Goal: Task Accomplishment & Management: Manage account settings

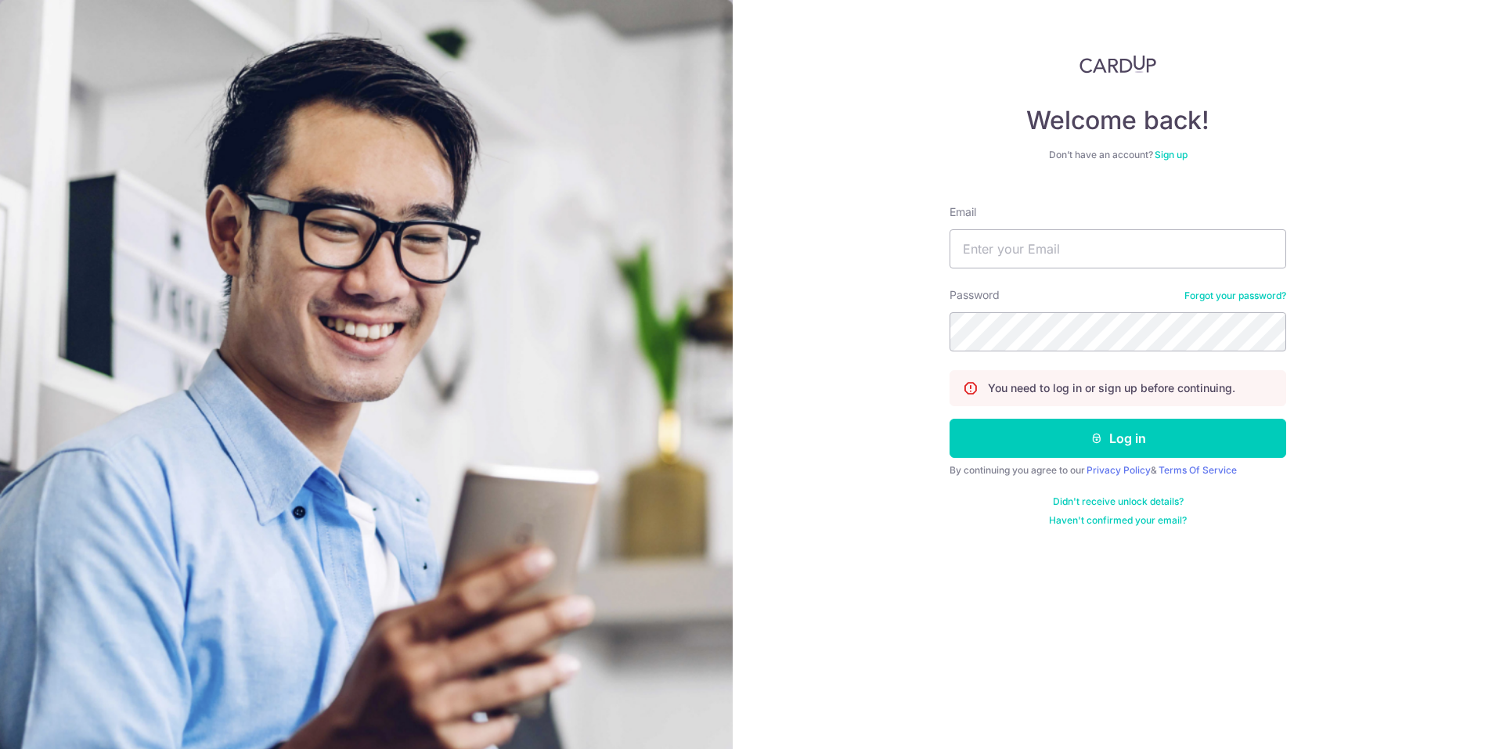
click at [985, 233] on input "Email" at bounding box center [1117, 248] width 337 height 39
type input "alanwyk88@gmail.com"
click at [1104, 441] on button "Log in" at bounding box center [1117, 438] width 337 height 39
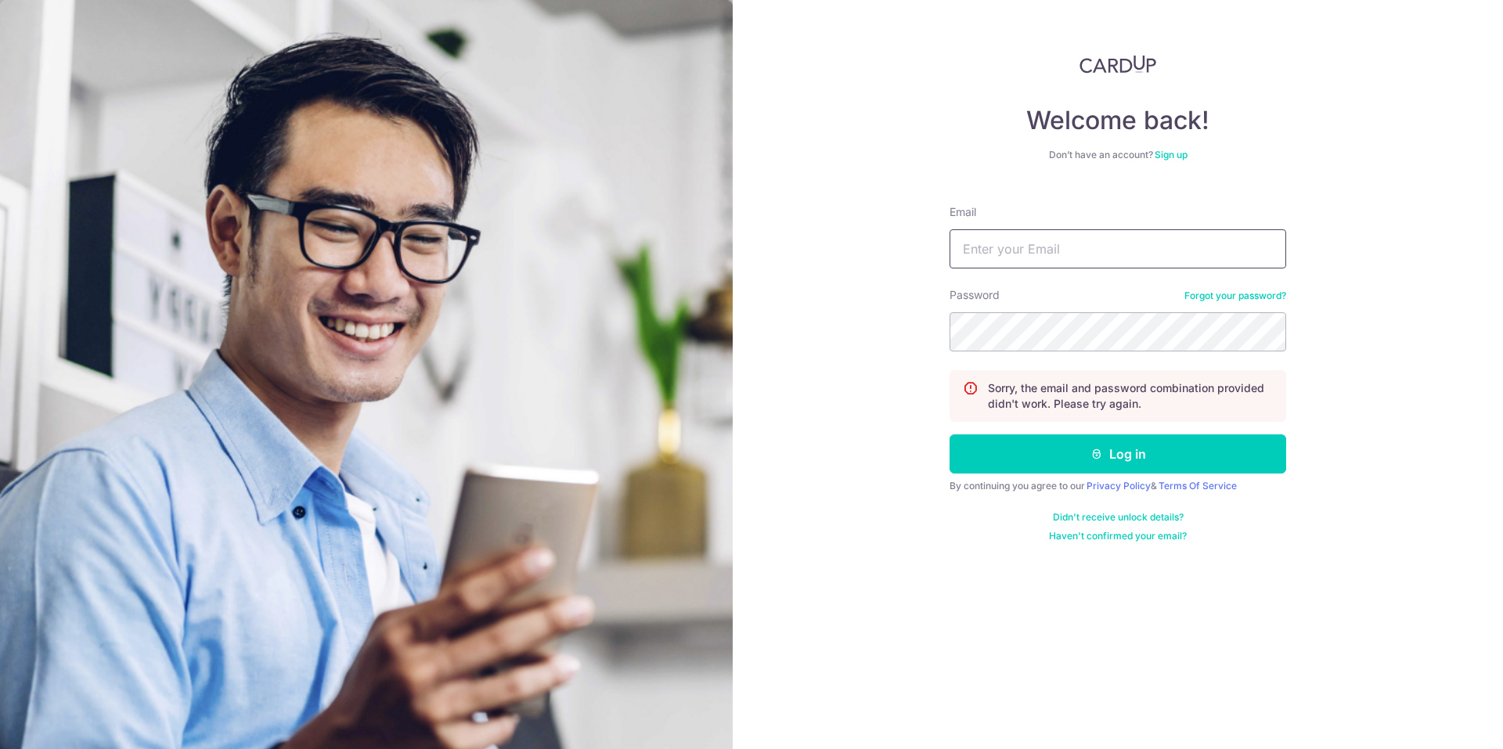
click at [989, 254] on input "Email" at bounding box center [1117, 248] width 337 height 39
type input "[EMAIL_ADDRESS][DOMAIN_NAME]"
click at [949, 434] on button "Log in" at bounding box center [1117, 453] width 337 height 39
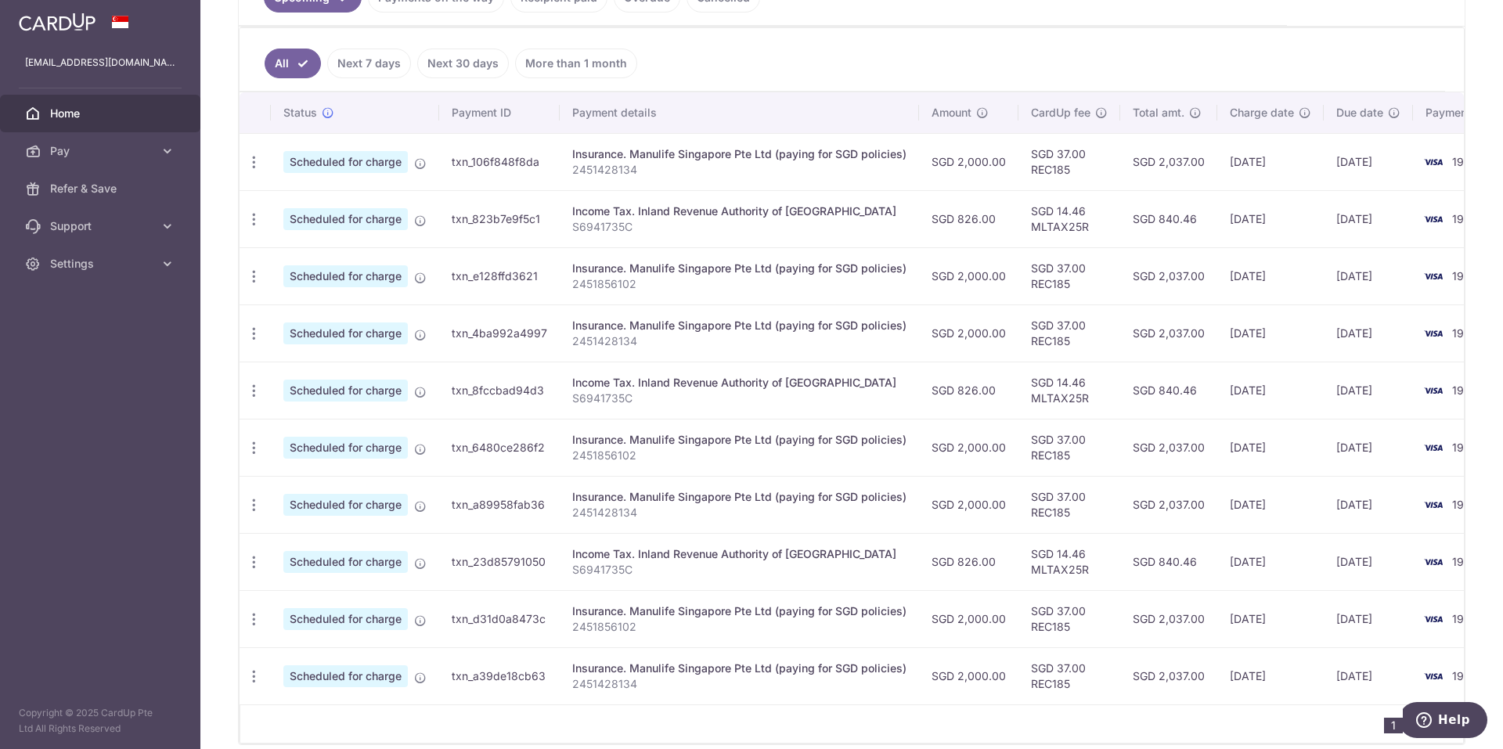
scroll to position [235, 0]
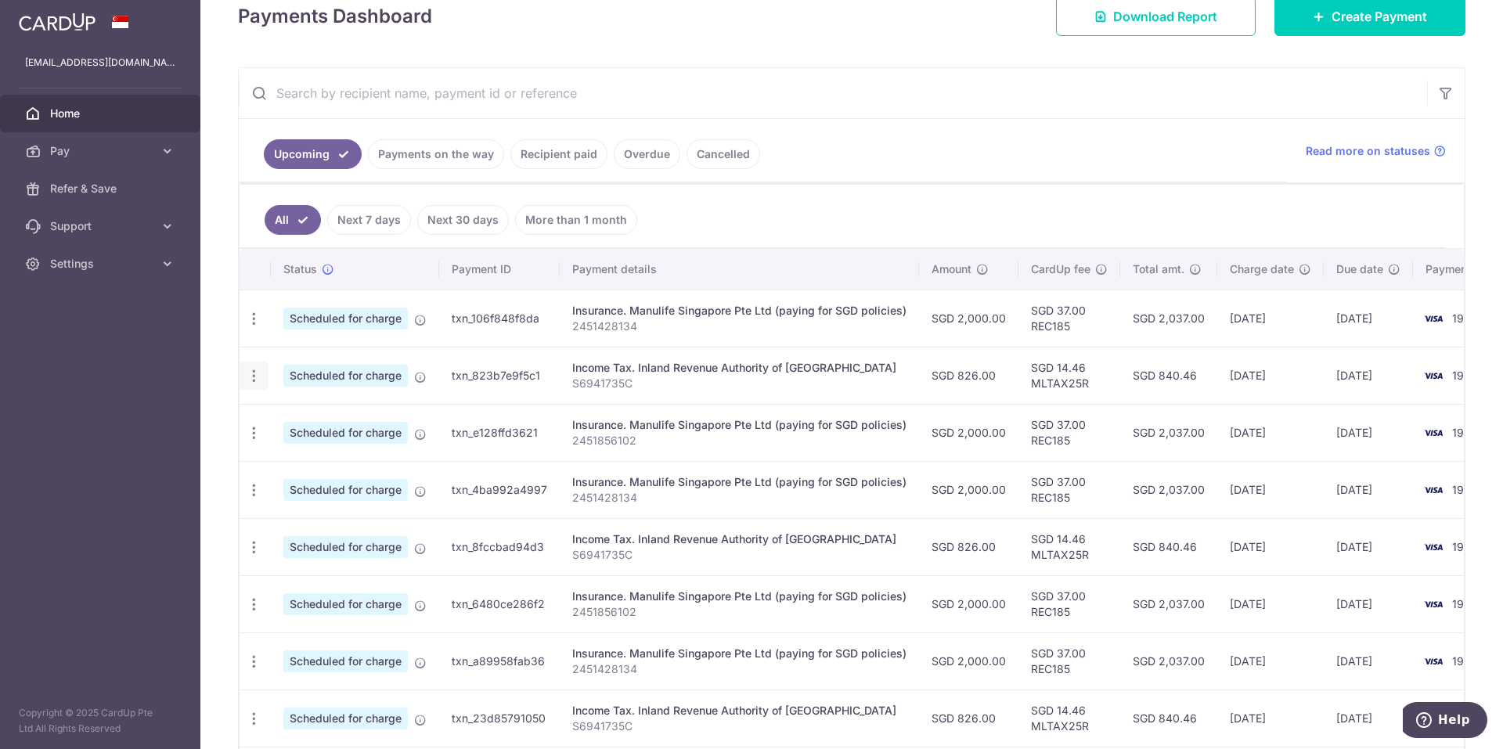
click at [251, 375] on icon "button" at bounding box center [254, 376] width 16 height 16
click at [253, 375] on icon "button" at bounding box center [254, 376] width 16 height 16
click at [420, 317] on icon at bounding box center [420, 320] width 13 height 13
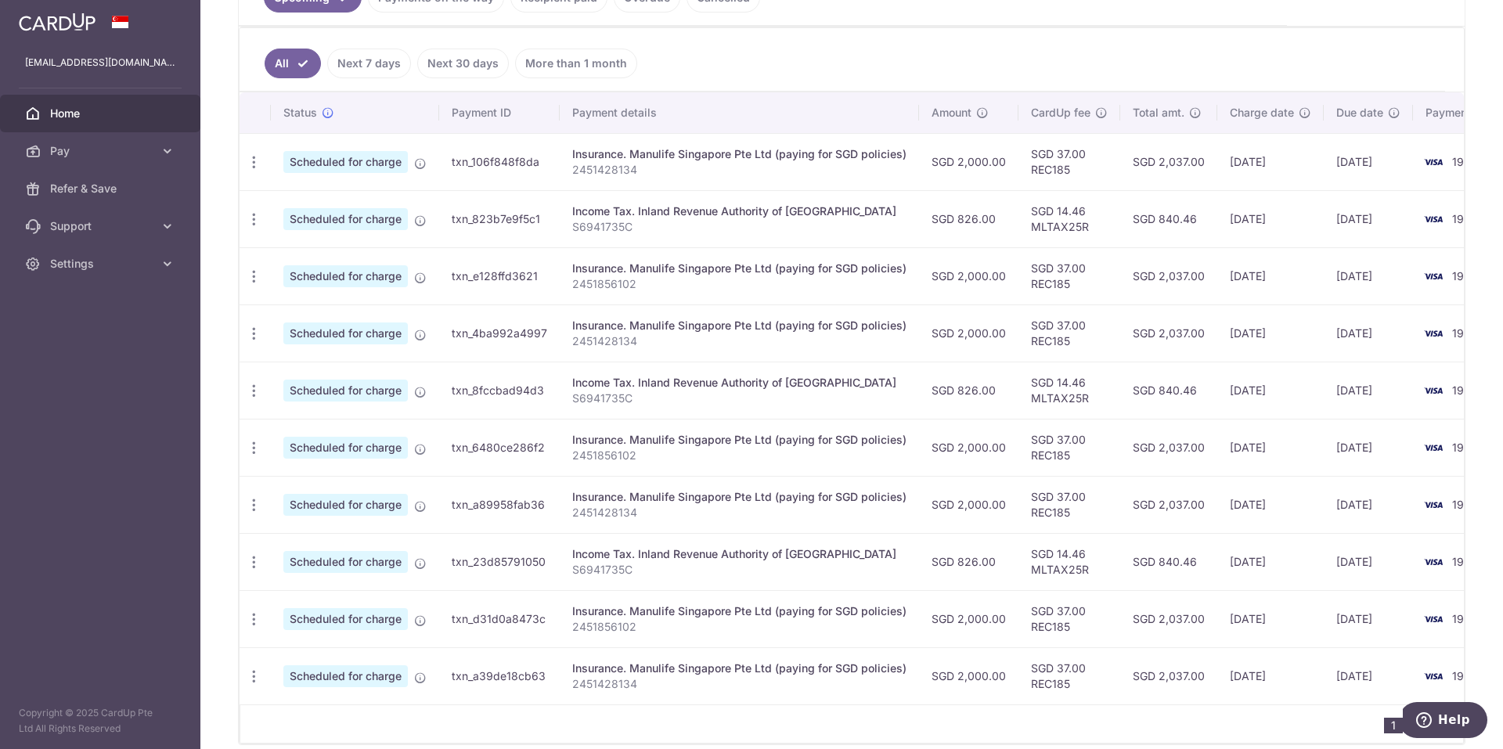
scroll to position [470, 0]
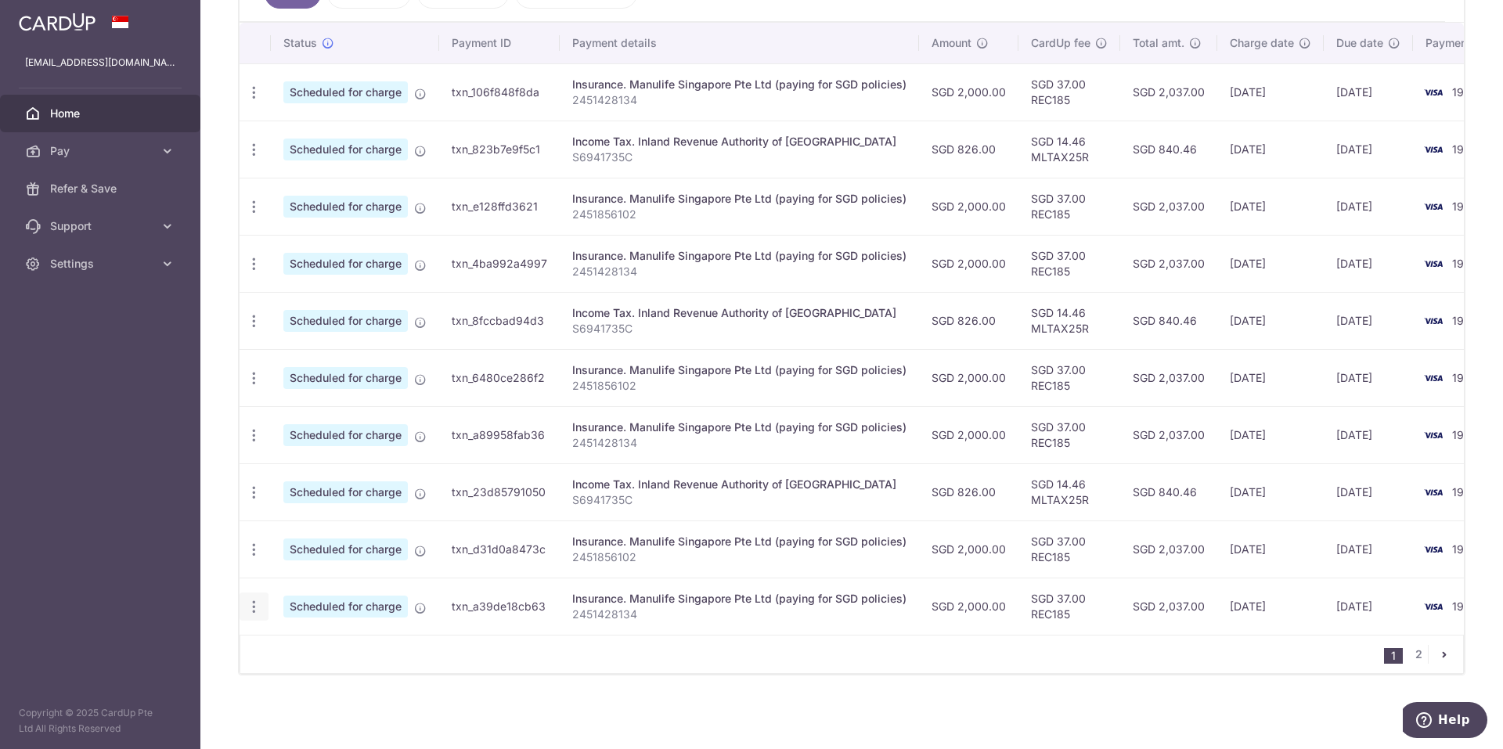
click at [254, 603] on icon "button" at bounding box center [254, 607] width 16 height 16
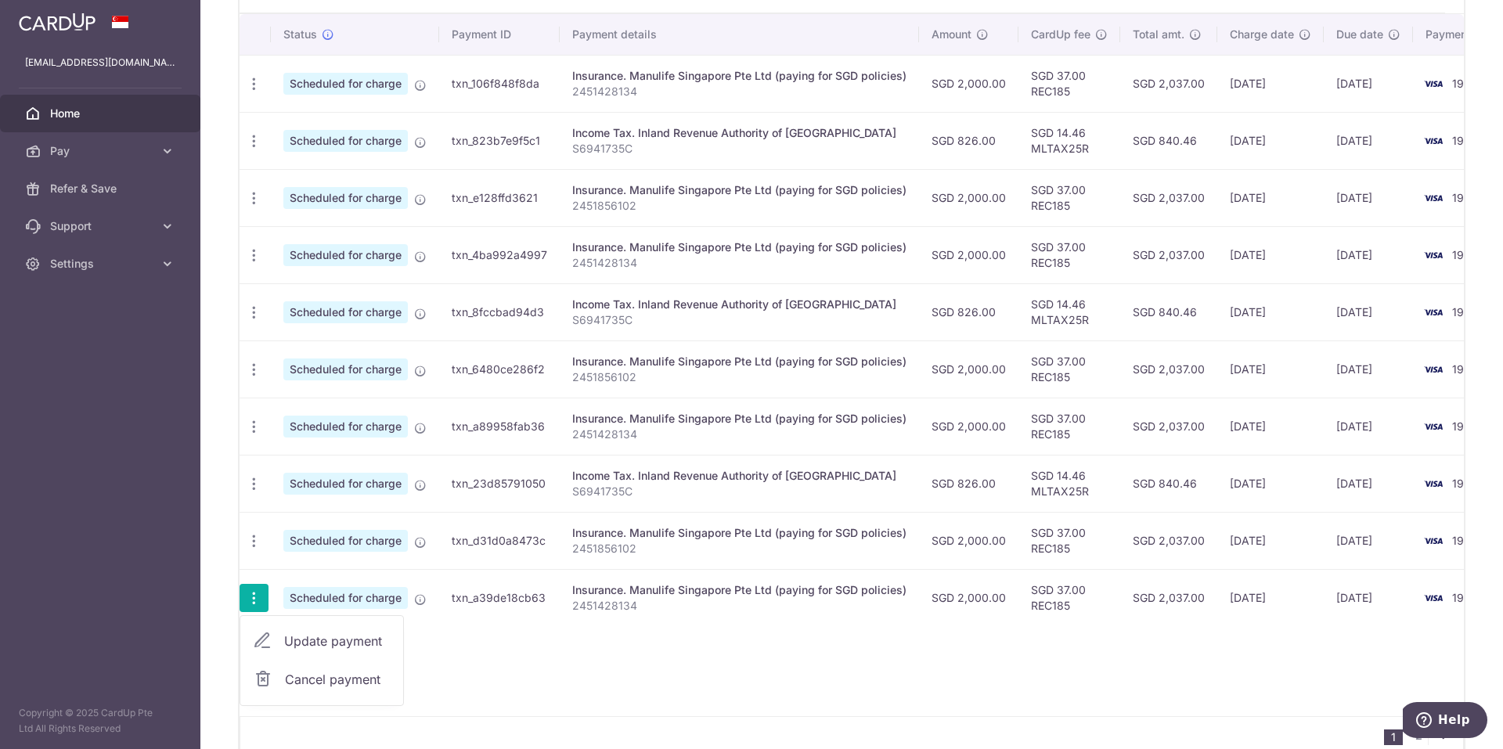
click at [293, 639] on span "Update payment" at bounding box center [337, 641] width 106 height 19
radio input "true"
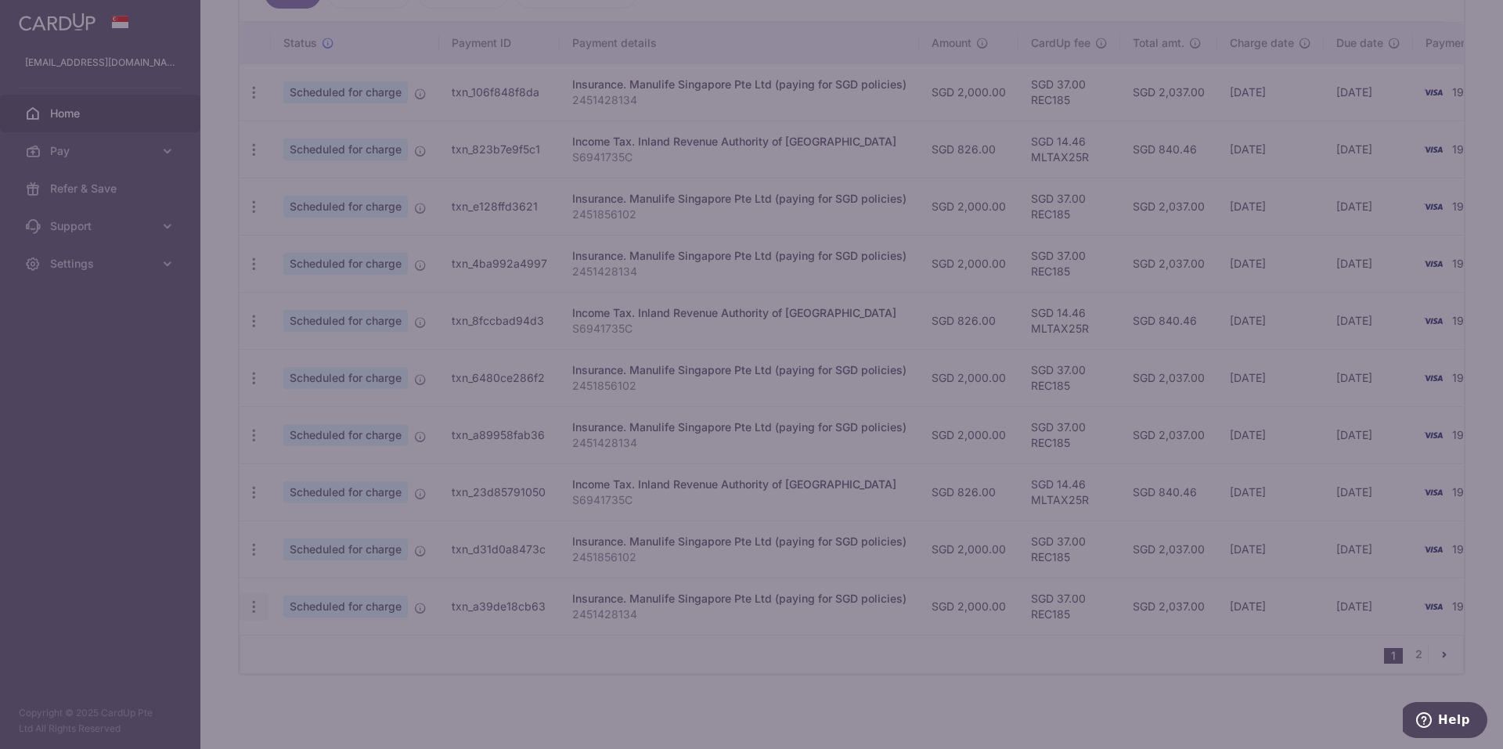
type input "2,000.00"
type input "18/01/2026"
type input "2451428134"
type input "REC185"
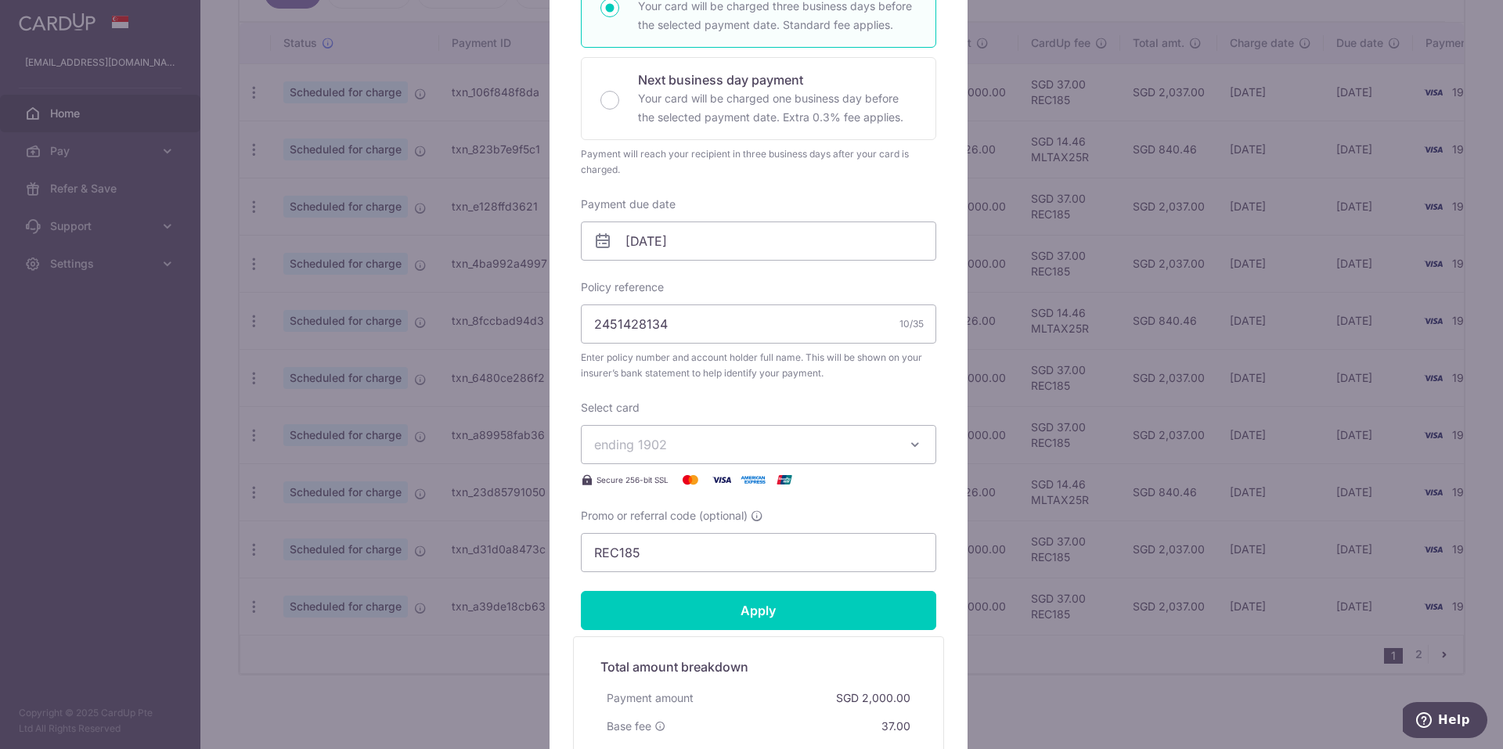
scroll to position [520, 0]
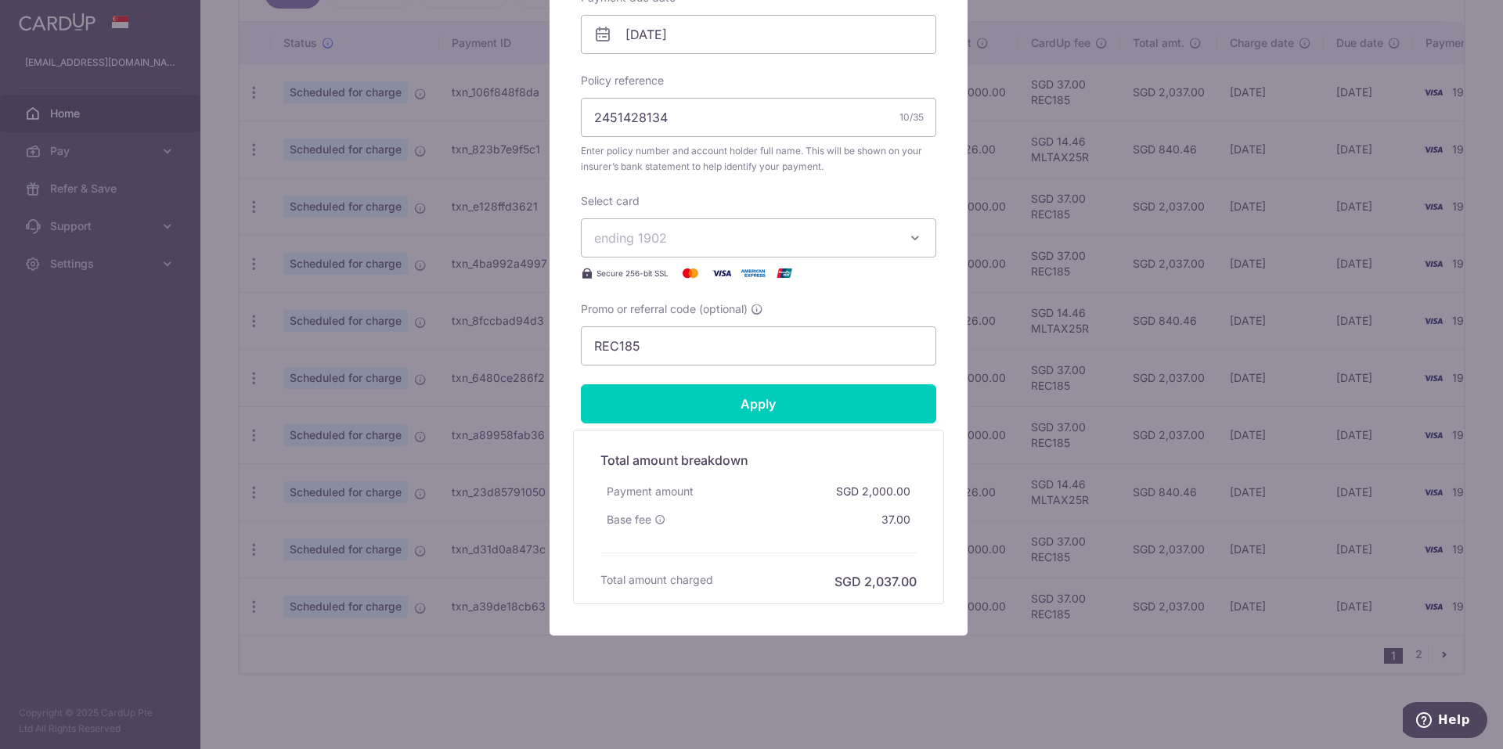
click at [641, 700] on div "Edit payment By clicking apply, you will make changes to all payments to Manuli…" at bounding box center [751, 374] width 1503 height 749
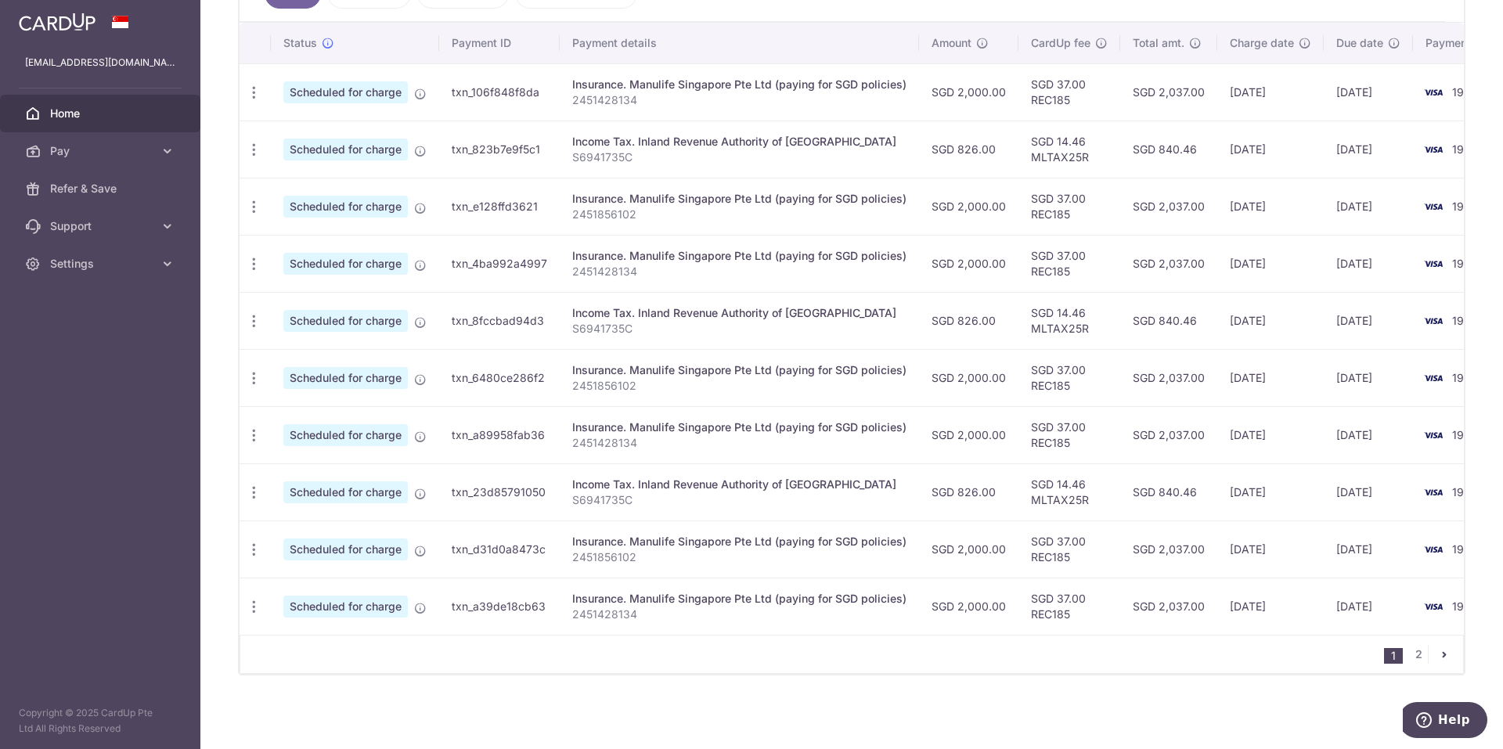
click at [63, 115] on span "Home" at bounding box center [101, 114] width 103 height 16
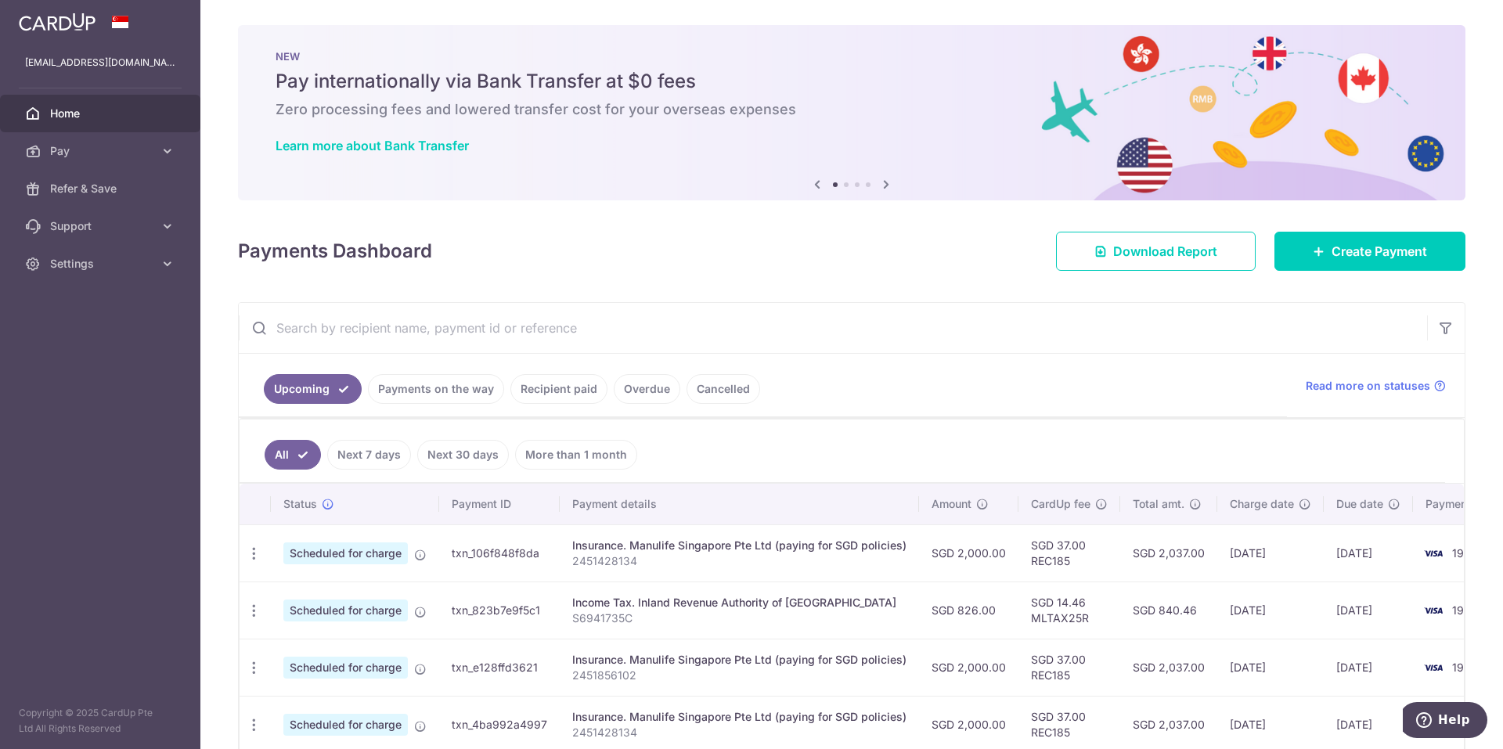
click at [55, 34] on div at bounding box center [100, 22] width 200 height 44
click at [55, 31] on link at bounding box center [57, 20] width 89 height 28
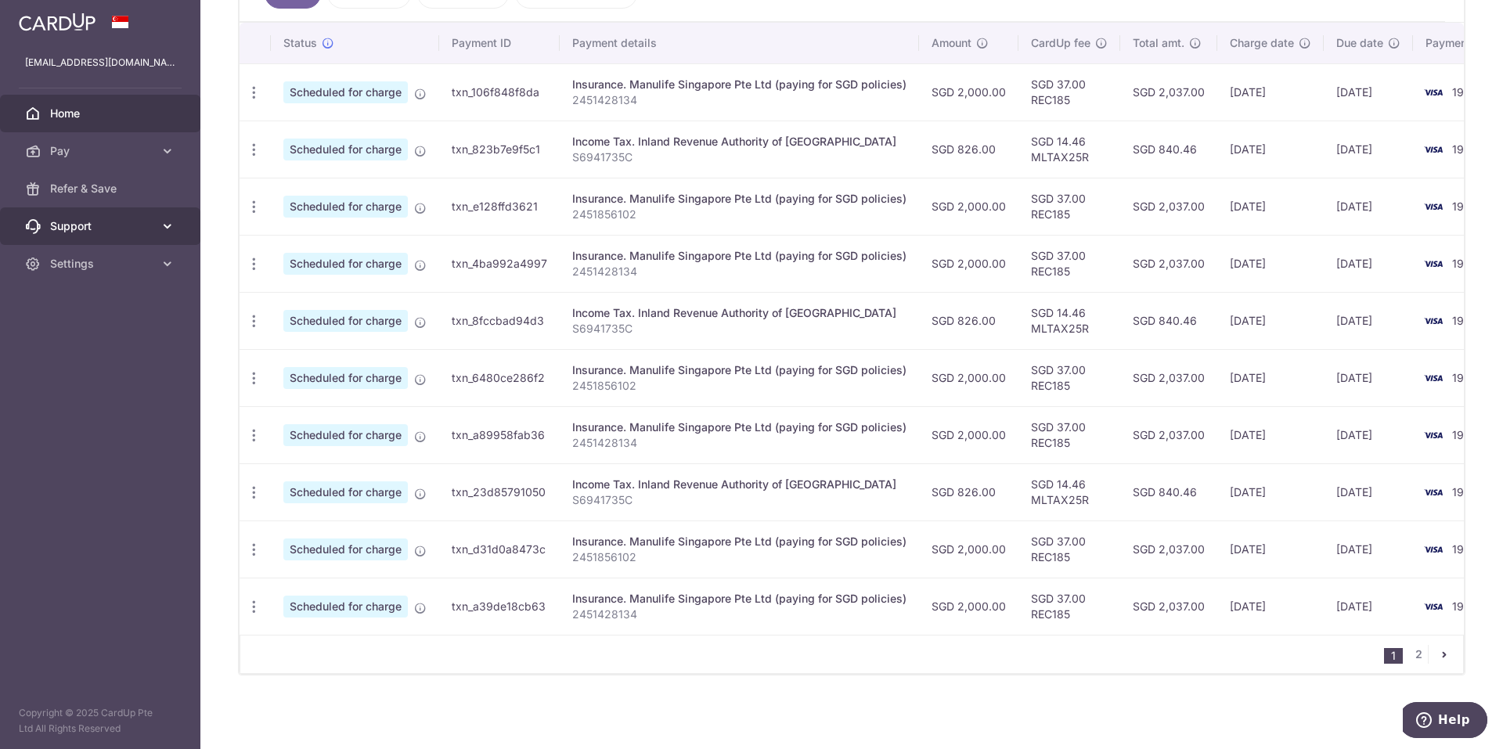
click at [93, 222] on span "Support" at bounding box center [101, 226] width 103 height 16
click at [92, 223] on span "Support" at bounding box center [101, 226] width 103 height 16
click at [94, 261] on span "Settings" at bounding box center [101, 264] width 103 height 16
click at [74, 226] on span "Support" at bounding box center [101, 226] width 103 height 16
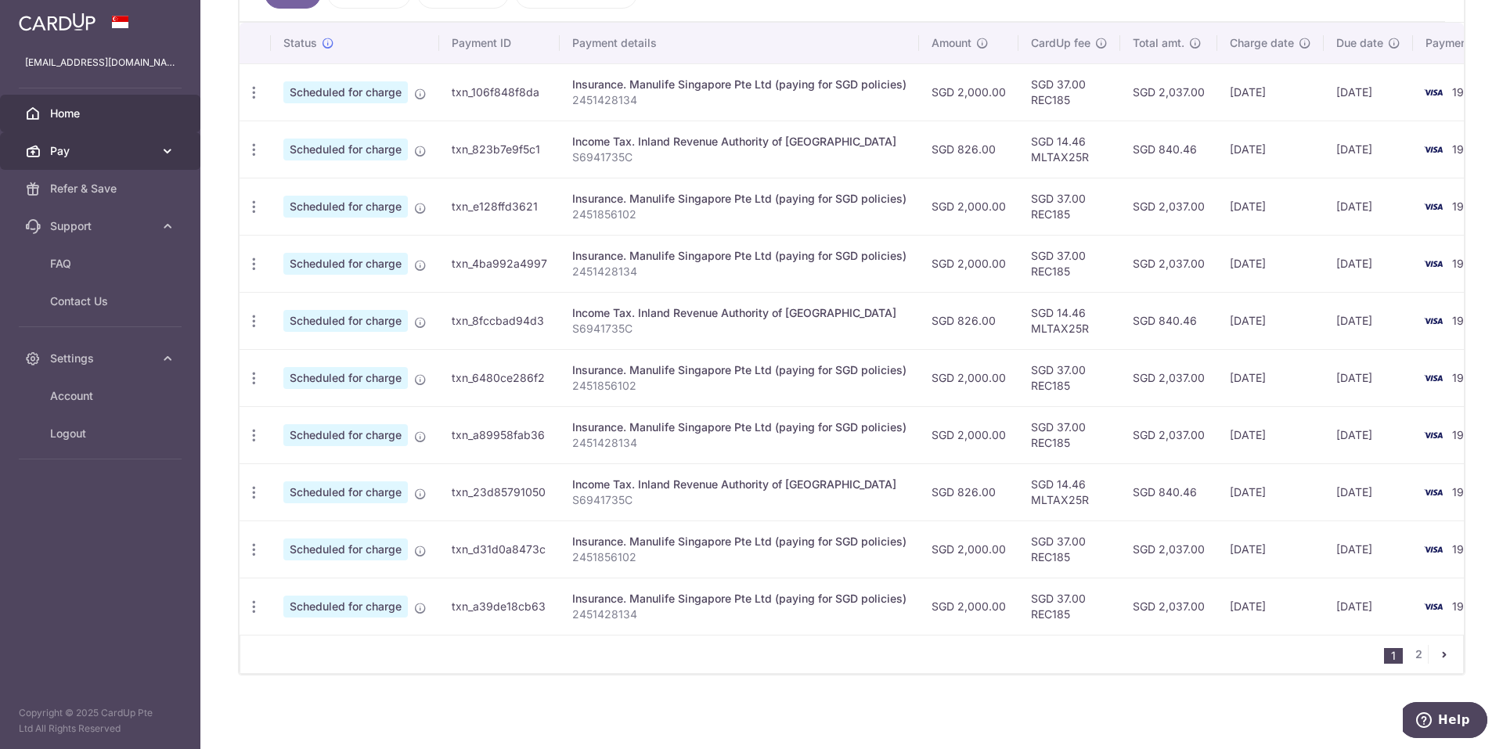
click at [81, 157] on span "Pay" at bounding box center [101, 151] width 103 height 16
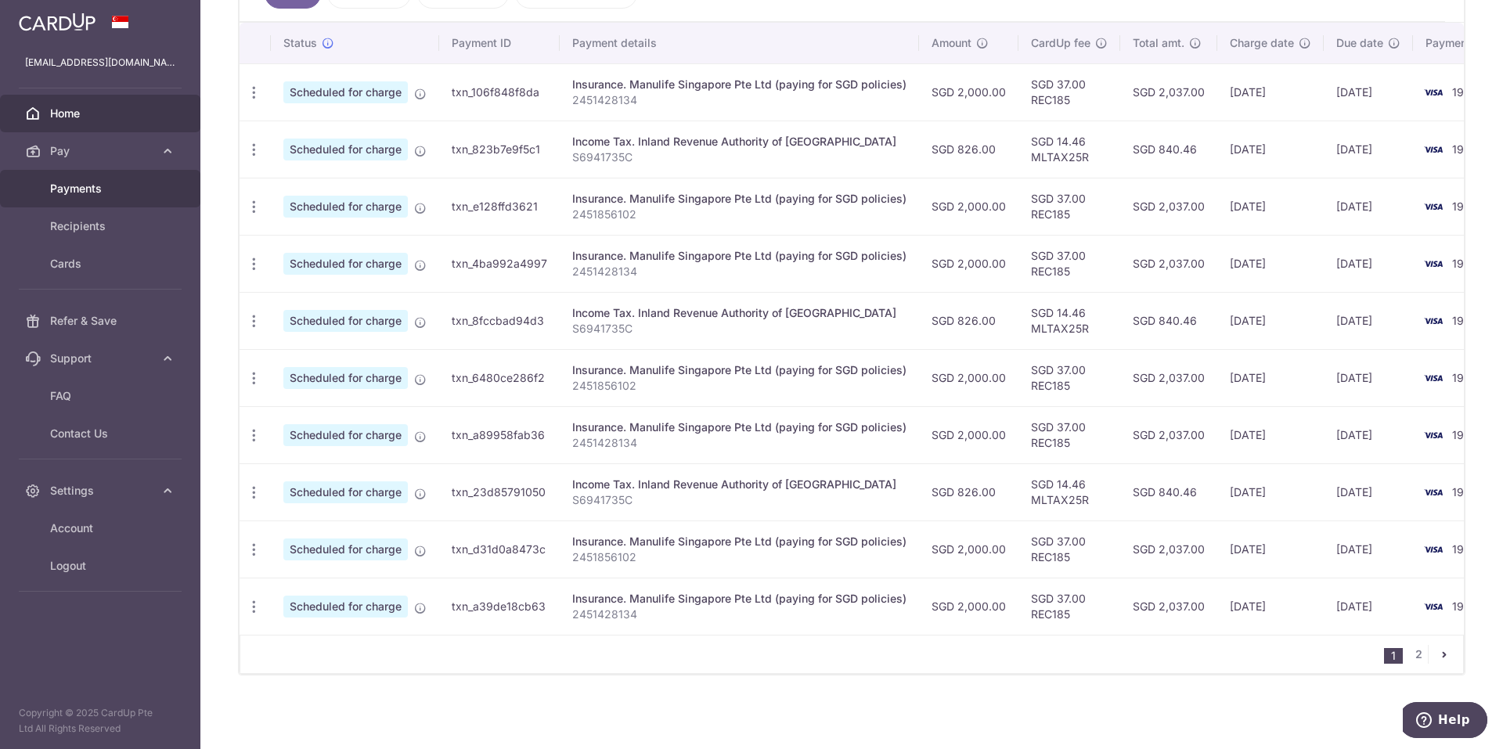
click at [77, 185] on span "Payments" at bounding box center [101, 189] width 103 height 16
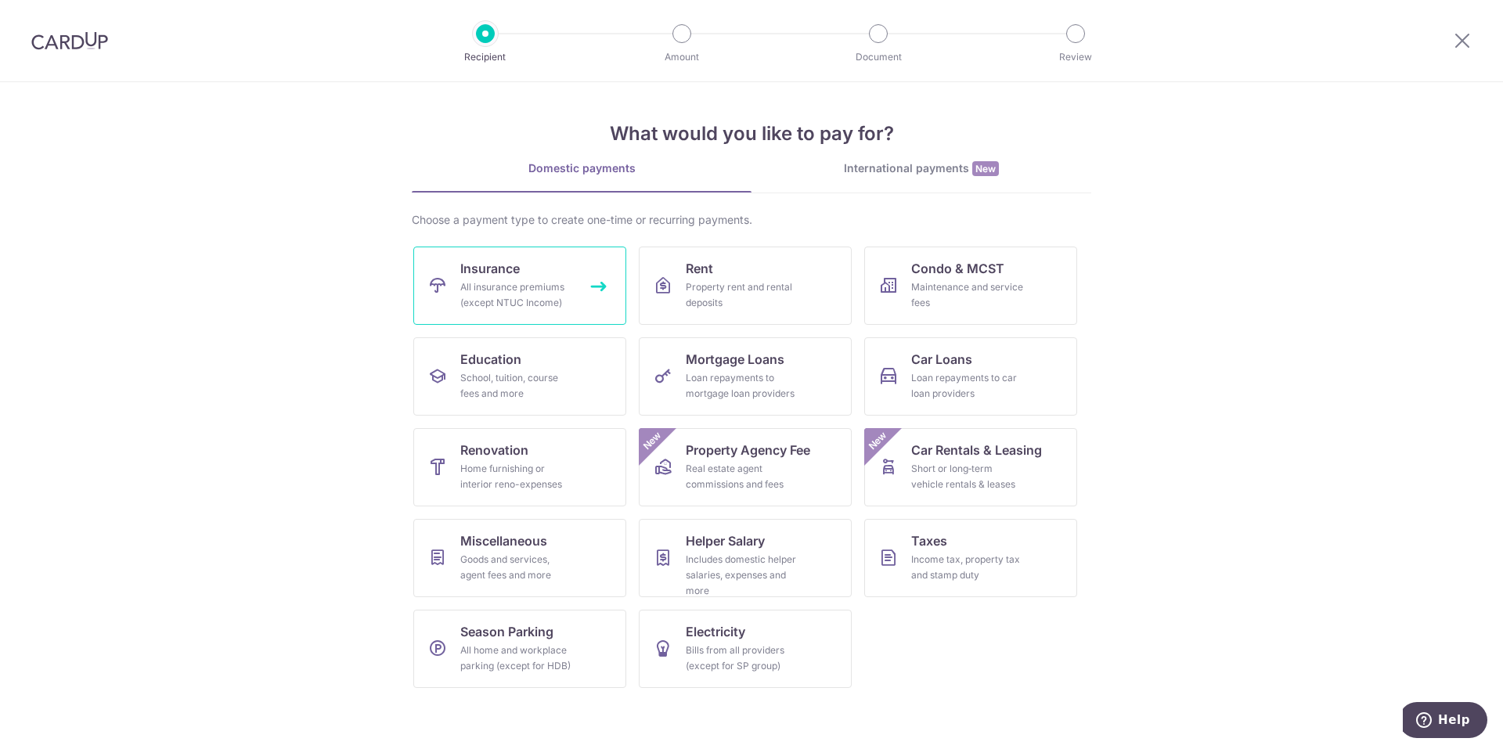
click at [489, 281] on div "All insurance premiums (except NTUC Income)" at bounding box center [516, 294] width 113 height 31
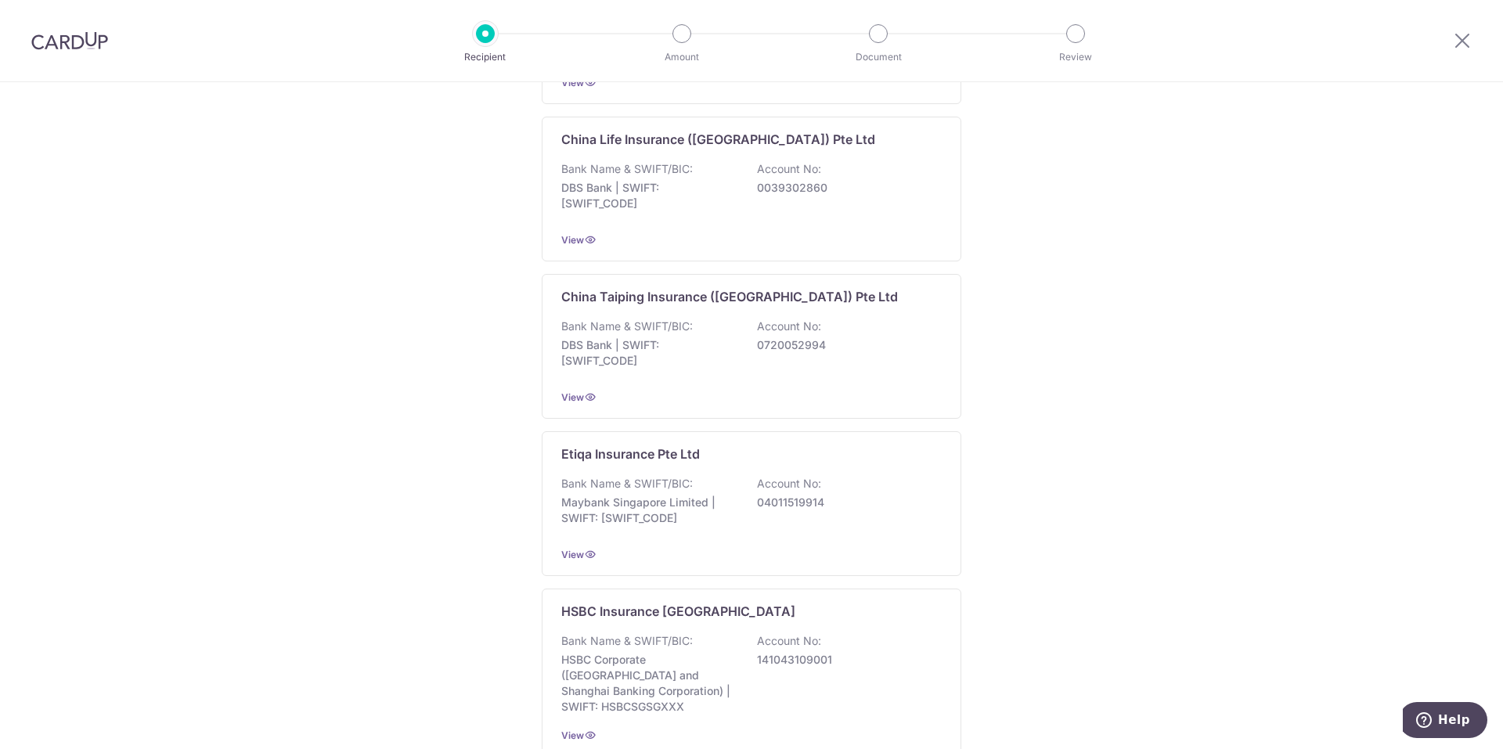
scroll to position [293, 0]
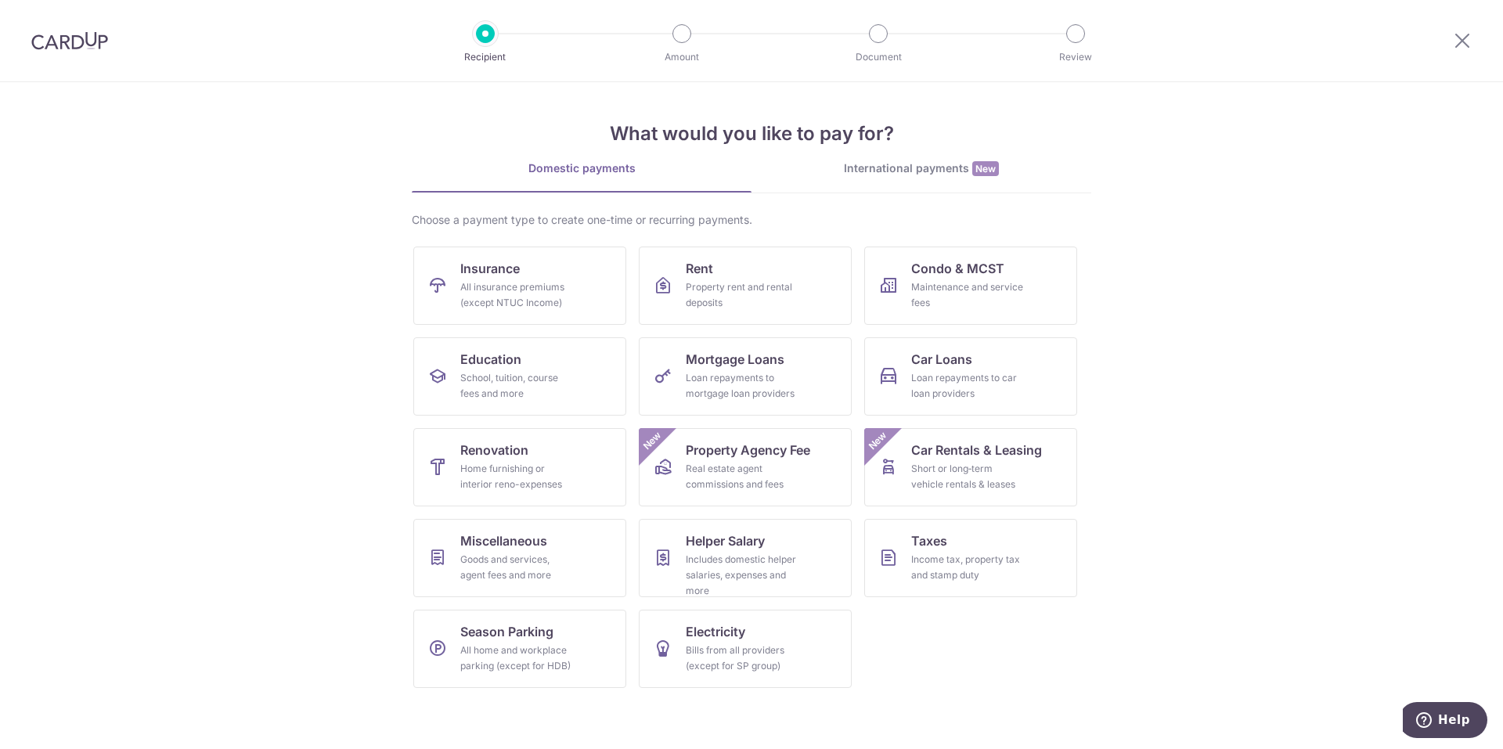
click at [88, 33] on img at bounding box center [69, 40] width 77 height 19
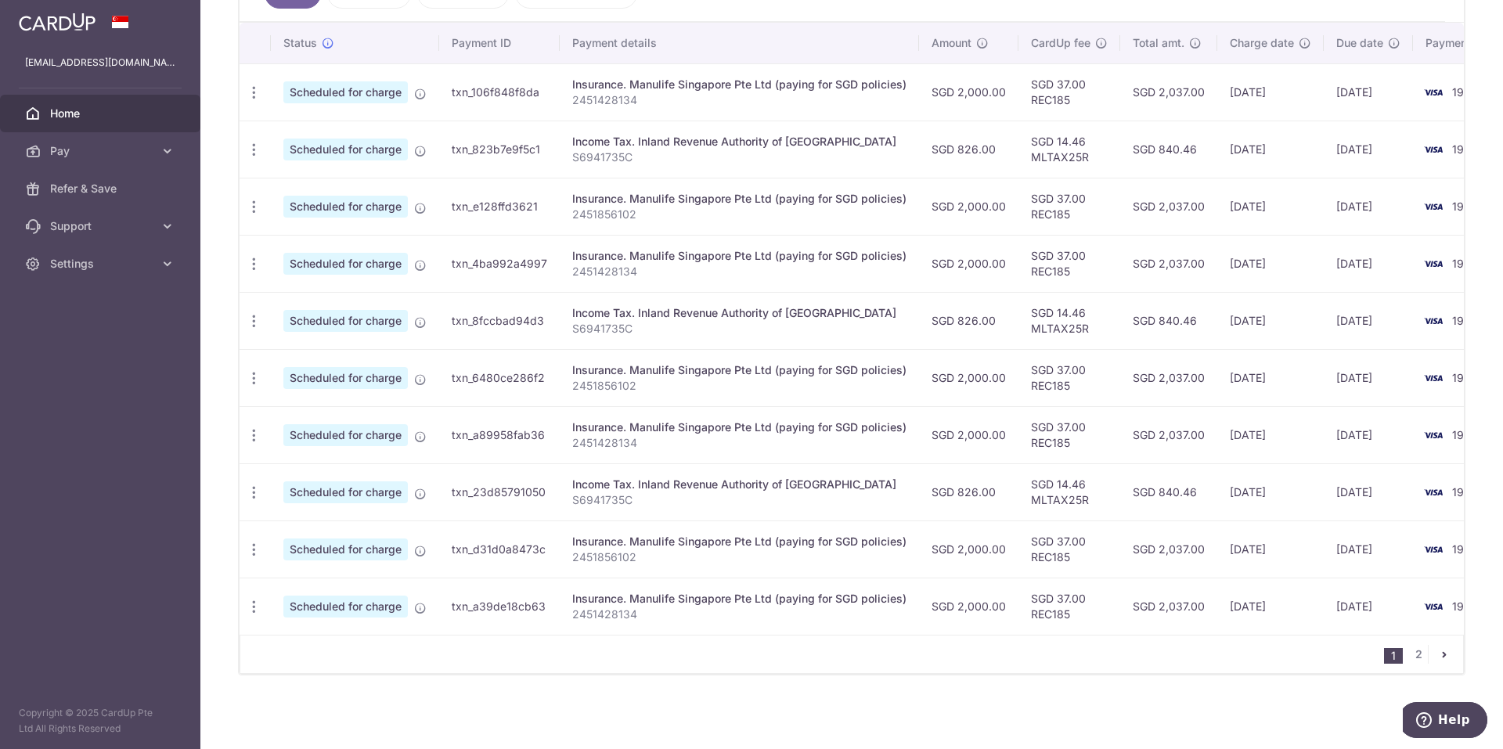
scroll to position [59, 0]
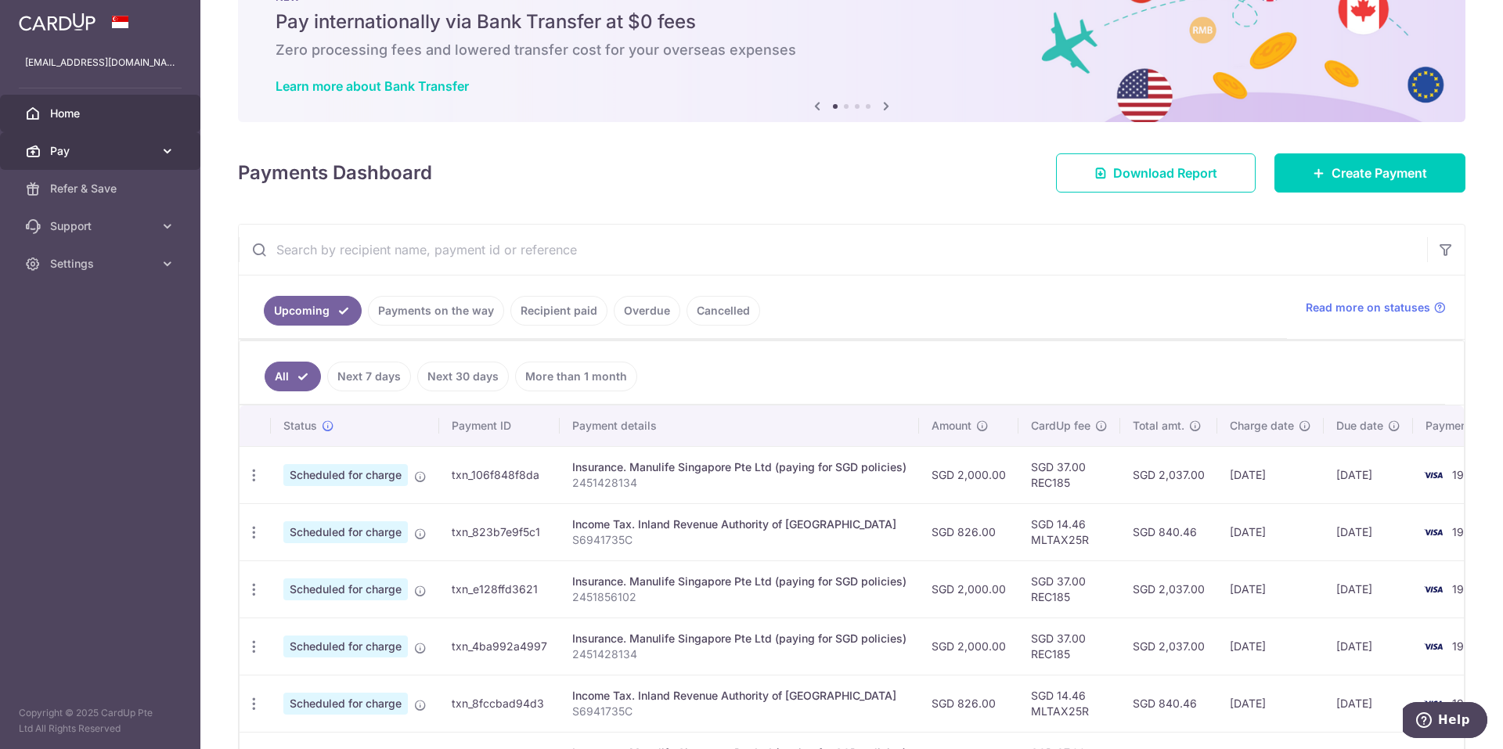
click at [107, 150] on span "Pay" at bounding box center [101, 151] width 103 height 16
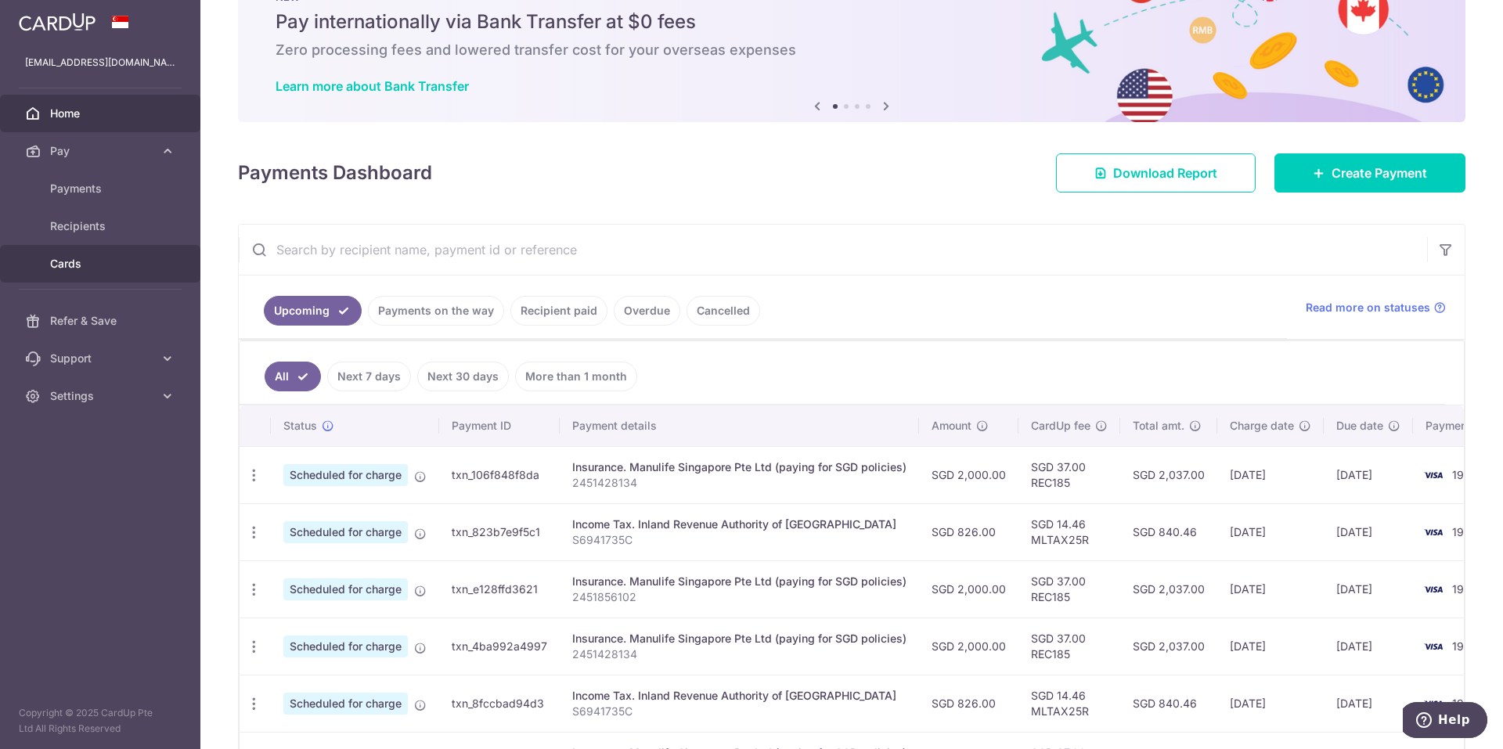
click at [59, 267] on span "Cards" at bounding box center [101, 264] width 103 height 16
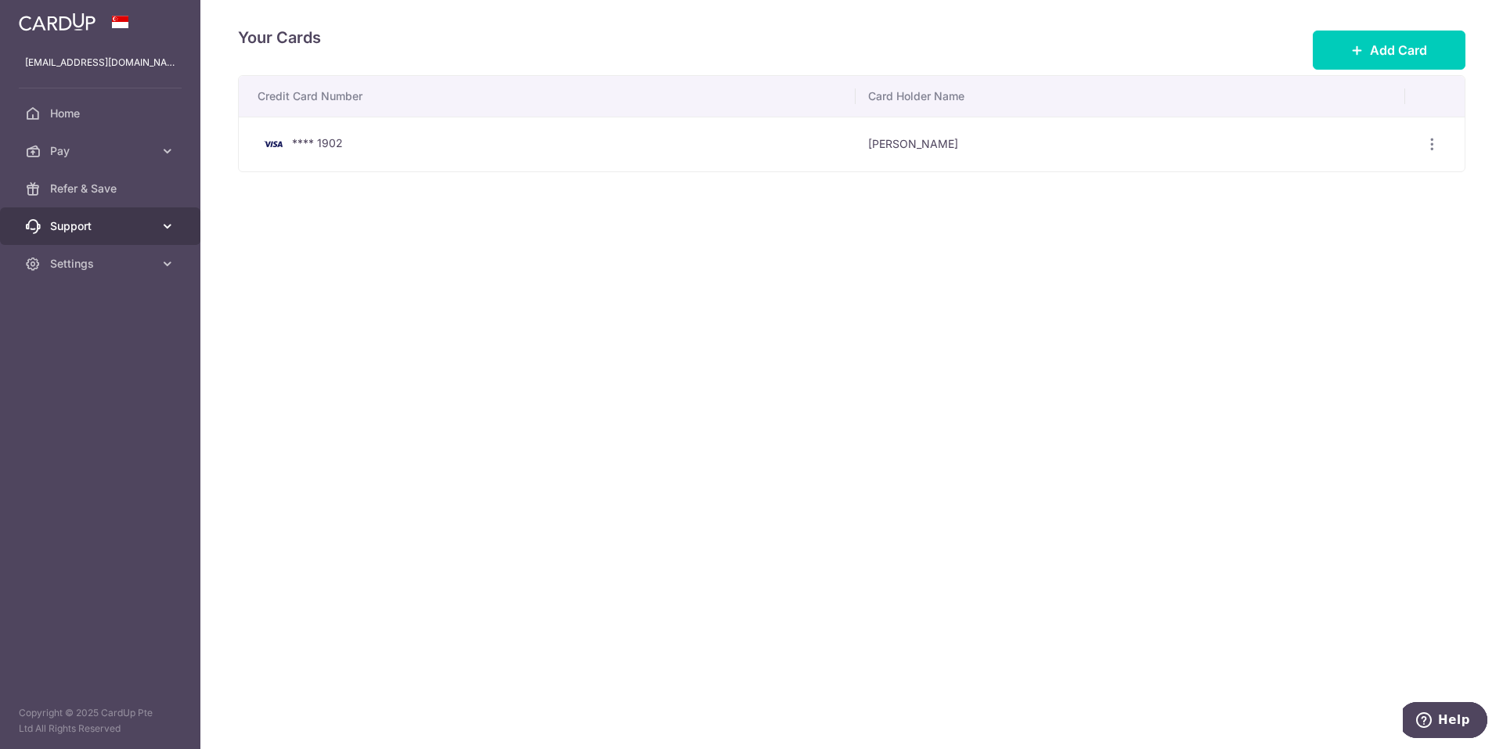
click at [165, 225] on icon at bounding box center [168, 226] width 16 height 16
click at [166, 364] on icon at bounding box center [168, 359] width 16 height 16
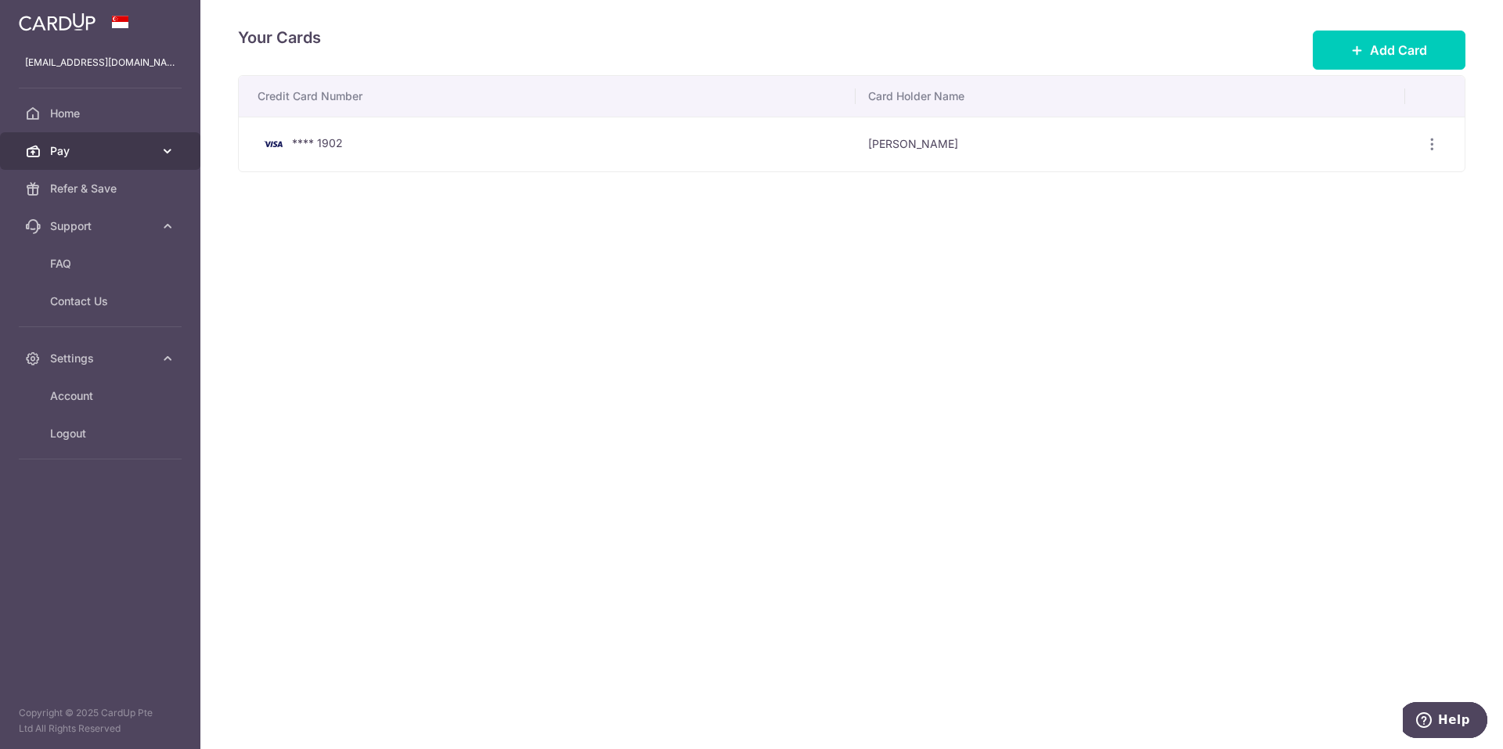
click at [73, 148] on span "Pay" at bounding box center [101, 151] width 103 height 16
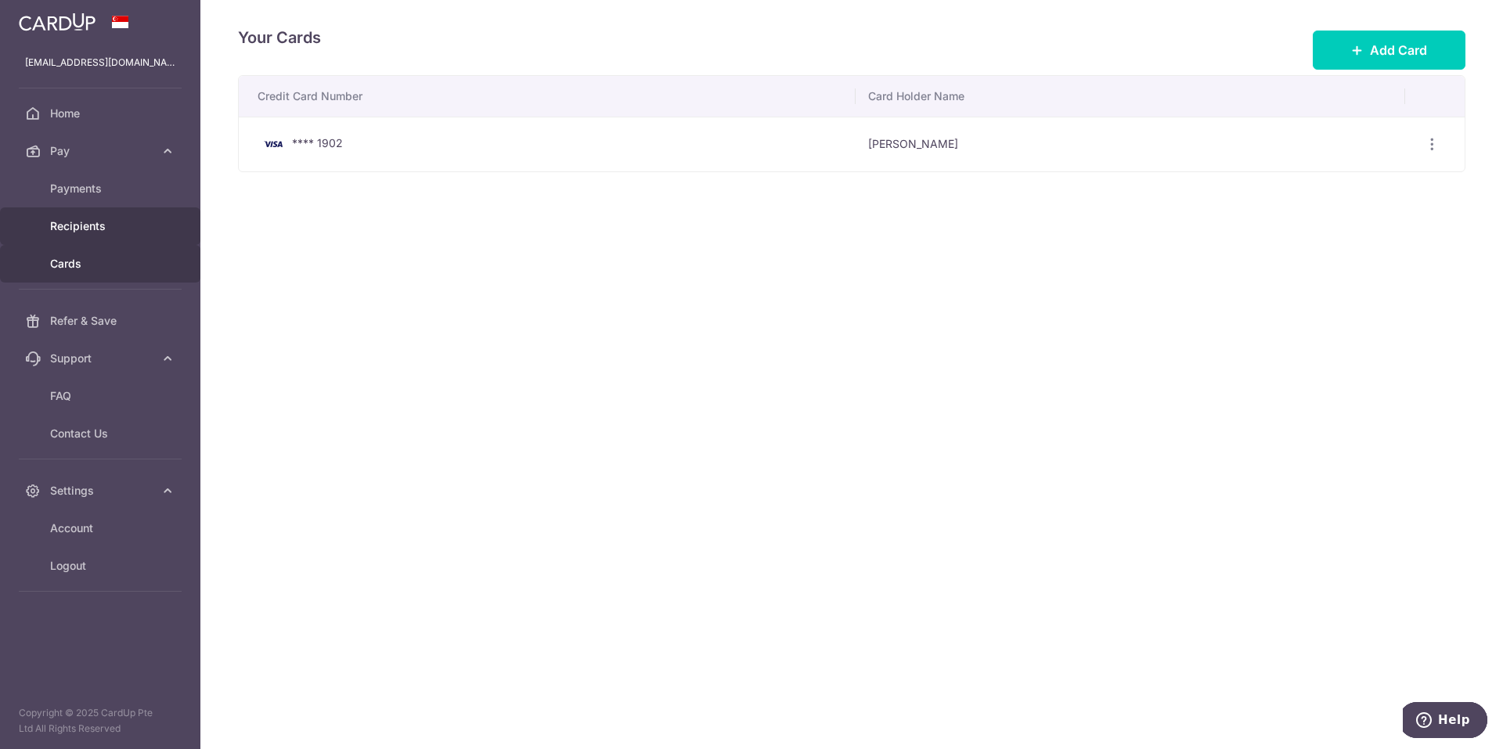
click at [74, 226] on span "Recipients" at bounding box center [101, 226] width 103 height 16
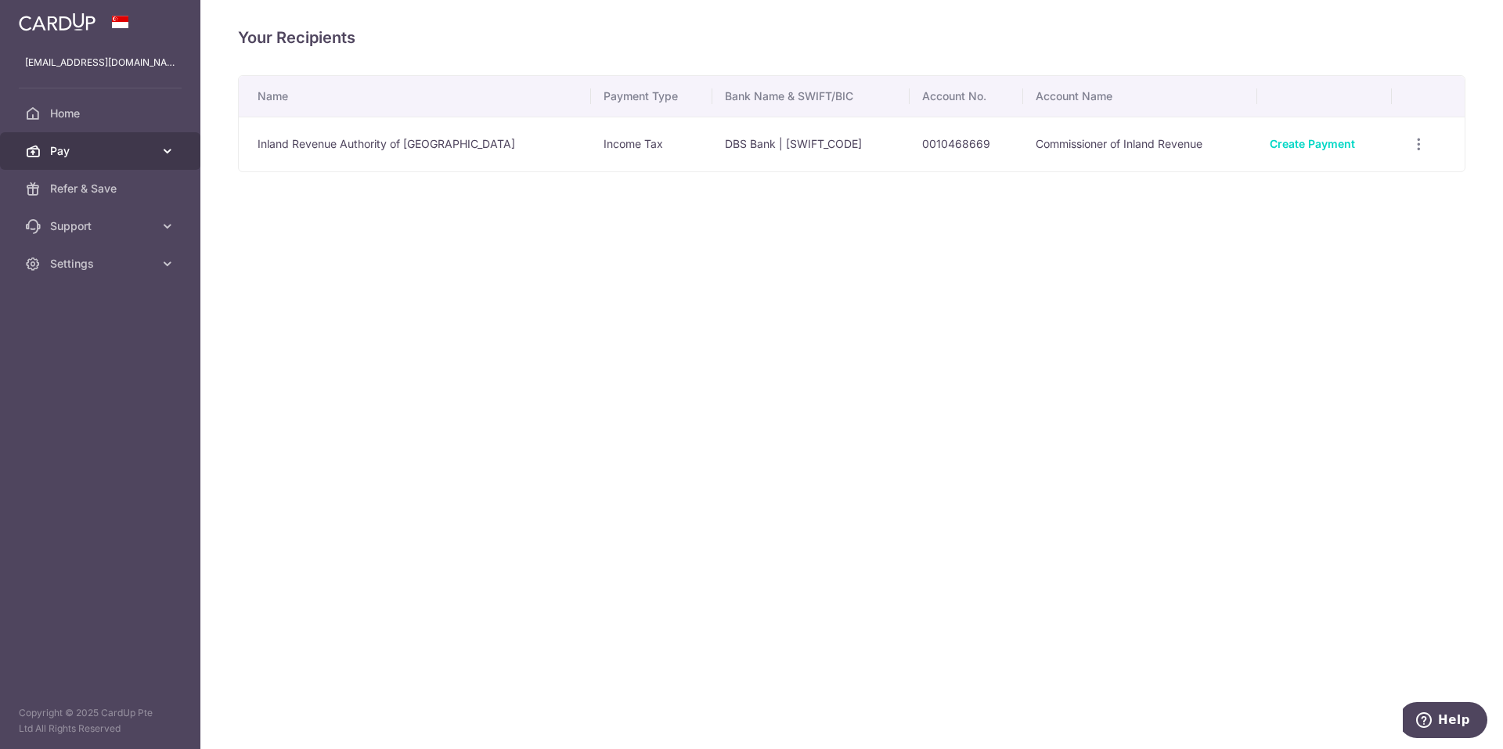
click at [164, 149] on icon at bounding box center [168, 151] width 16 height 16
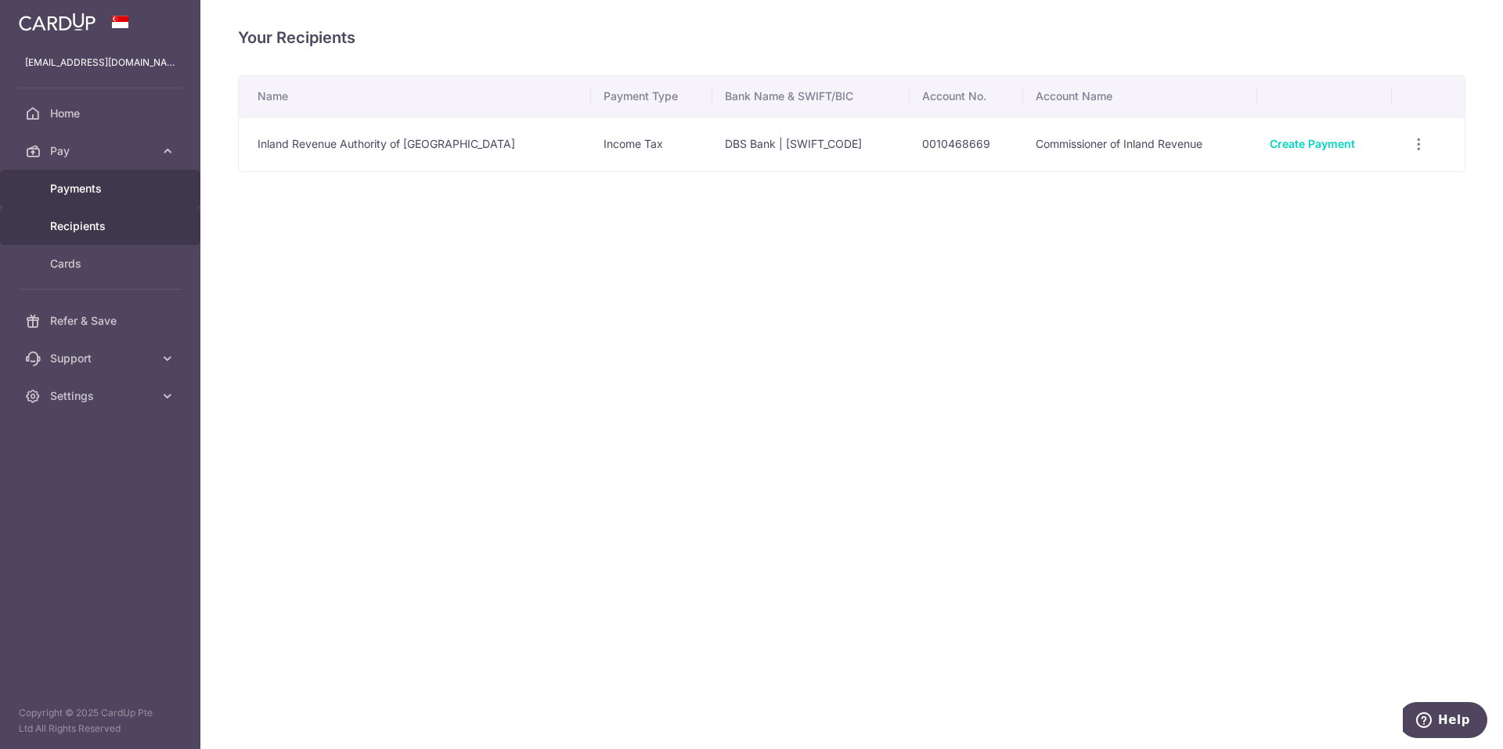
click at [63, 192] on span "Payments" at bounding box center [101, 189] width 103 height 16
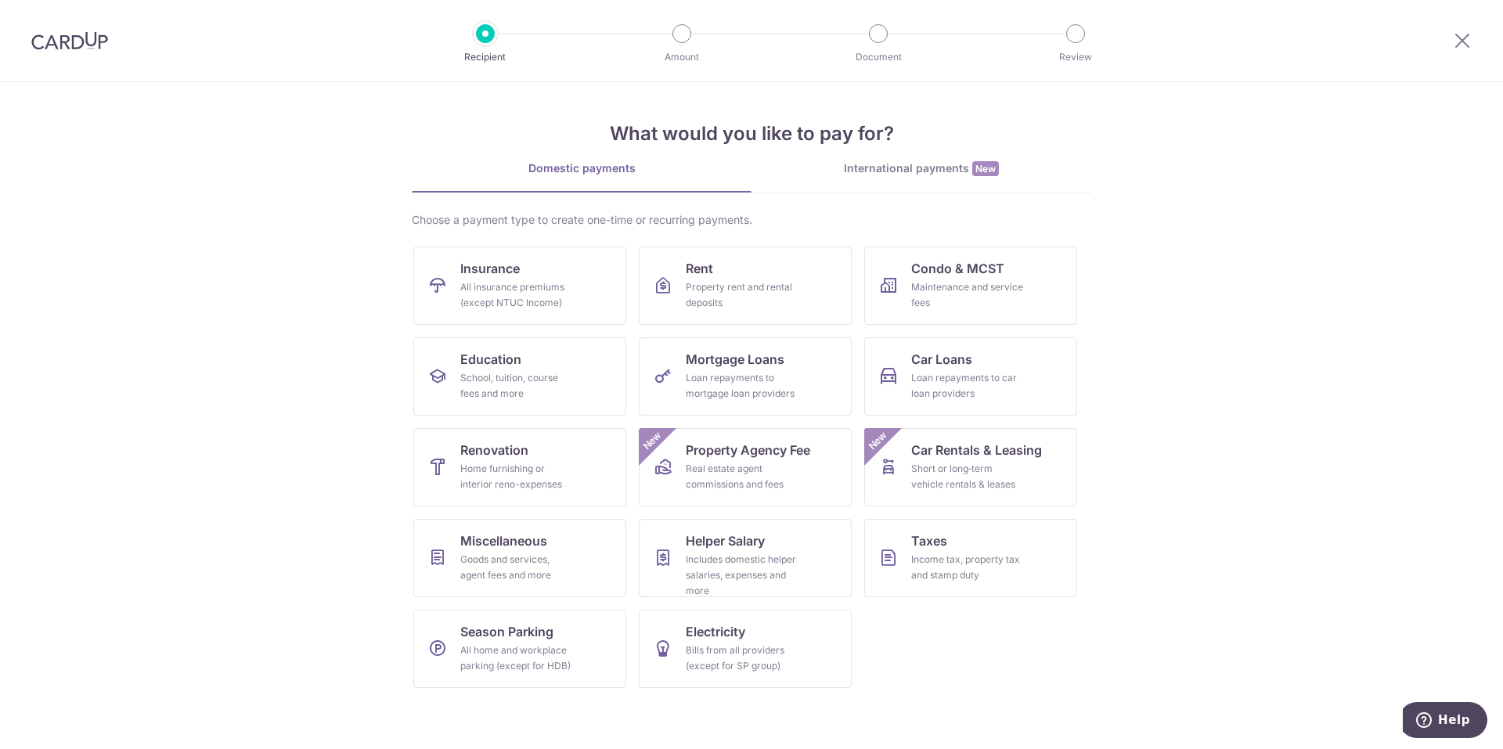
click at [567, 161] on div "Domestic payments" at bounding box center [582, 168] width 340 height 16
click at [38, 38] on img at bounding box center [69, 40] width 77 height 19
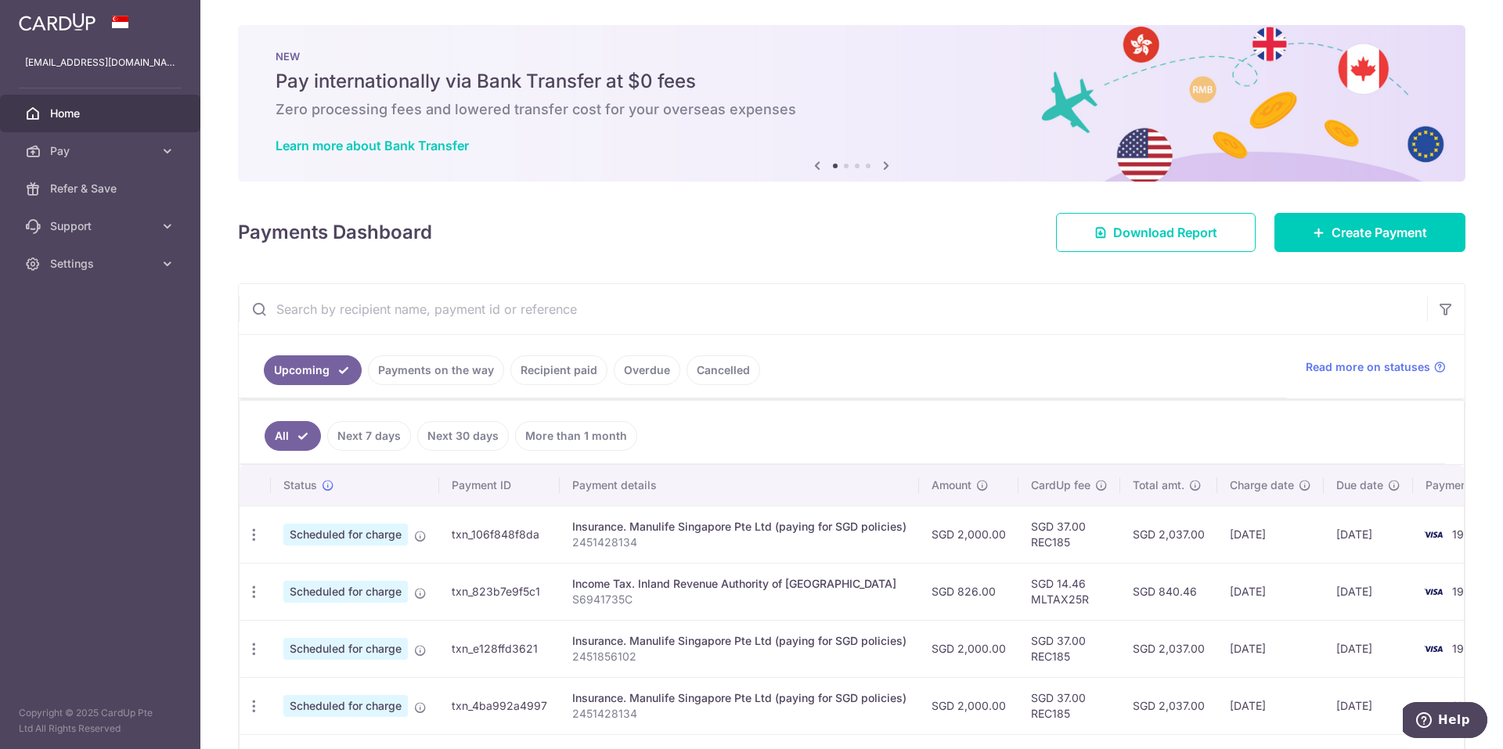
click at [881, 164] on icon at bounding box center [886, 166] width 19 height 20
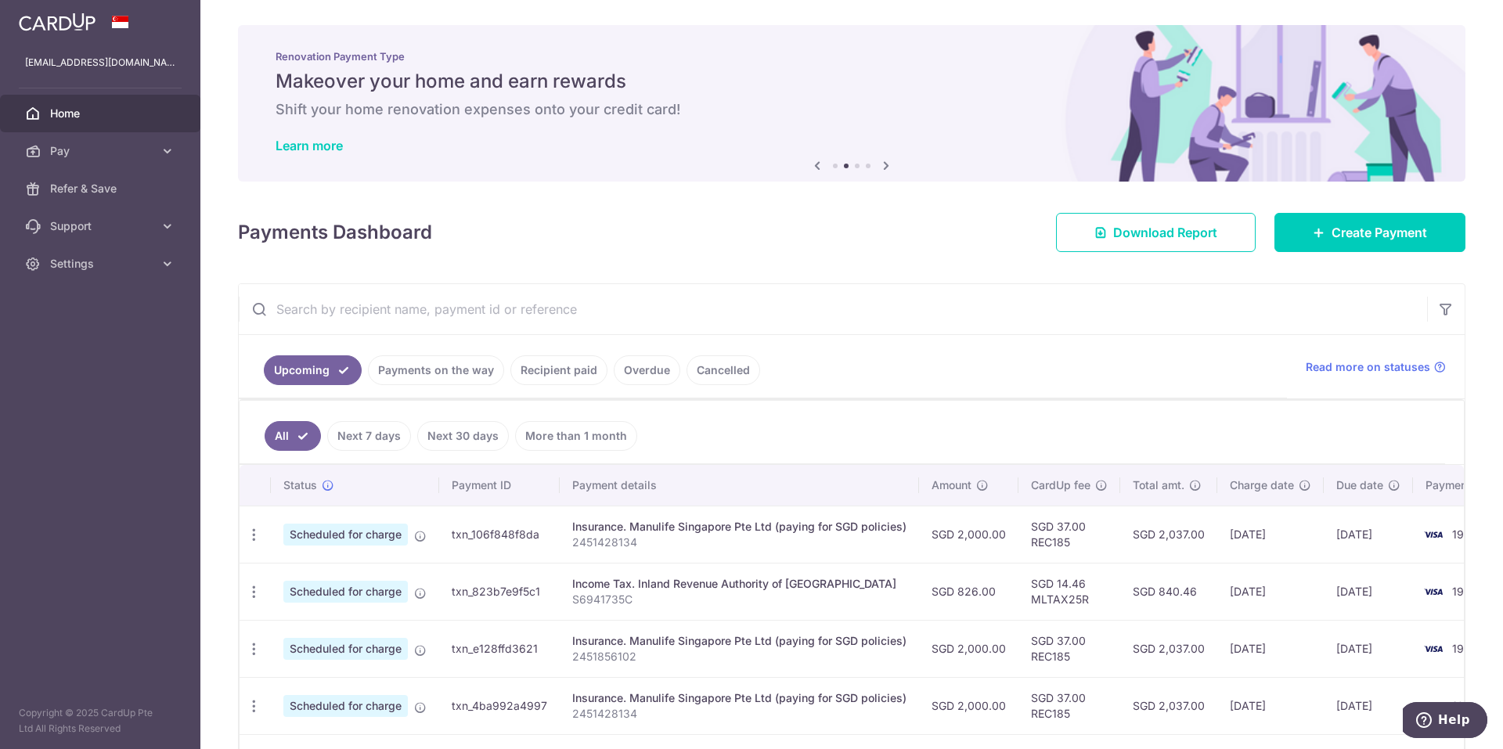
click at [881, 164] on icon at bounding box center [886, 166] width 19 height 20
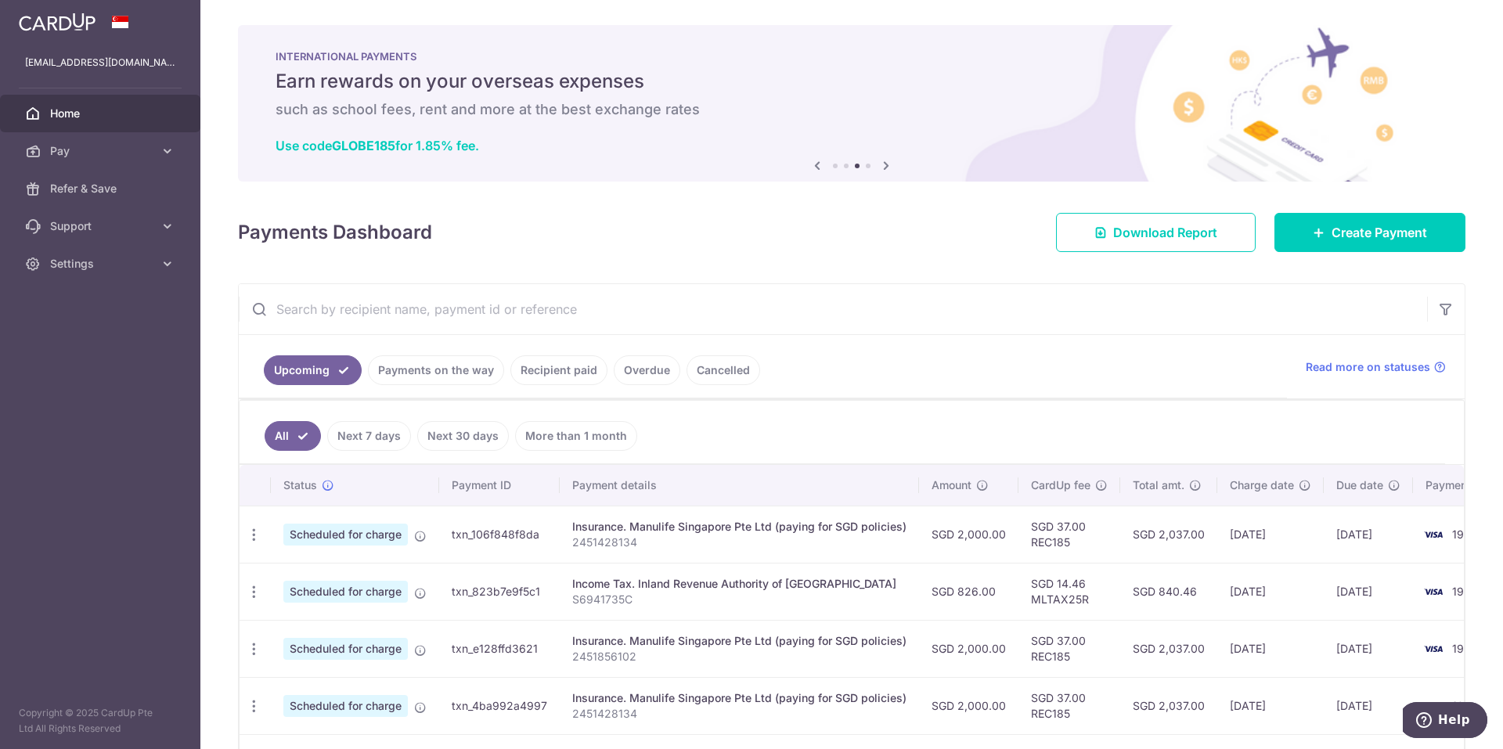
click at [881, 164] on icon at bounding box center [886, 166] width 19 height 20
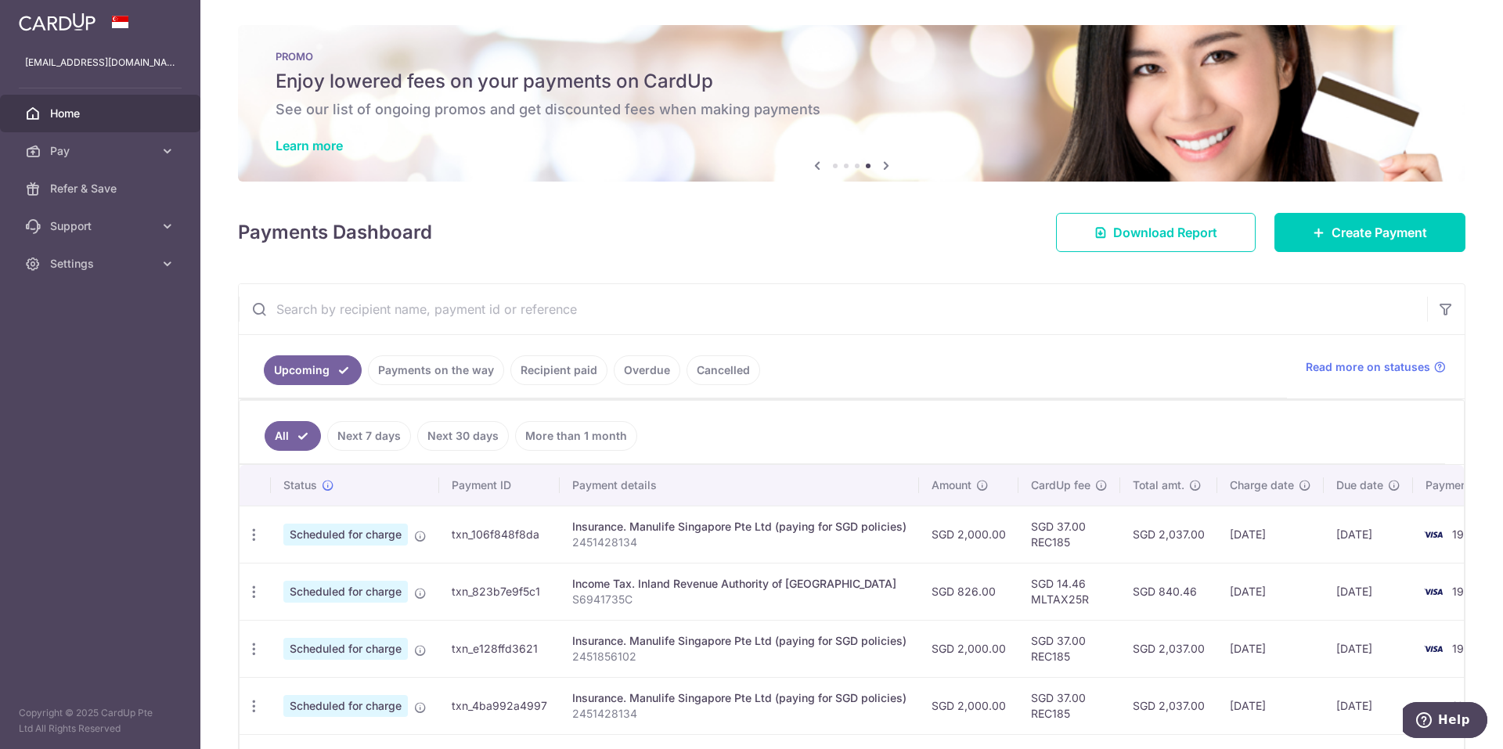
click at [492, 114] on h6 "See our list of ongoing promos and get discounted fees when making payments" at bounding box center [852, 109] width 1152 height 19
click at [337, 142] on link "Learn more" at bounding box center [309, 146] width 67 height 16
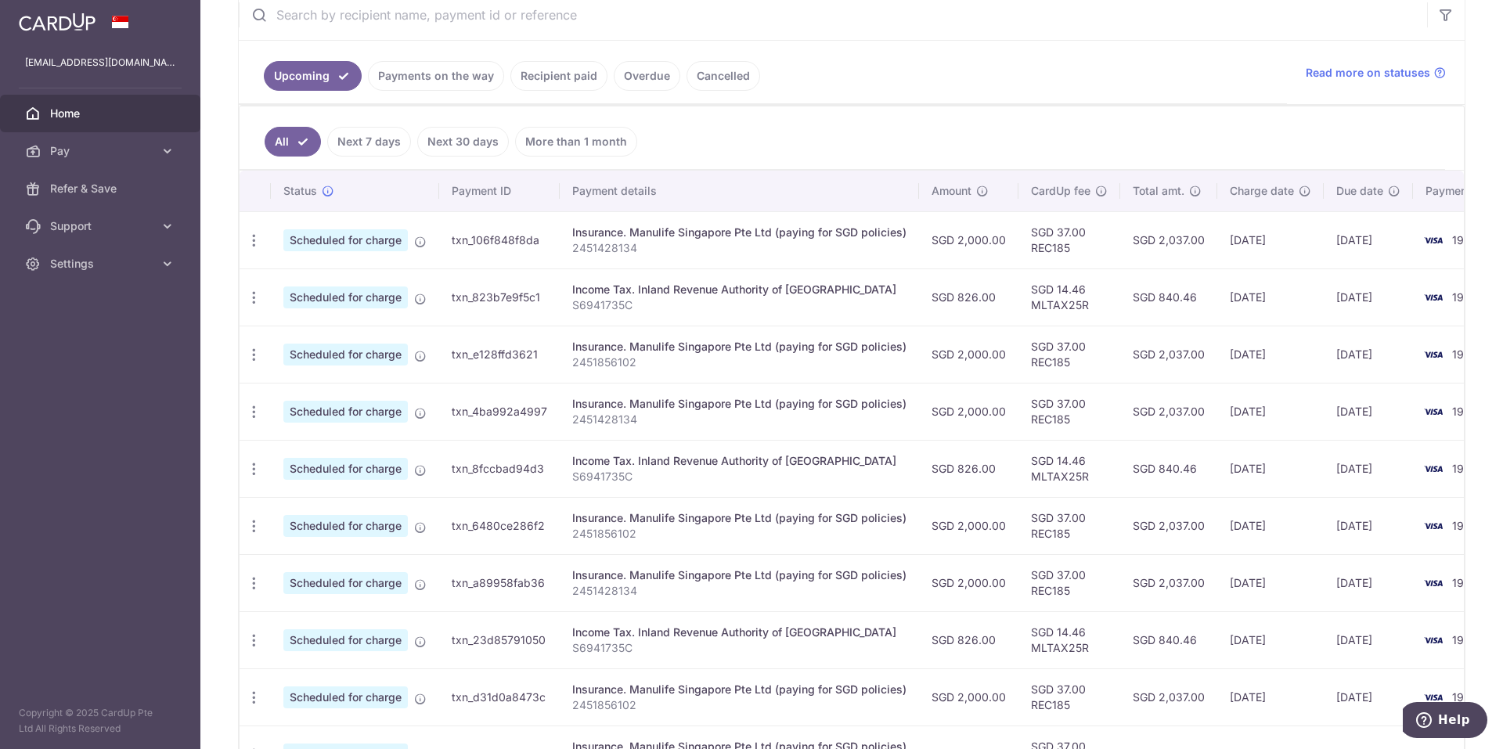
scroll to position [470, 0]
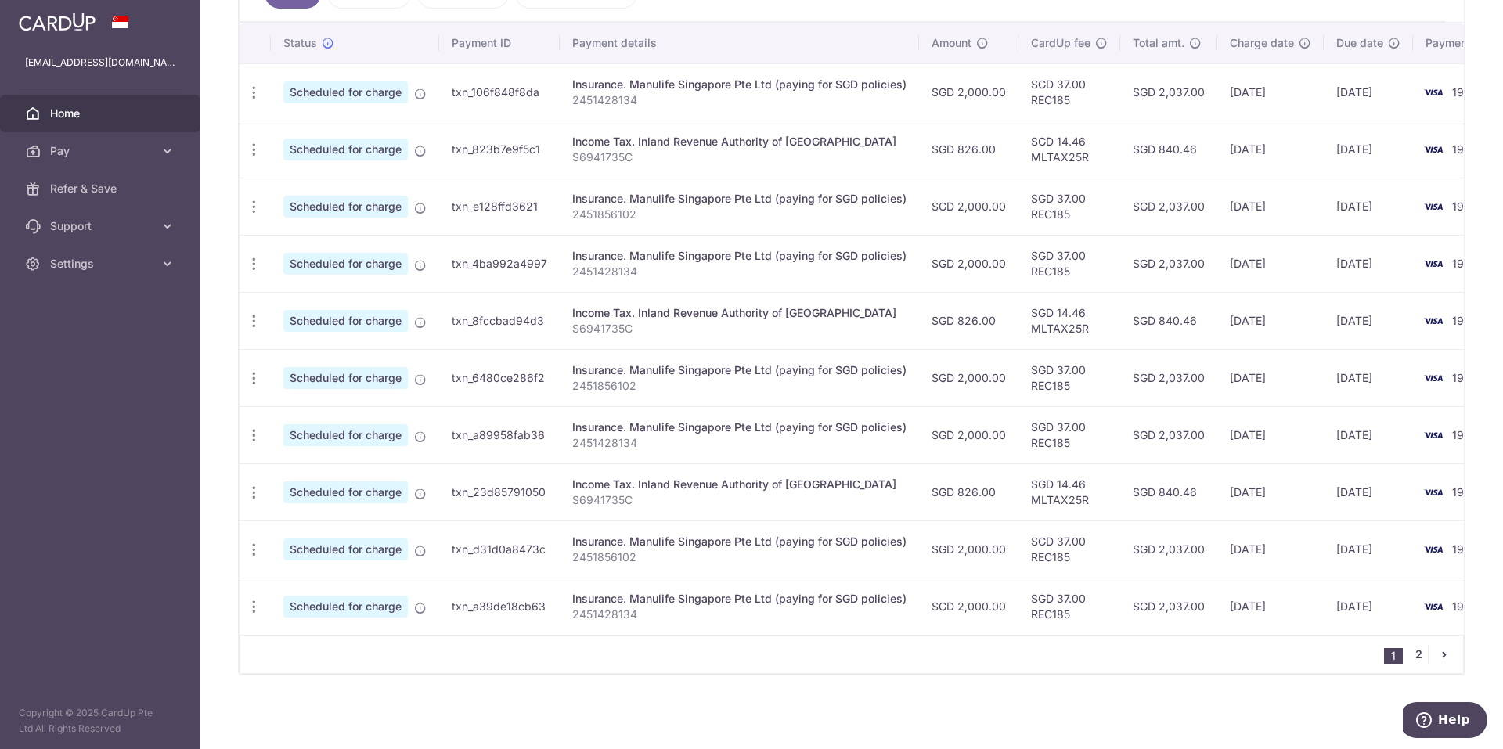
click at [1409, 659] on link "2" at bounding box center [1418, 654] width 19 height 19
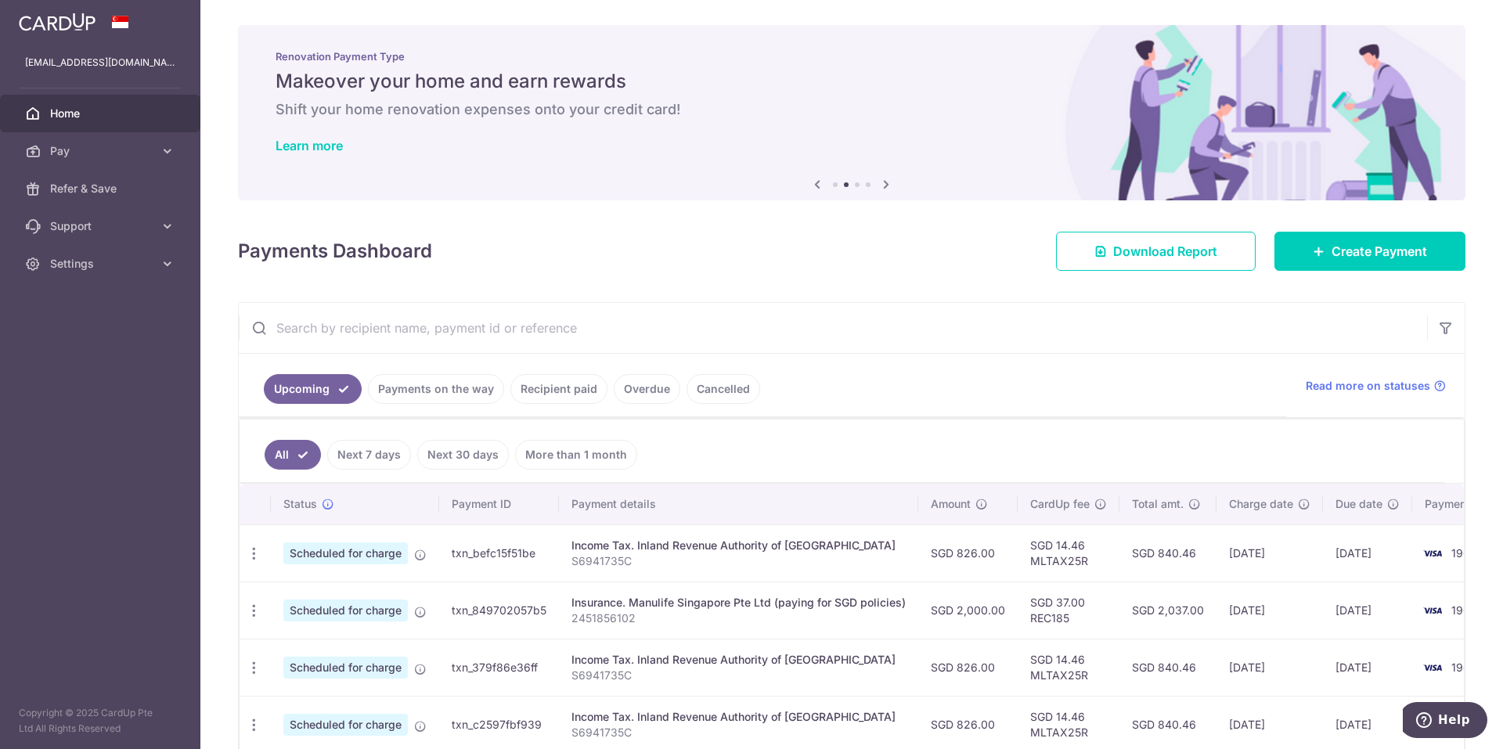
scroll to position [78, 0]
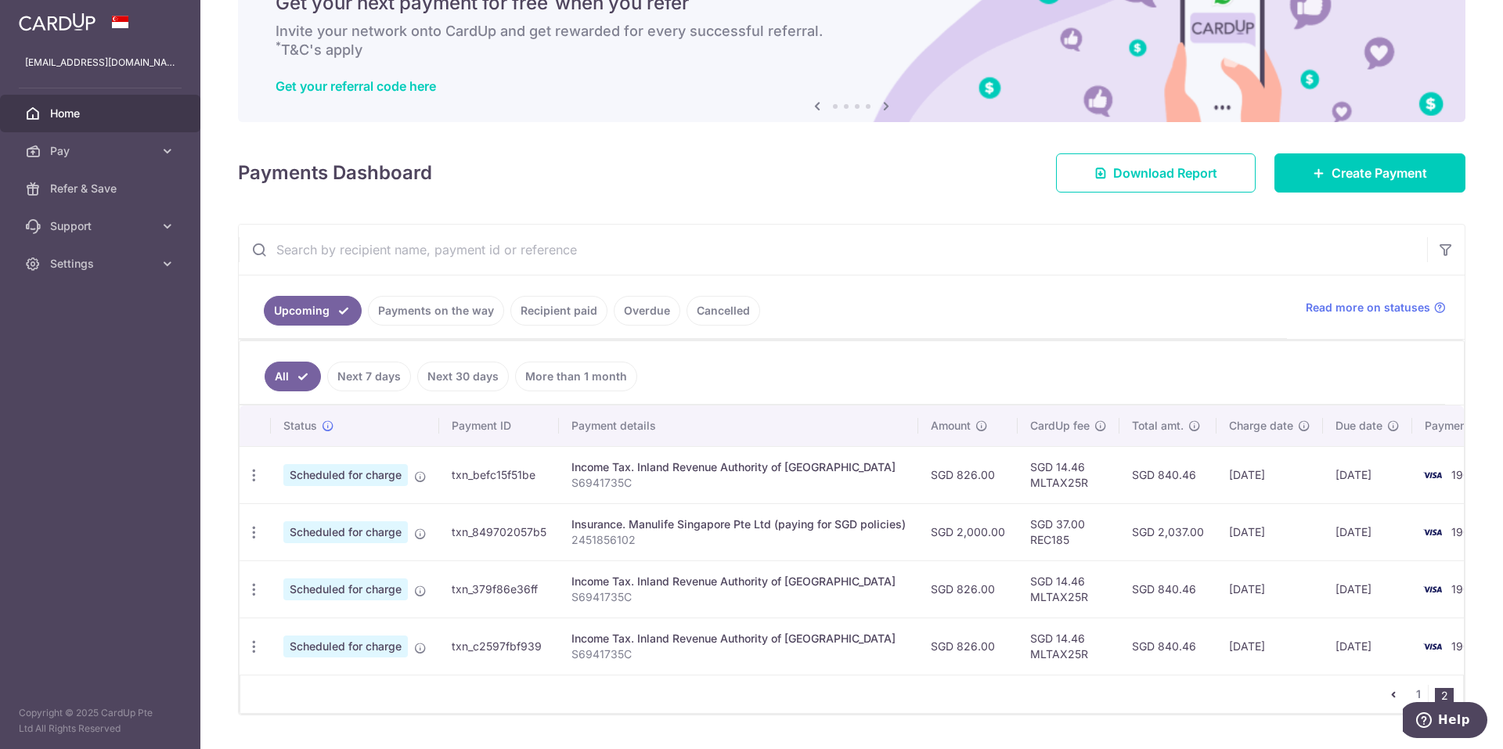
click at [1387, 701] on icon "pager" at bounding box center [1393, 694] width 13 height 13
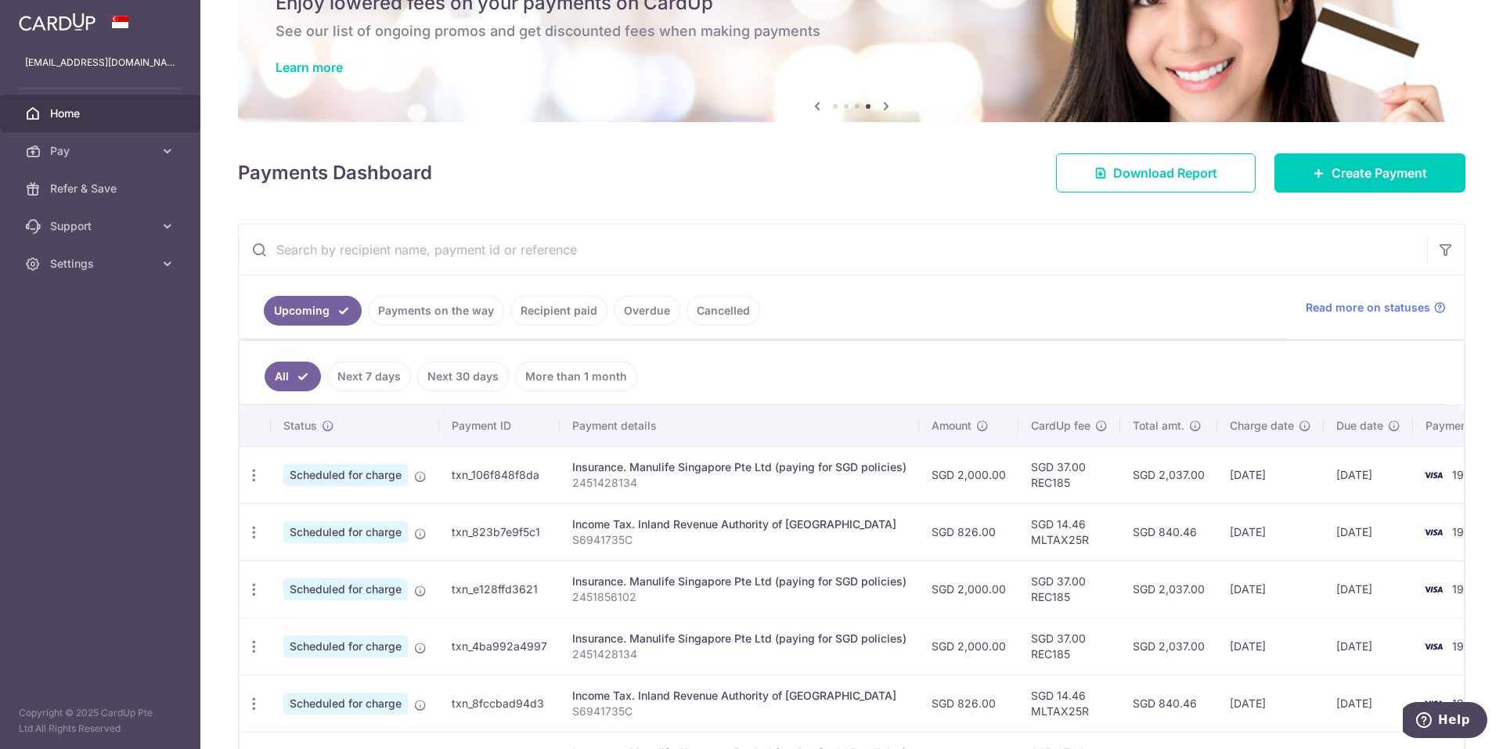
click at [1058, 348] on ul "All Next 7 days Next 30 days More than 1 month" at bounding box center [842, 372] width 1205 height 63
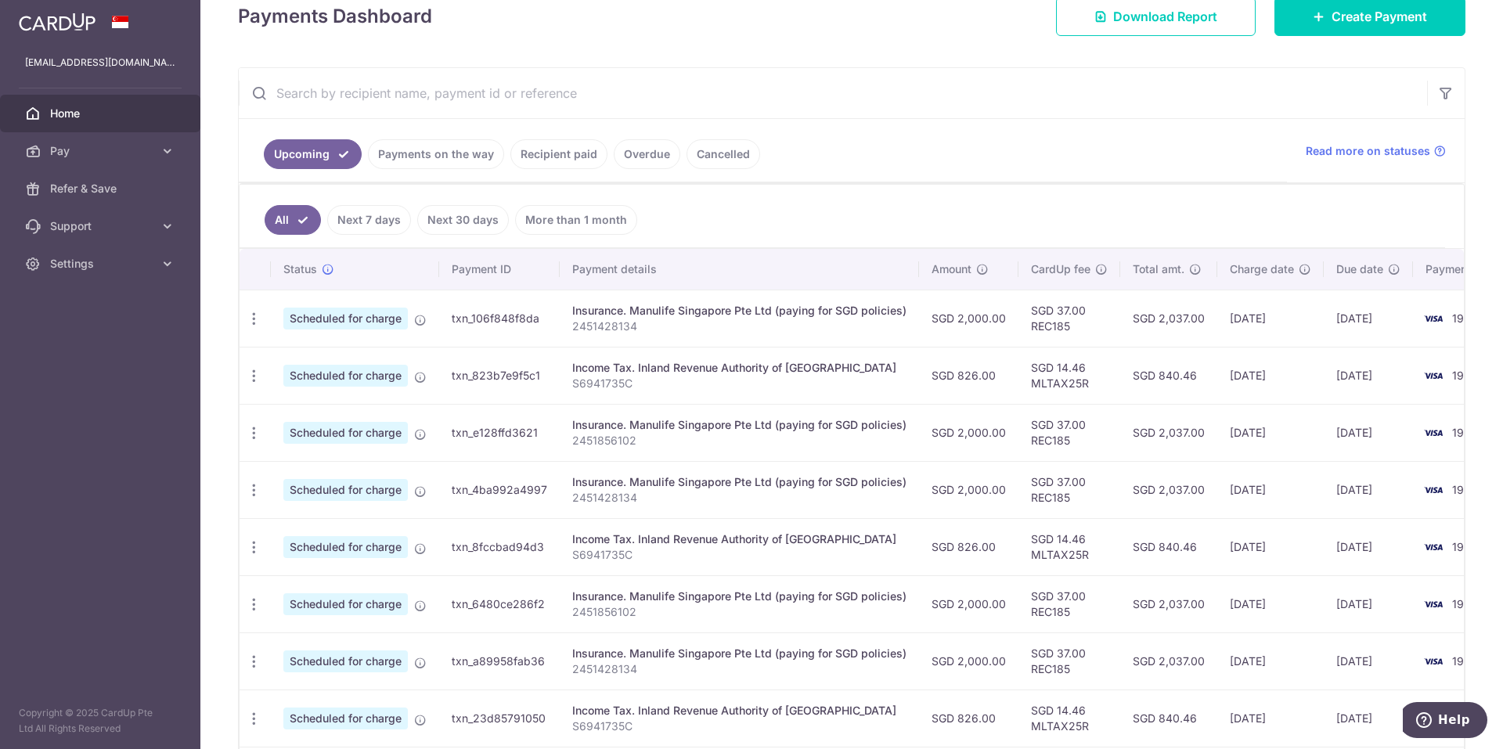
scroll to position [313, 0]
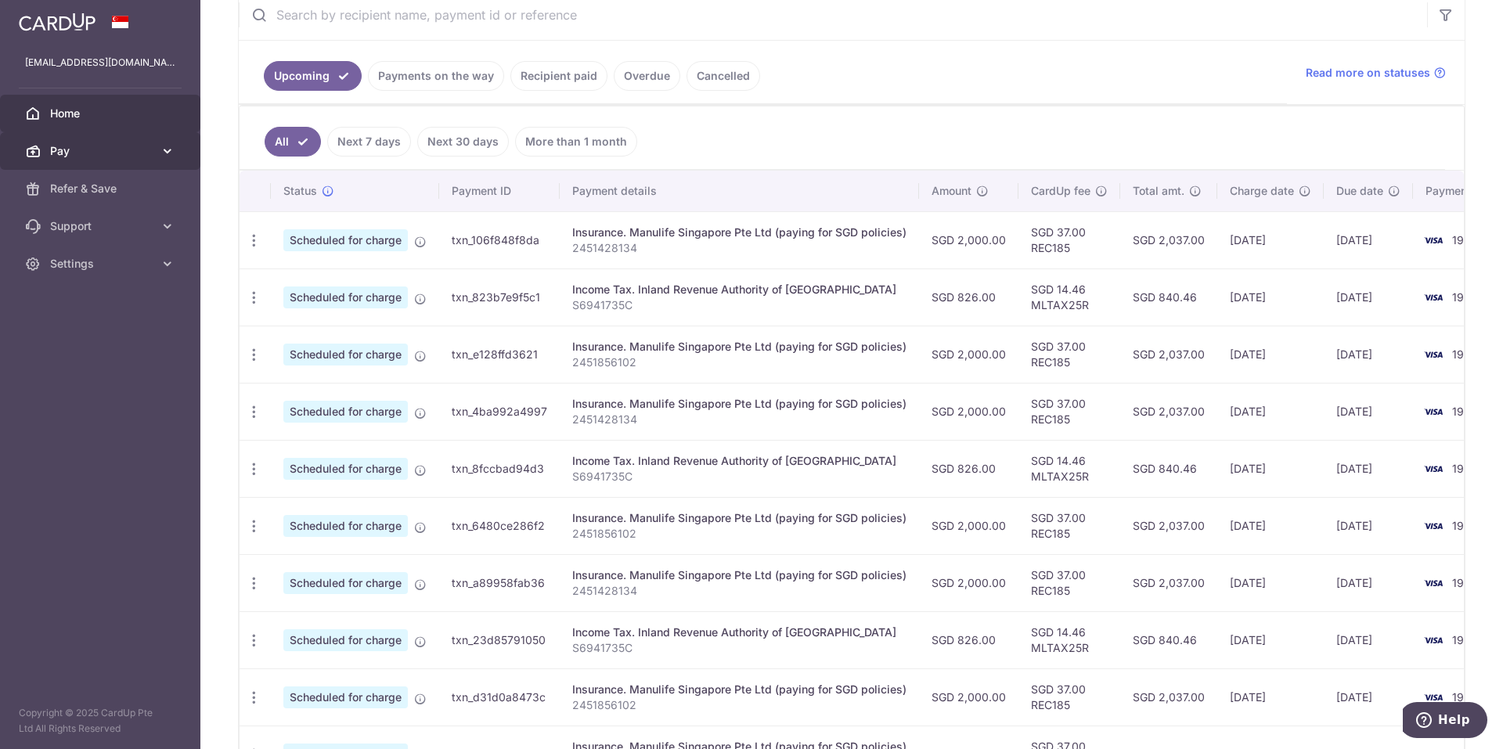
click at [168, 152] on icon at bounding box center [168, 151] width 16 height 16
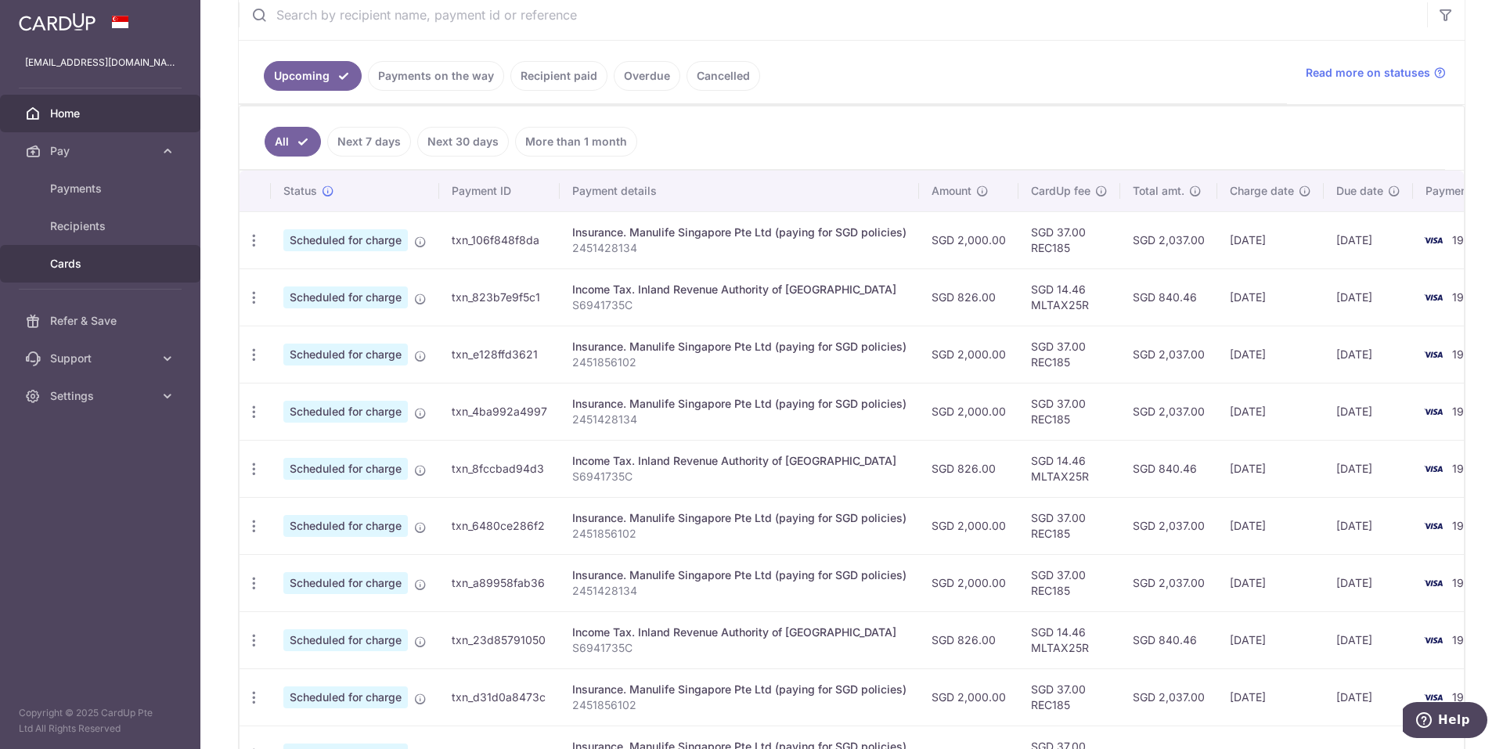
click at [54, 263] on span "Cards" at bounding box center [101, 264] width 103 height 16
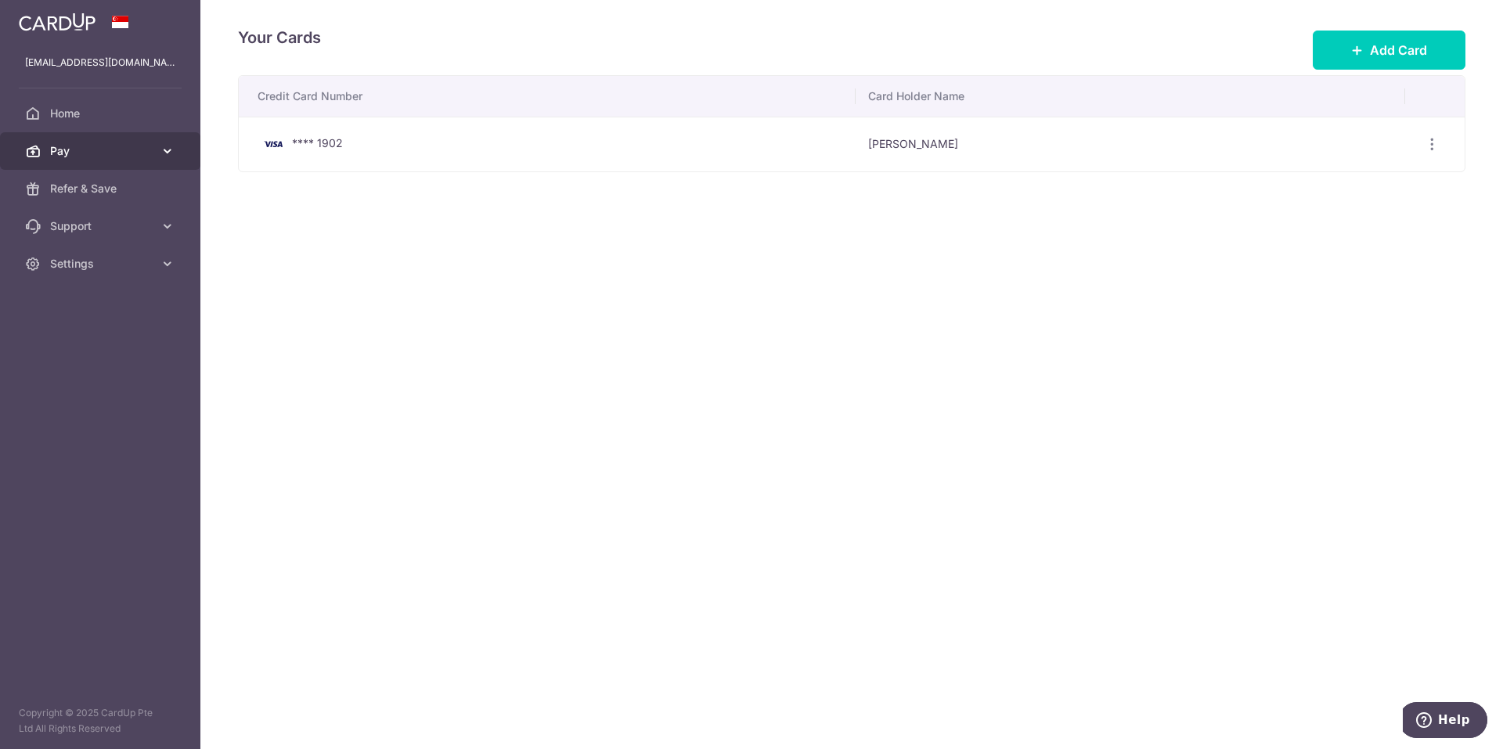
click at [174, 143] on icon at bounding box center [168, 151] width 16 height 16
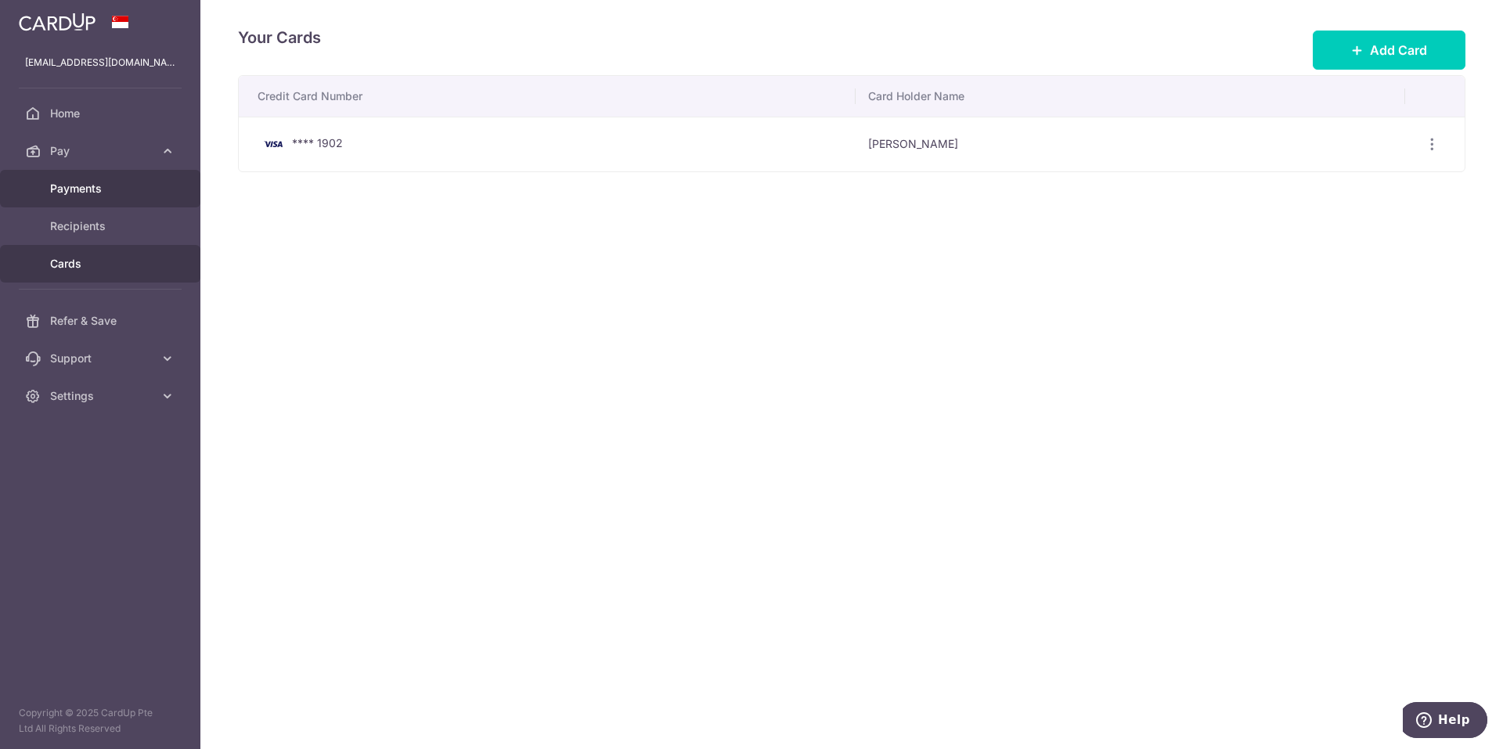
click at [78, 190] on span "Payments" at bounding box center [101, 189] width 103 height 16
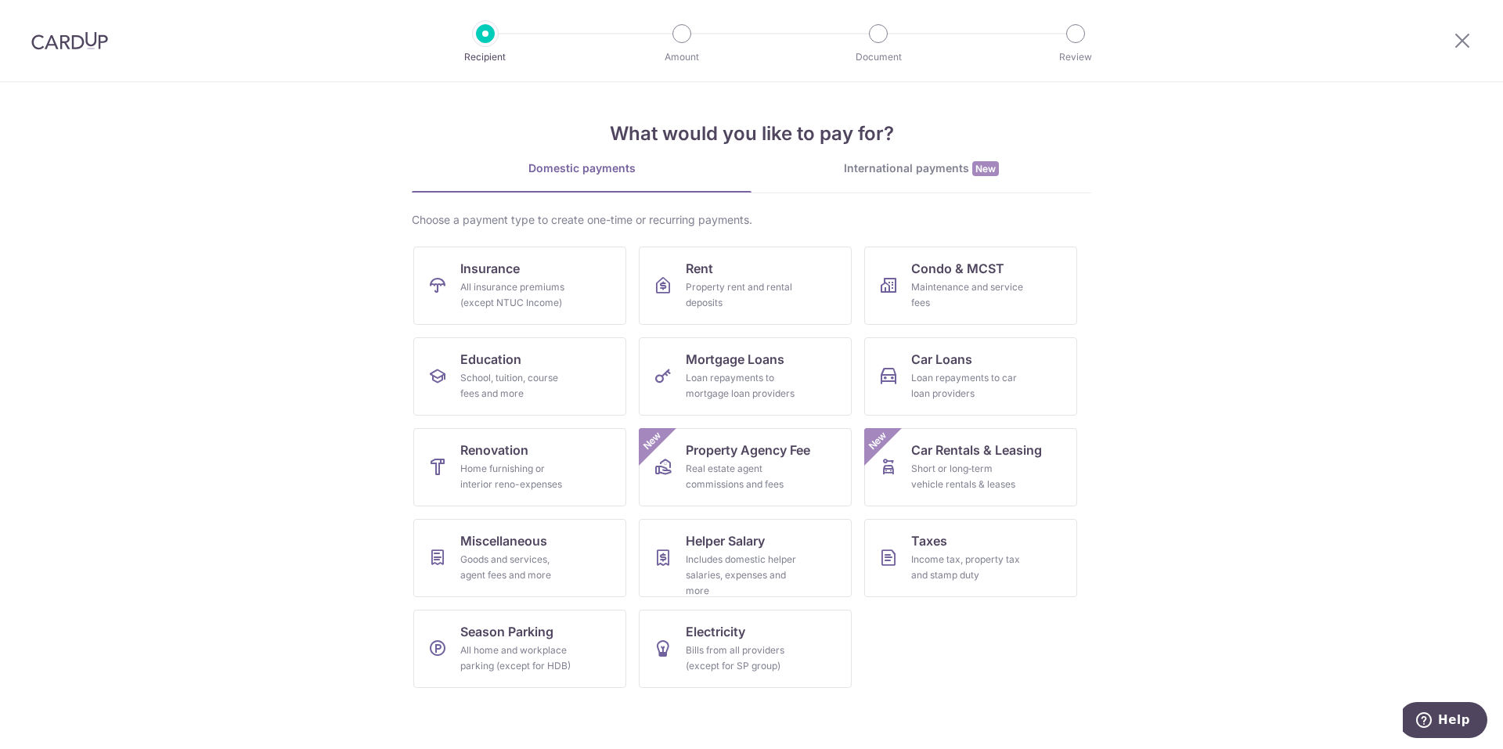
click at [78, 49] on img at bounding box center [69, 40] width 77 height 19
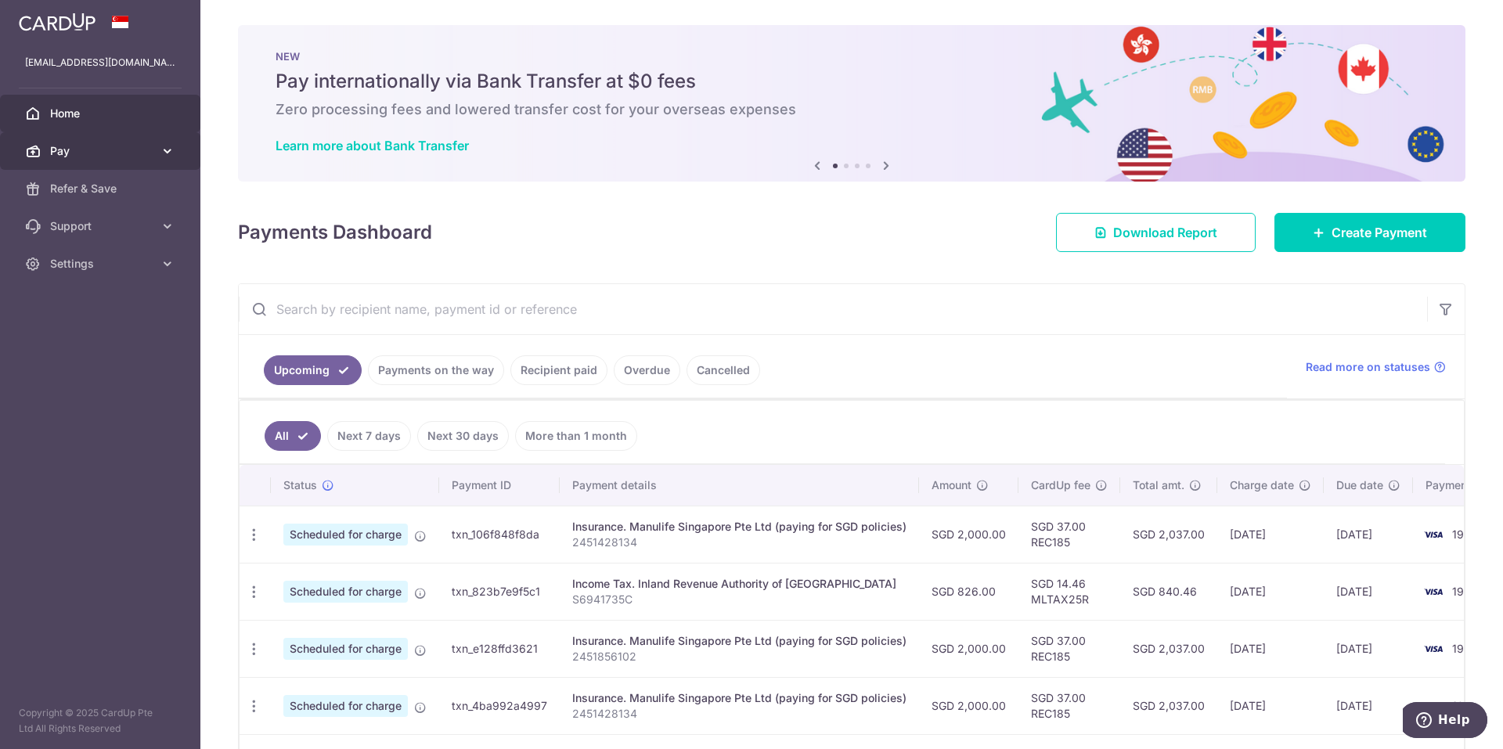
click at [168, 150] on icon at bounding box center [168, 151] width 16 height 16
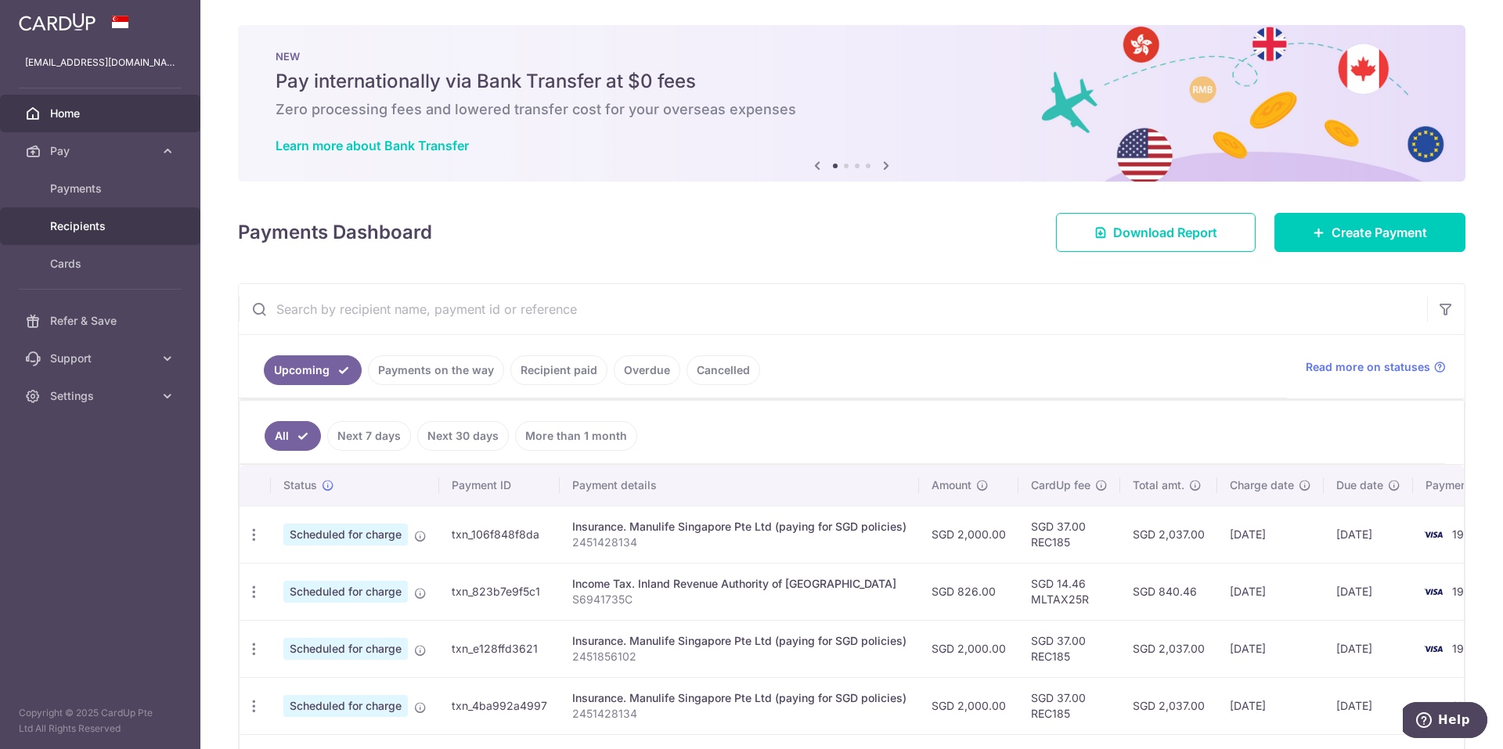
click at [92, 228] on span "Recipients" at bounding box center [101, 226] width 103 height 16
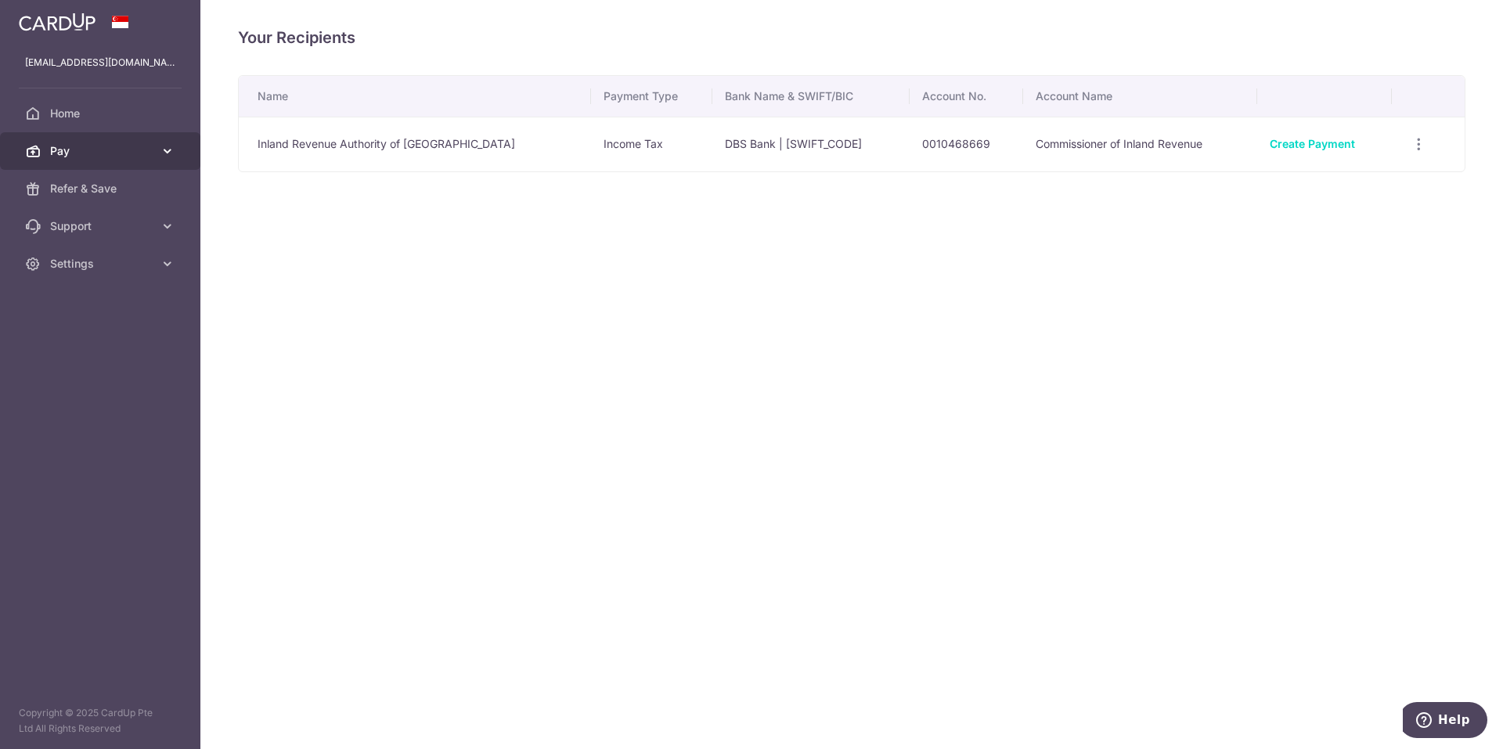
click at [164, 153] on icon at bounding box center [168, 151] width 16 height 16
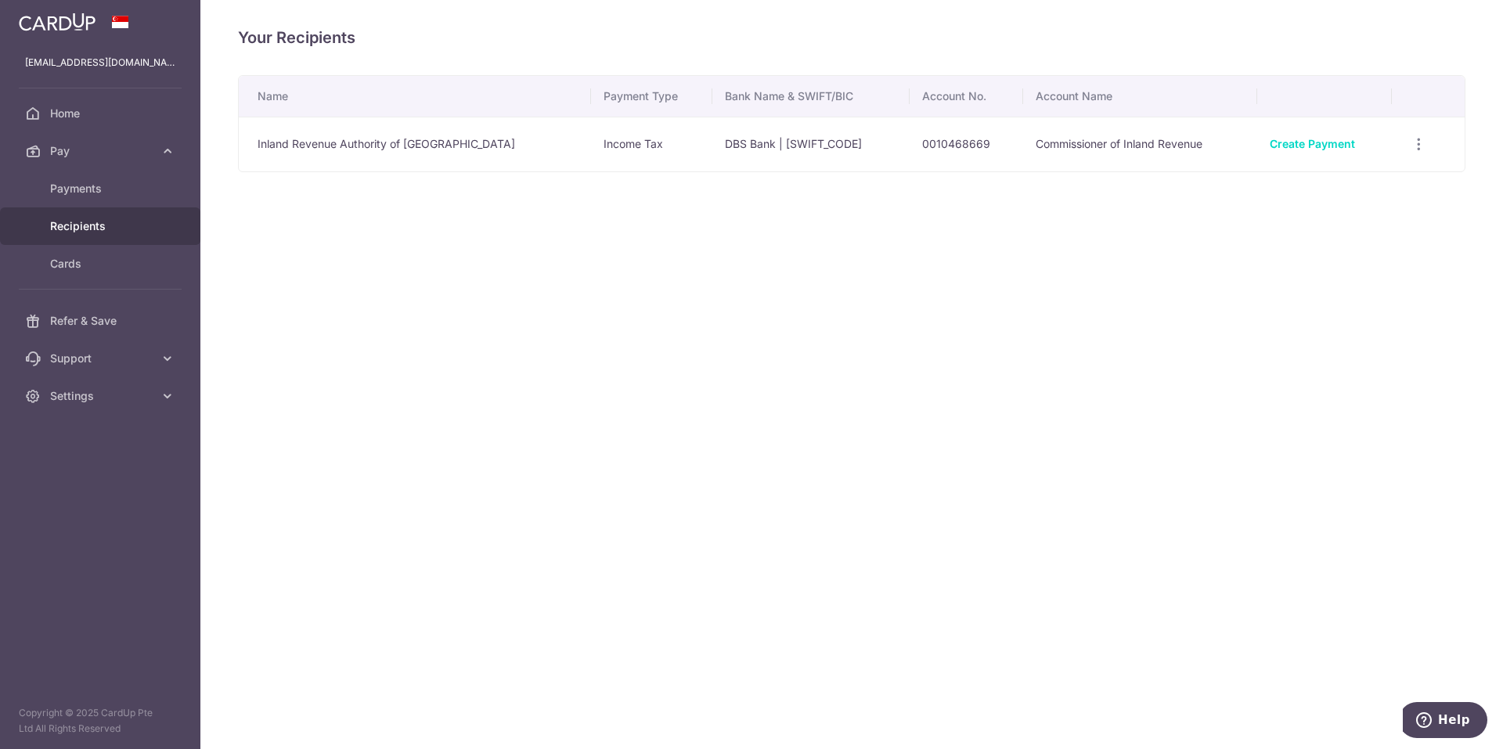
click at [60, 233] on span "Recipients" at bounding box center [101, 226] width 103 height 16
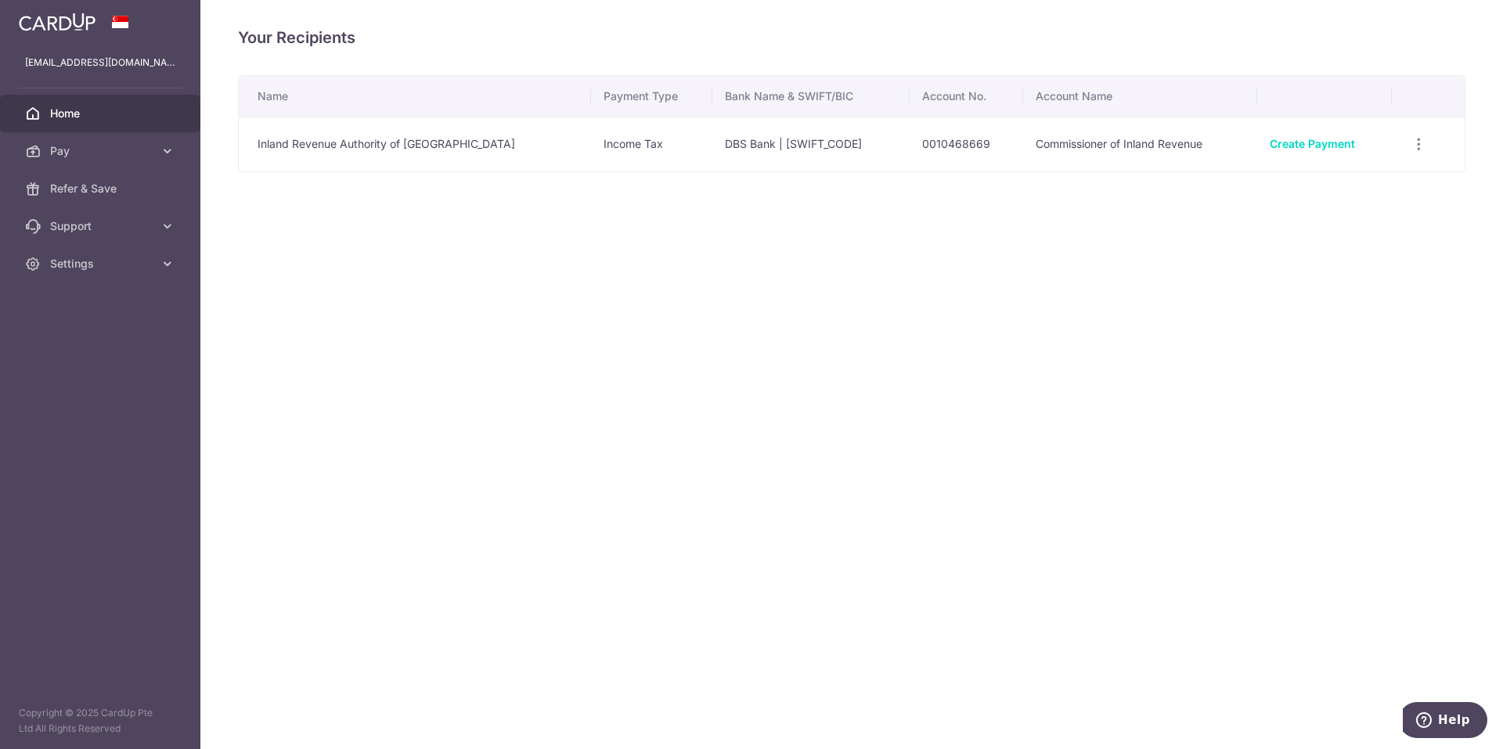
click at [58, 116] on span "Home" at bounding box center [101, 114] width 103 height 16
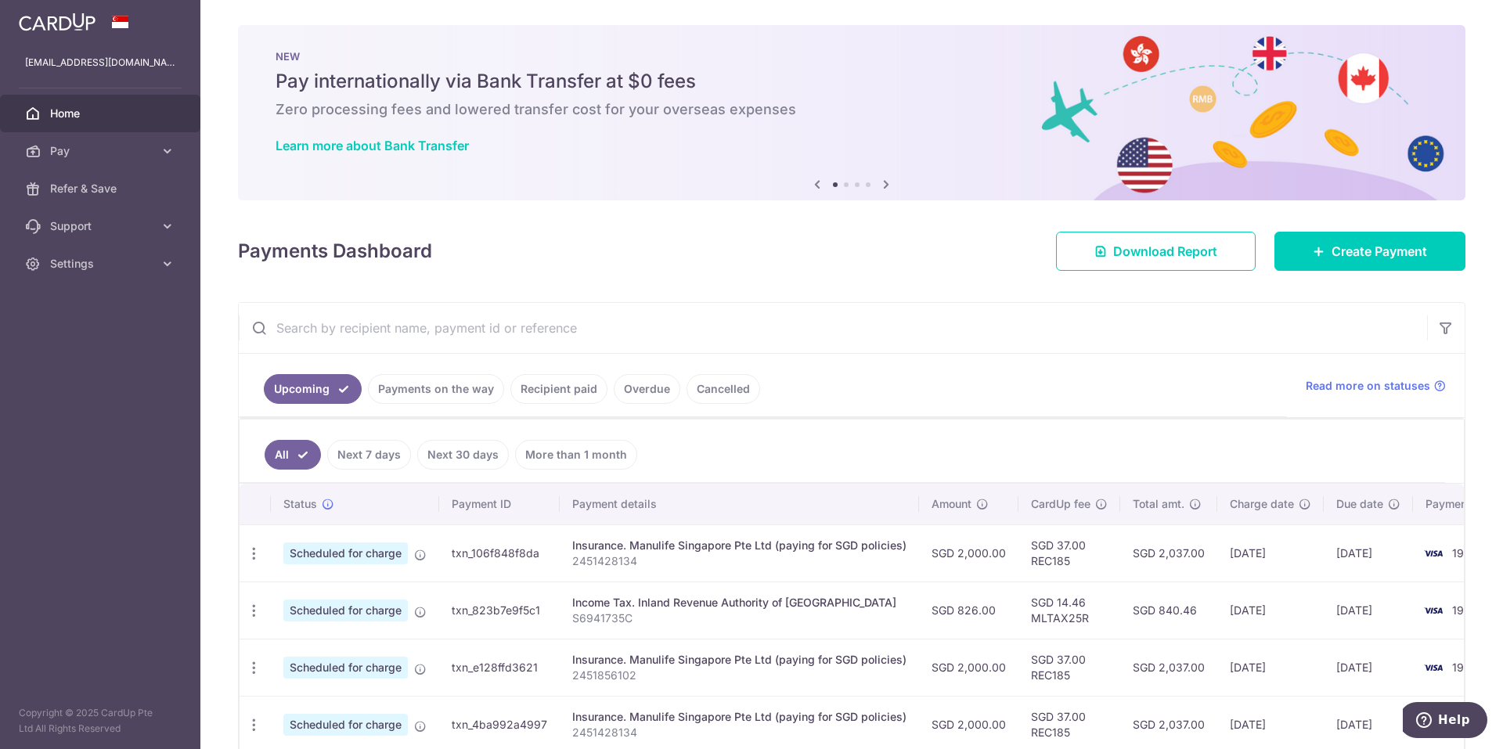
click at [517, 384] on link "Recipient paid" at bounding box center [558, 389] width 97 height 30
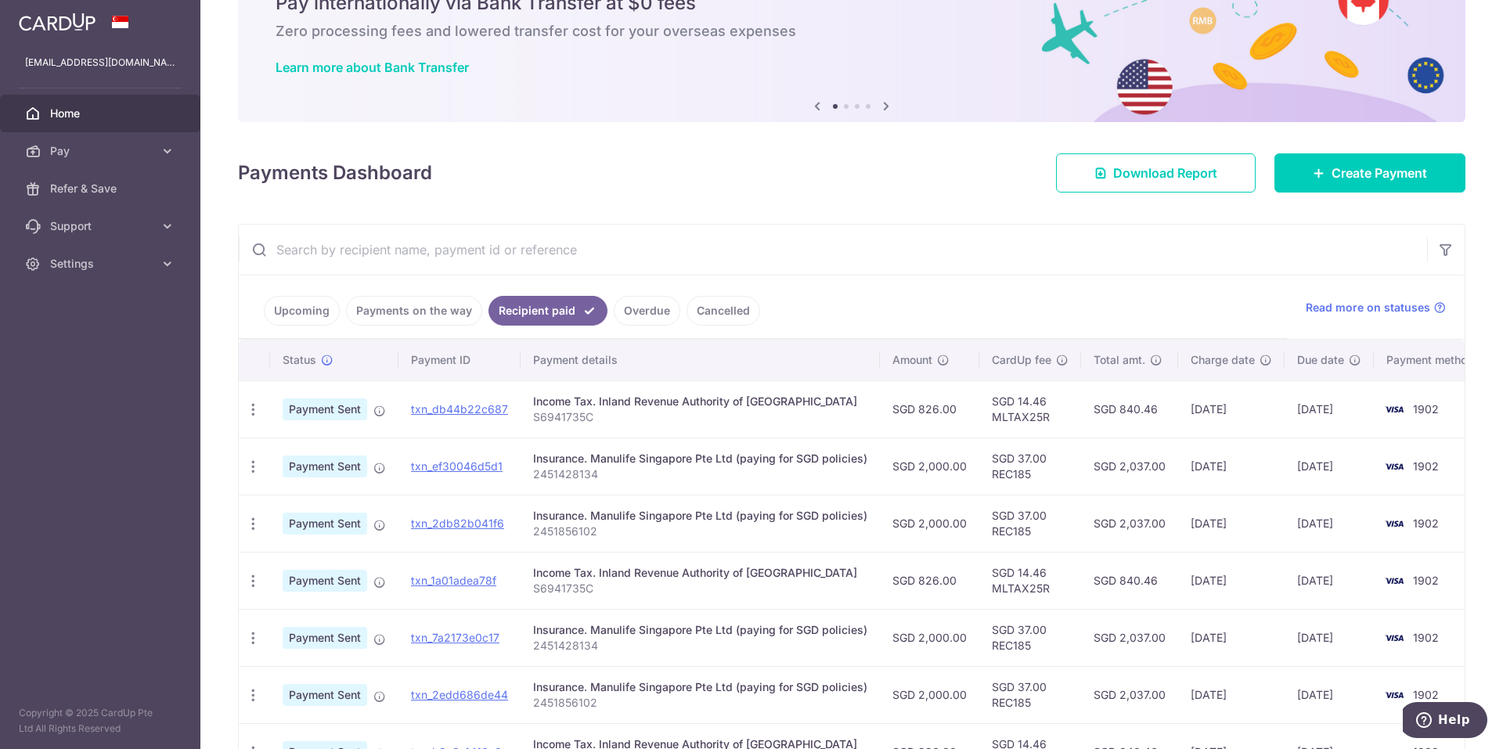
scroll to position [157, 0]
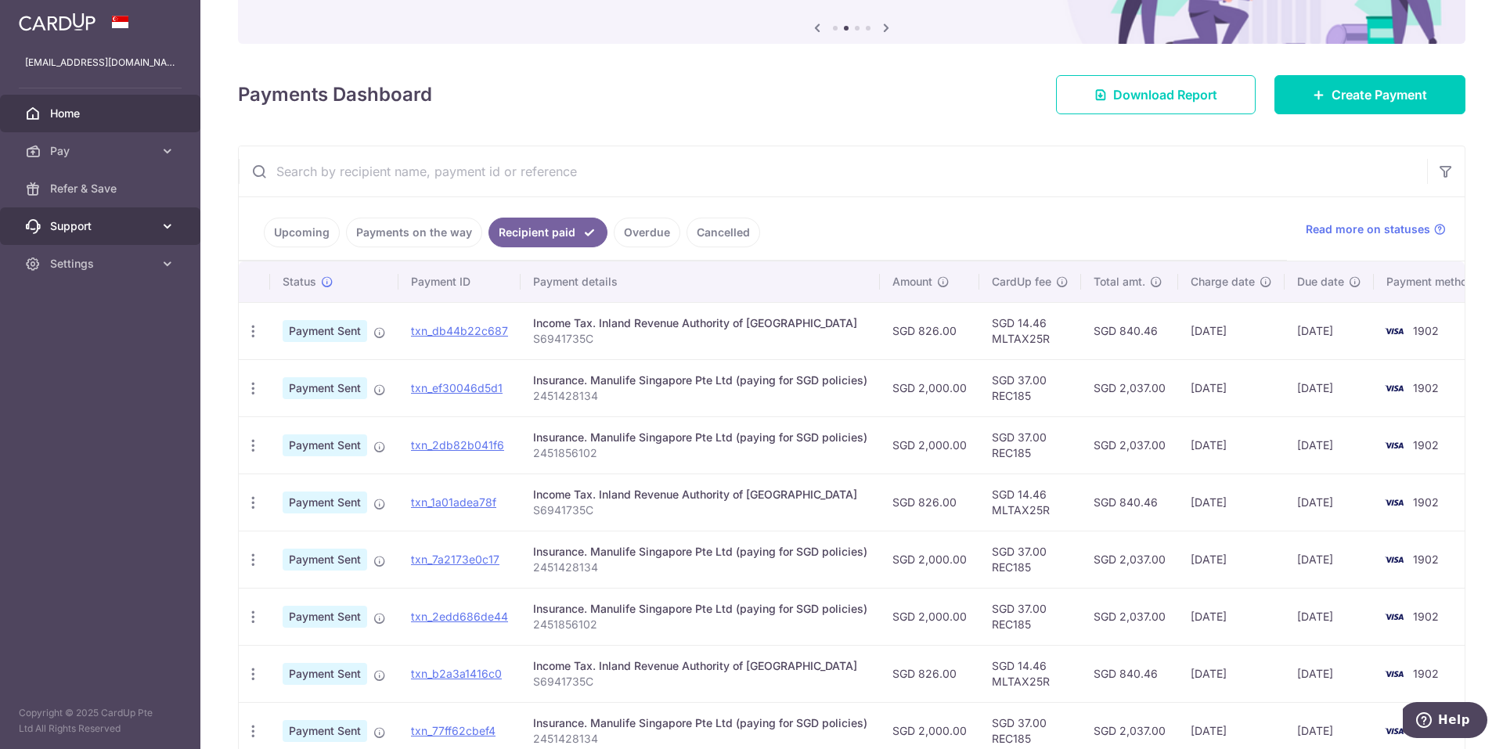
click at [171, 222] on icon at bounding box center [168, 226] width 16 height 16
click at [54, 269] on span "FAQ" at bounding box center [101, 264] width 103 height 16
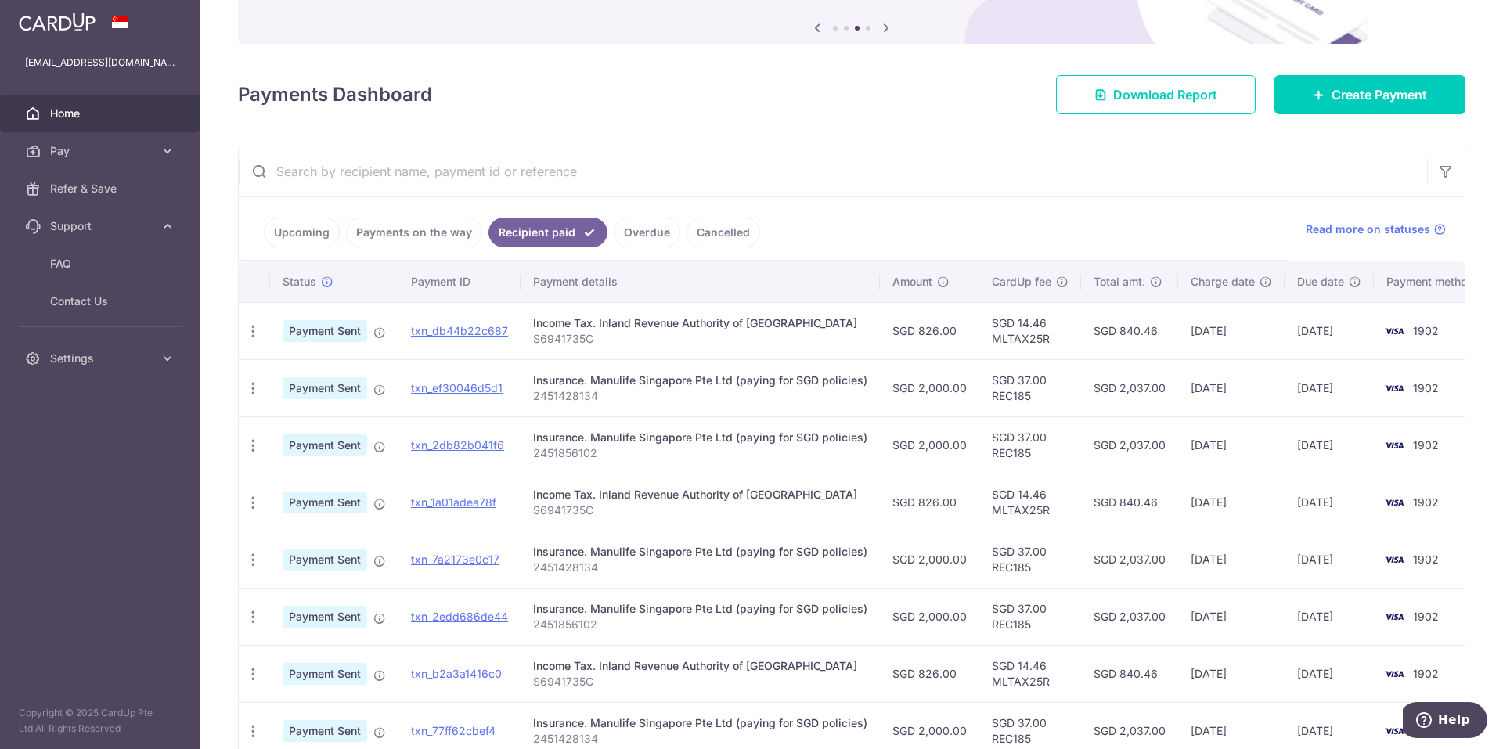
click at [72, 27] on img at bounding box center [57, 22] width 77 height 19
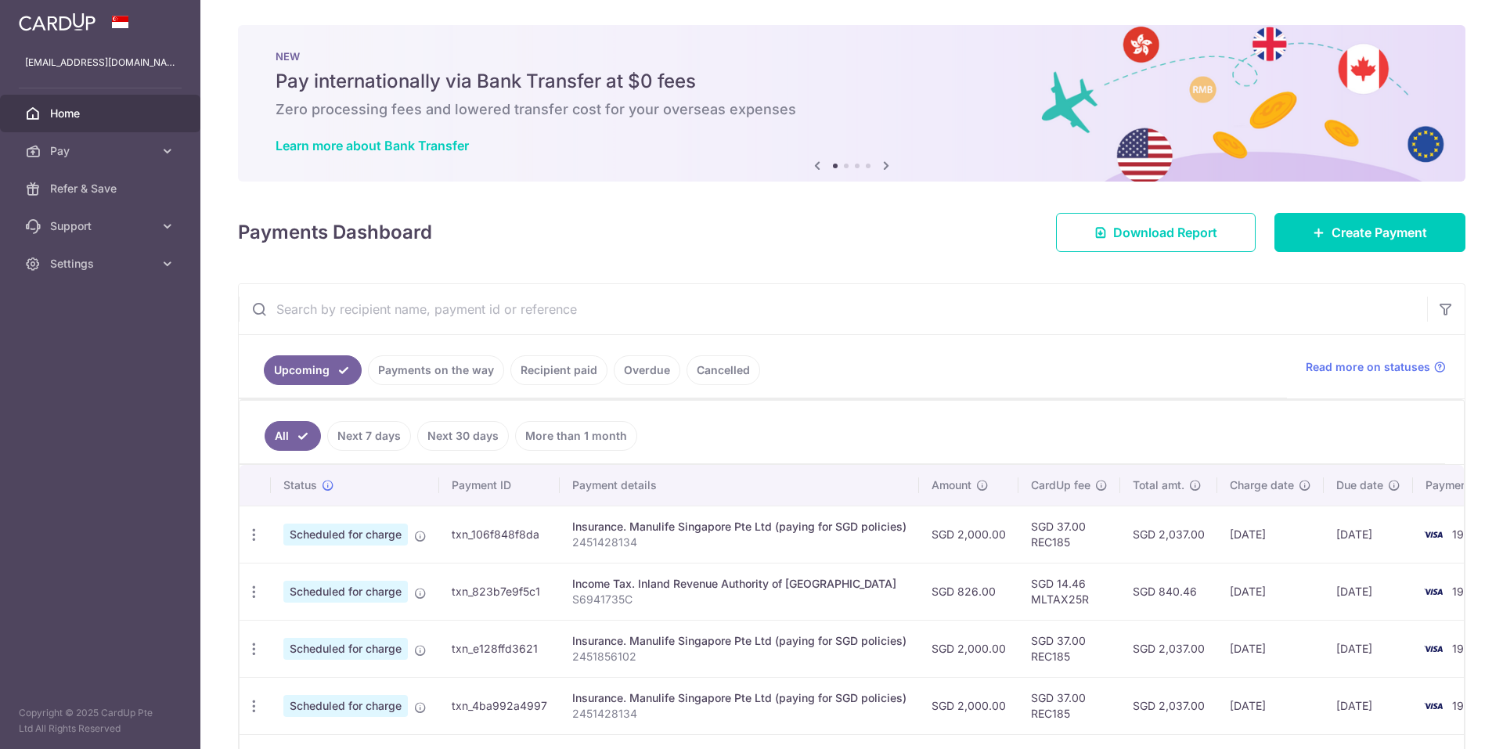
scroll to position [0, 0]
click at [165, 150] on icon at bounding box center [168, 151] width 16 height 16
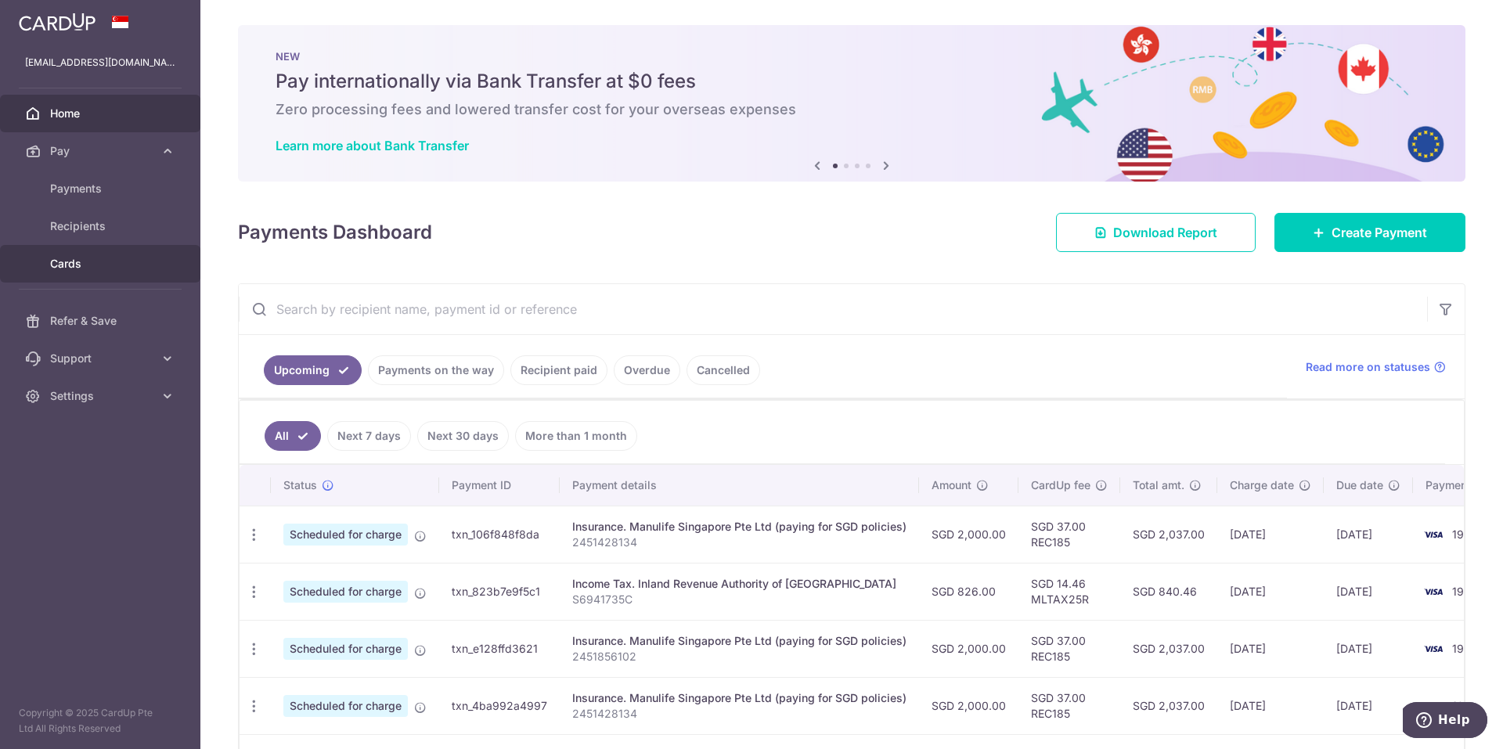
click at [67, 272] on link "Cards" at bounding box center [100, 264] width 200 height 38
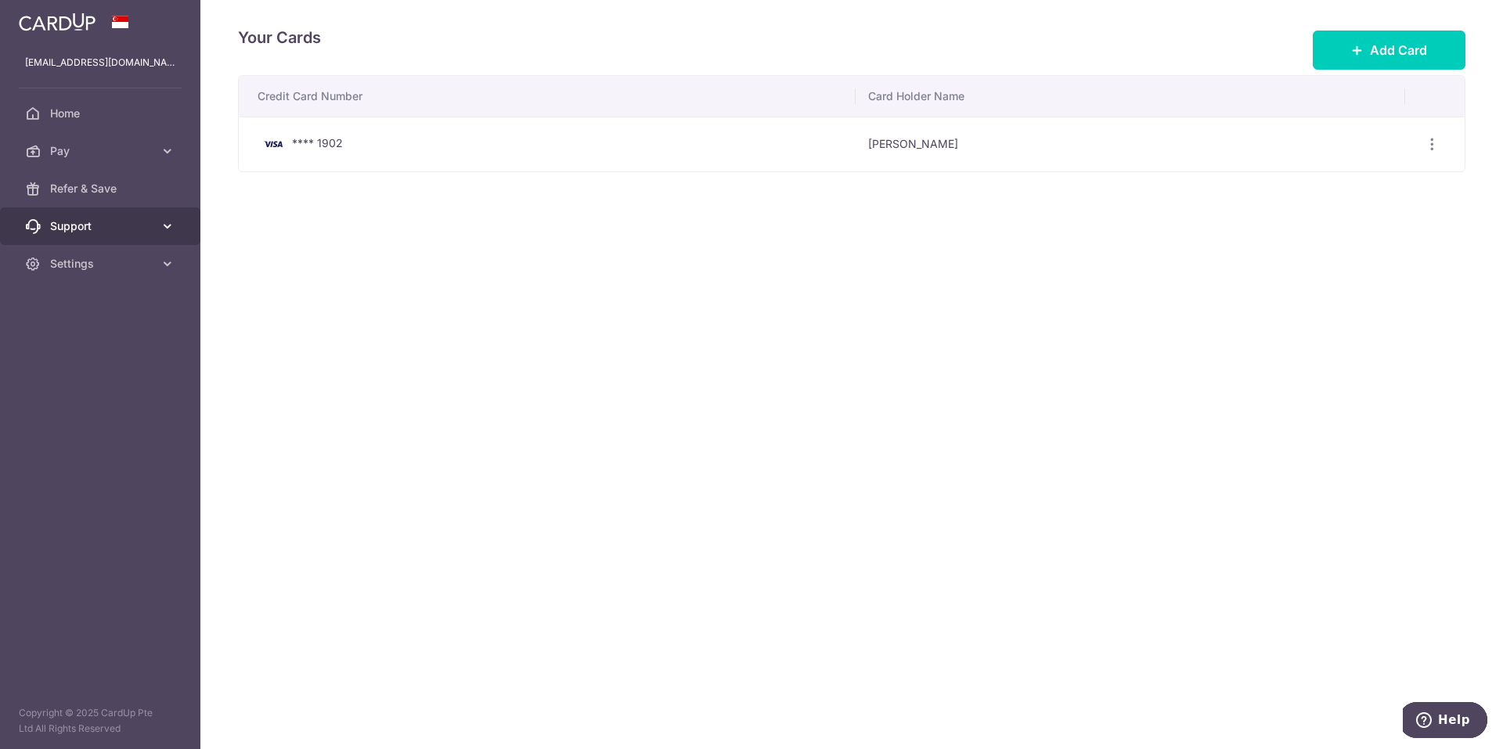
click at [65, 226] on span "Support" at bounding box center [101, 226] width 103 height 16
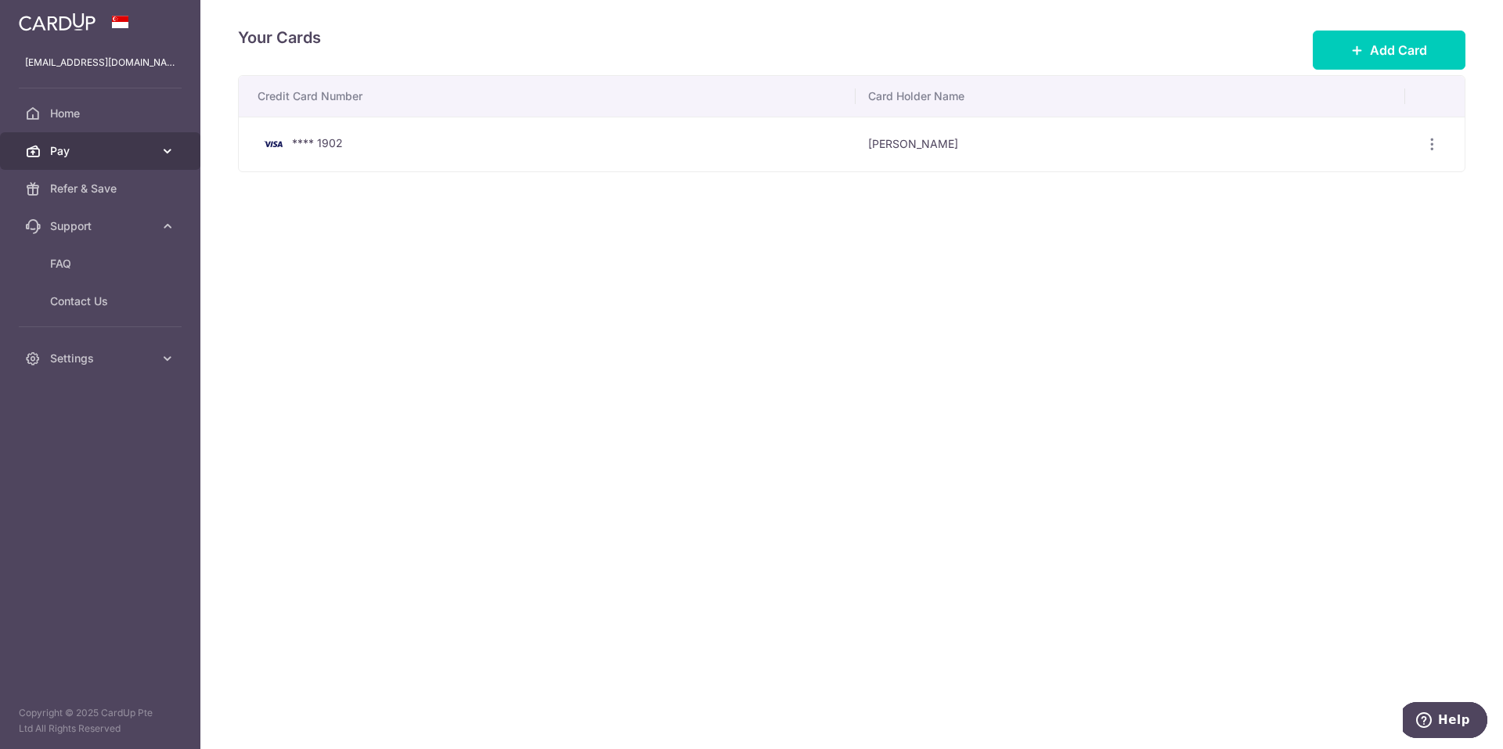
click at [64, 151] on span "Pay" at bounding box center [101, 151] width 103 height 16
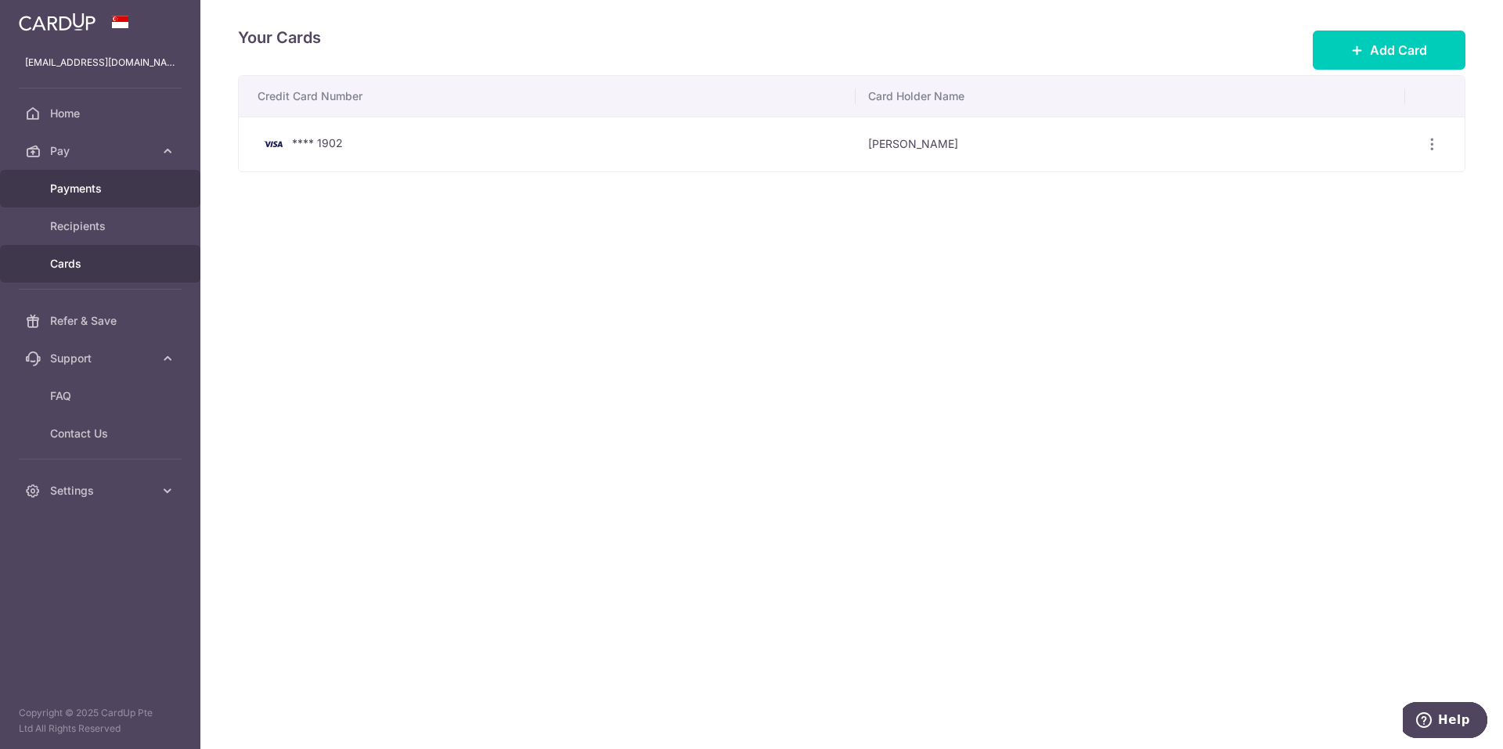
click at [59, 188] on span "Payments" at bounding box center [101, 189] width 103 height 16
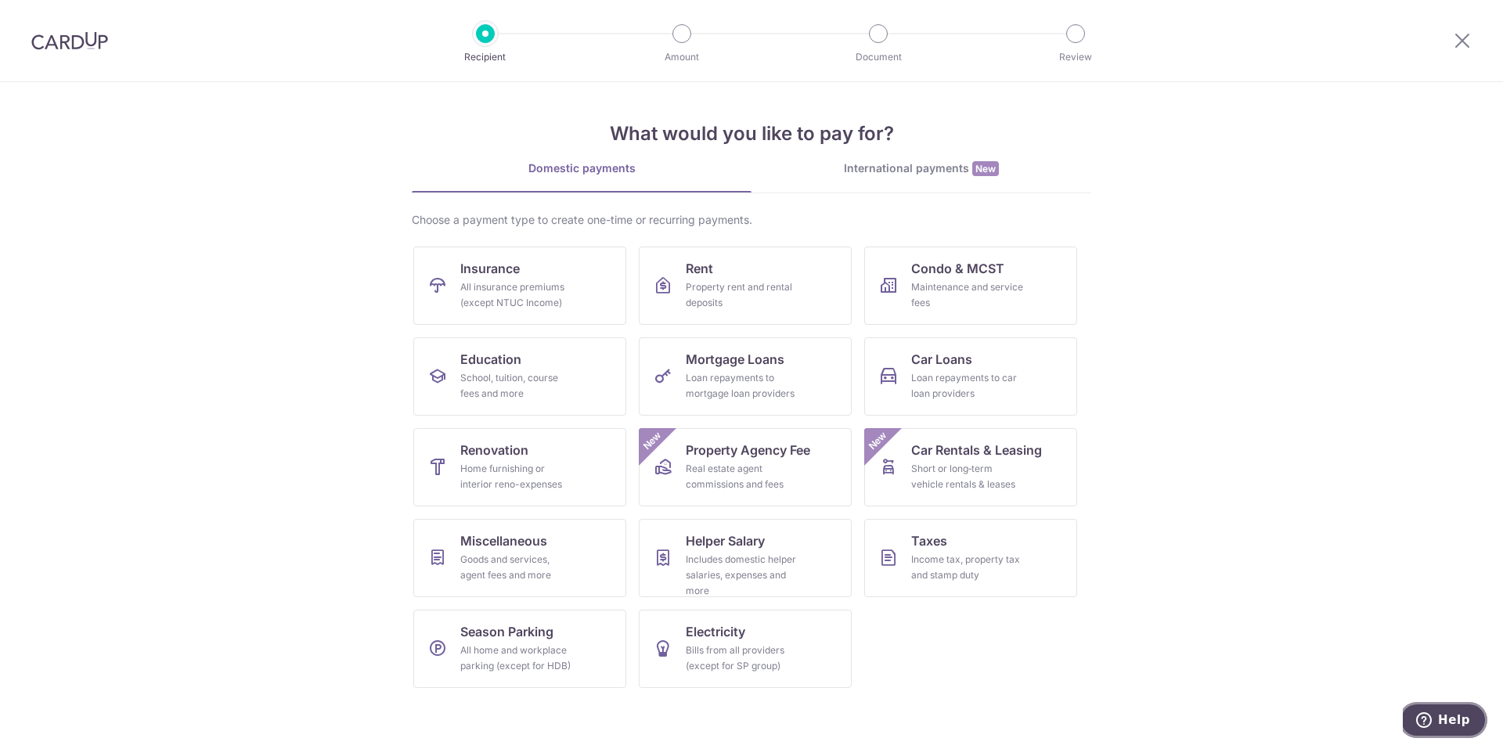
click at [1418, 718] on button "Help" at bounding box center [1443, 720] width 88 height 36
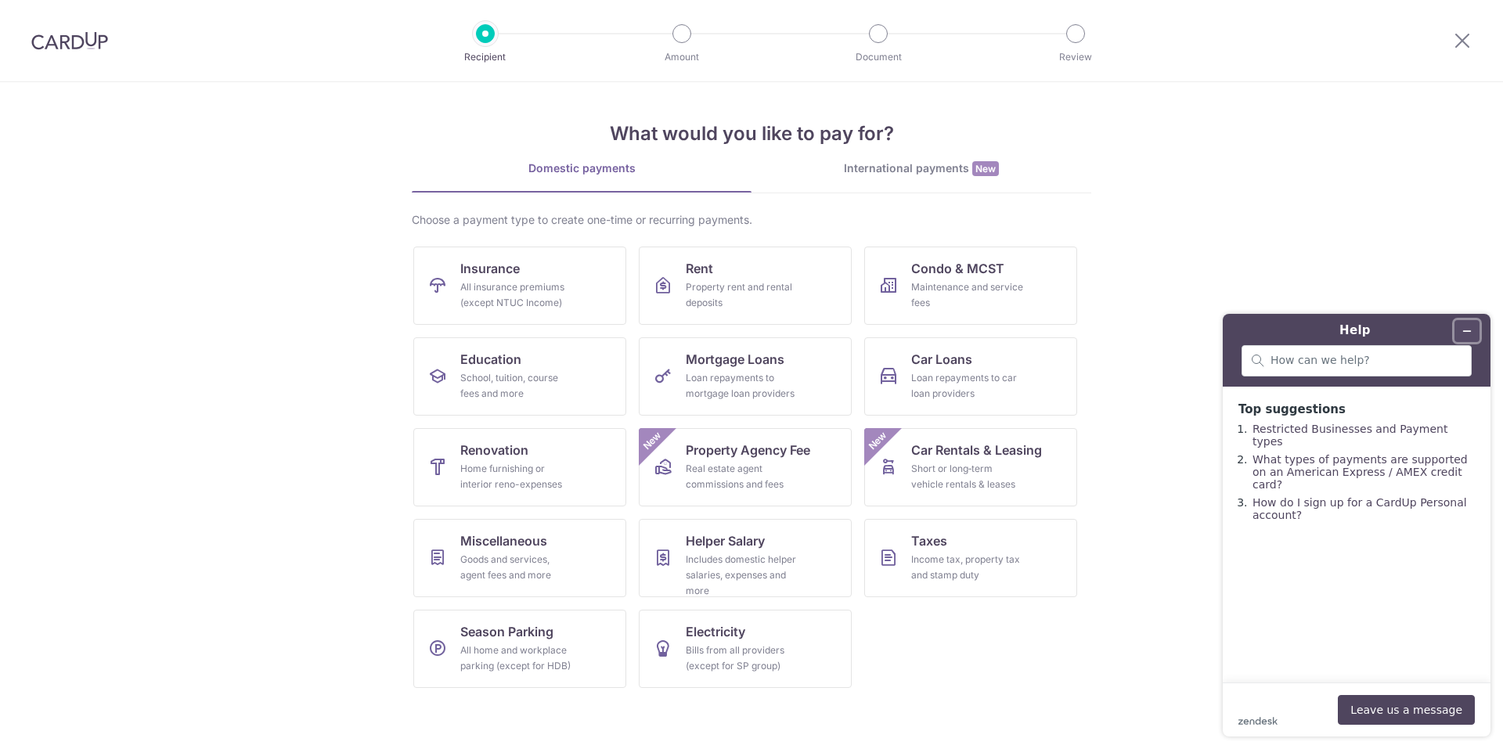
click at [1461, 331] on icon "Minimise widget" at bounding box center [1466, 331] width 11 height 11
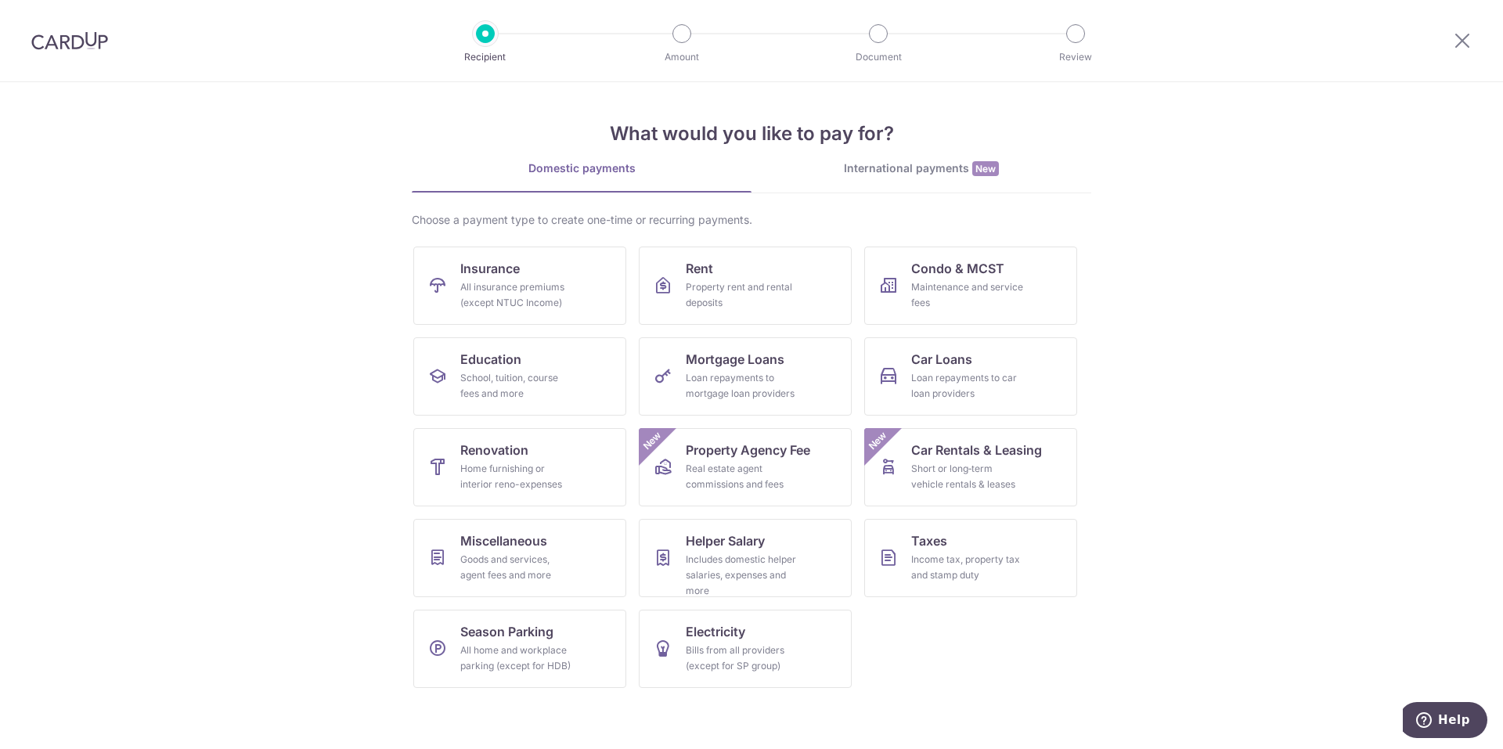
click at [81, 35] on img at bounding box center [69, 40] width 77 height 19
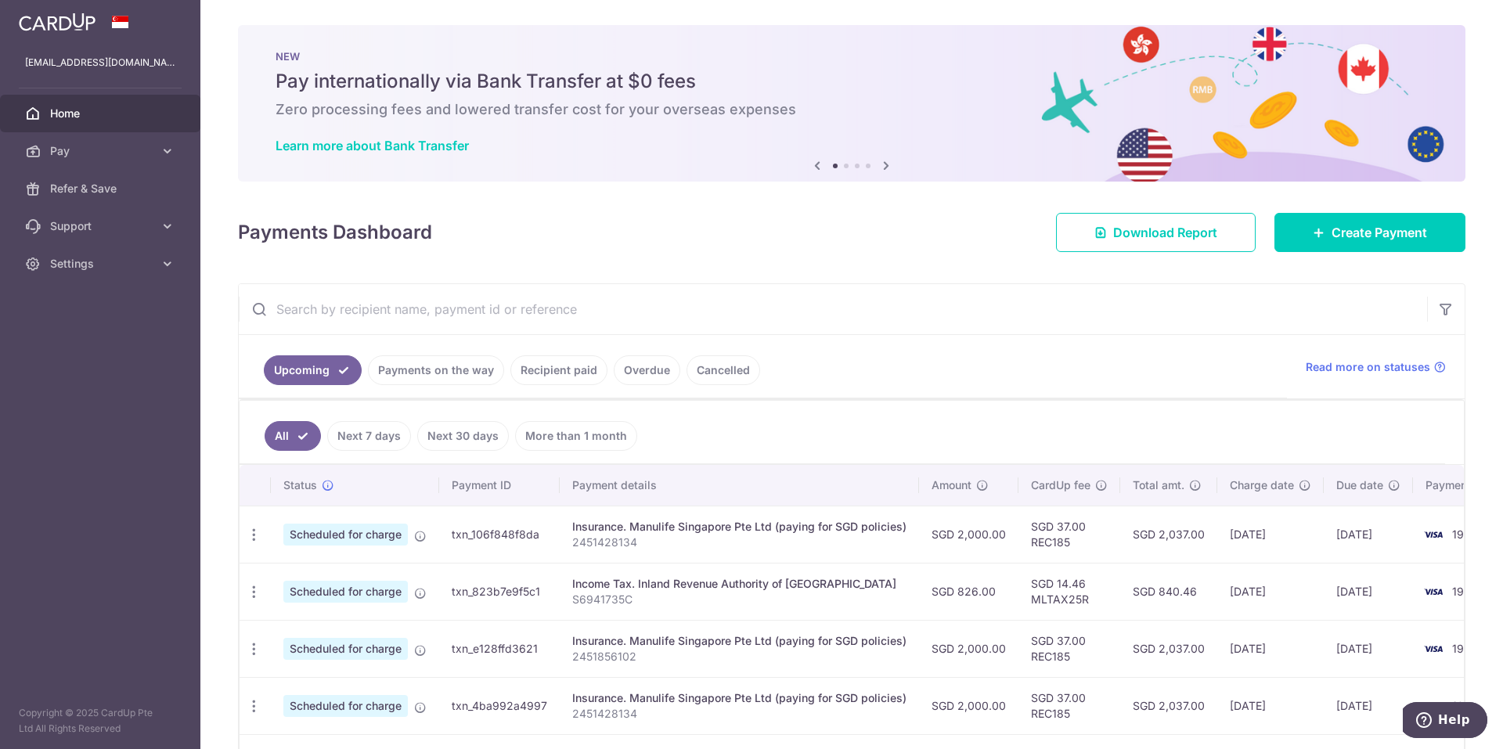
click at [879, 167] on icon at bounding box center [886, 166] width 19 height 20
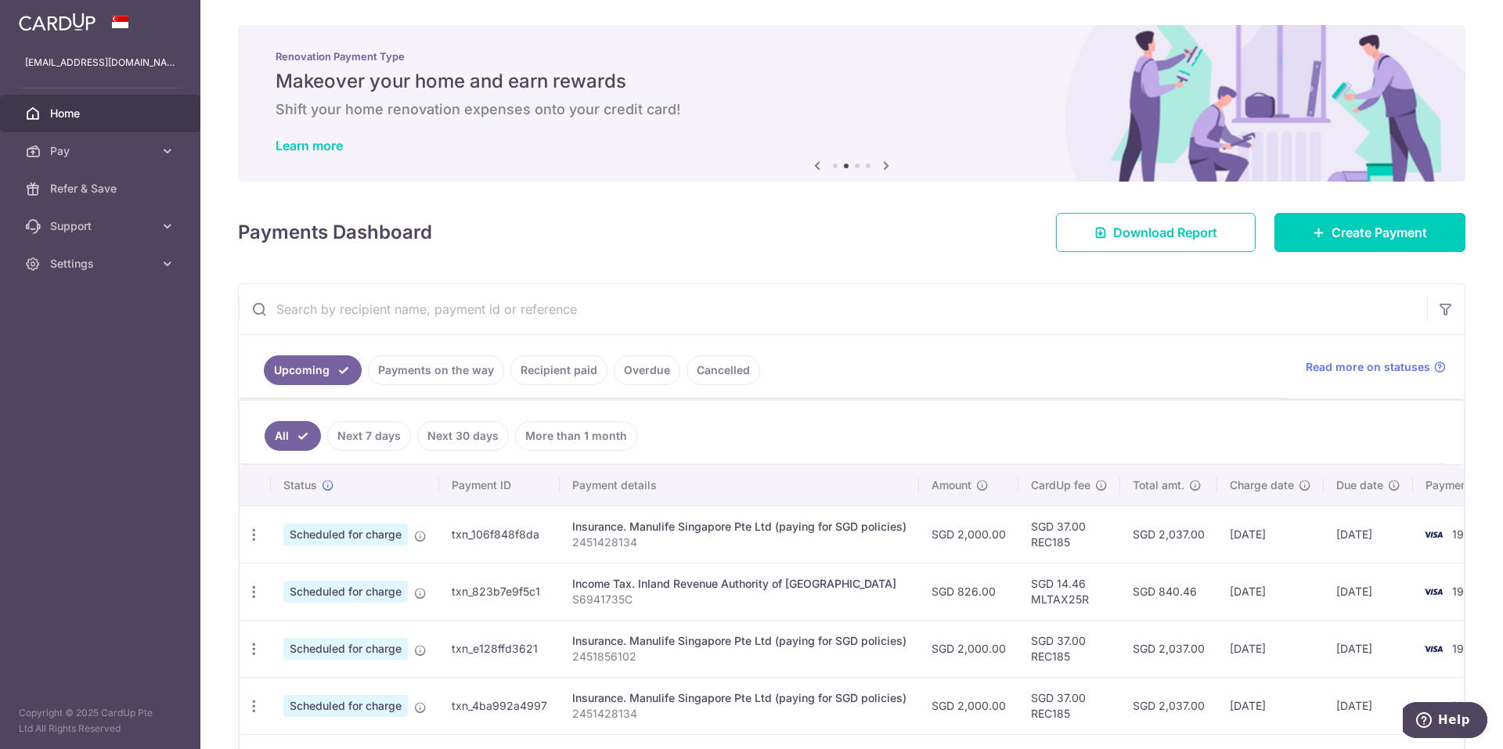
click at [879, 167] on icon at bounding box center [886, 166] width 19 height 20
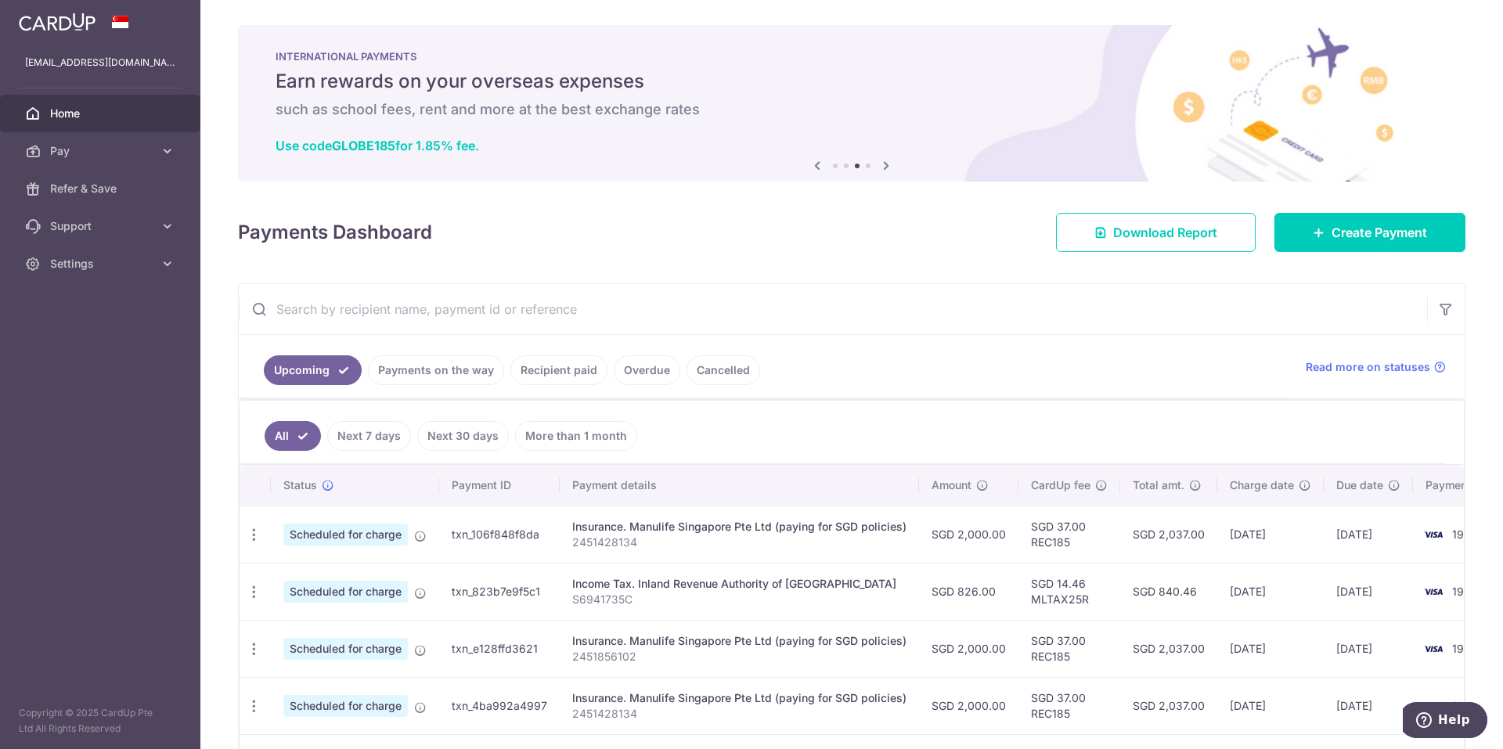
click at [879, 167] on icon at bounding box center [886, 166] width 19 height 20
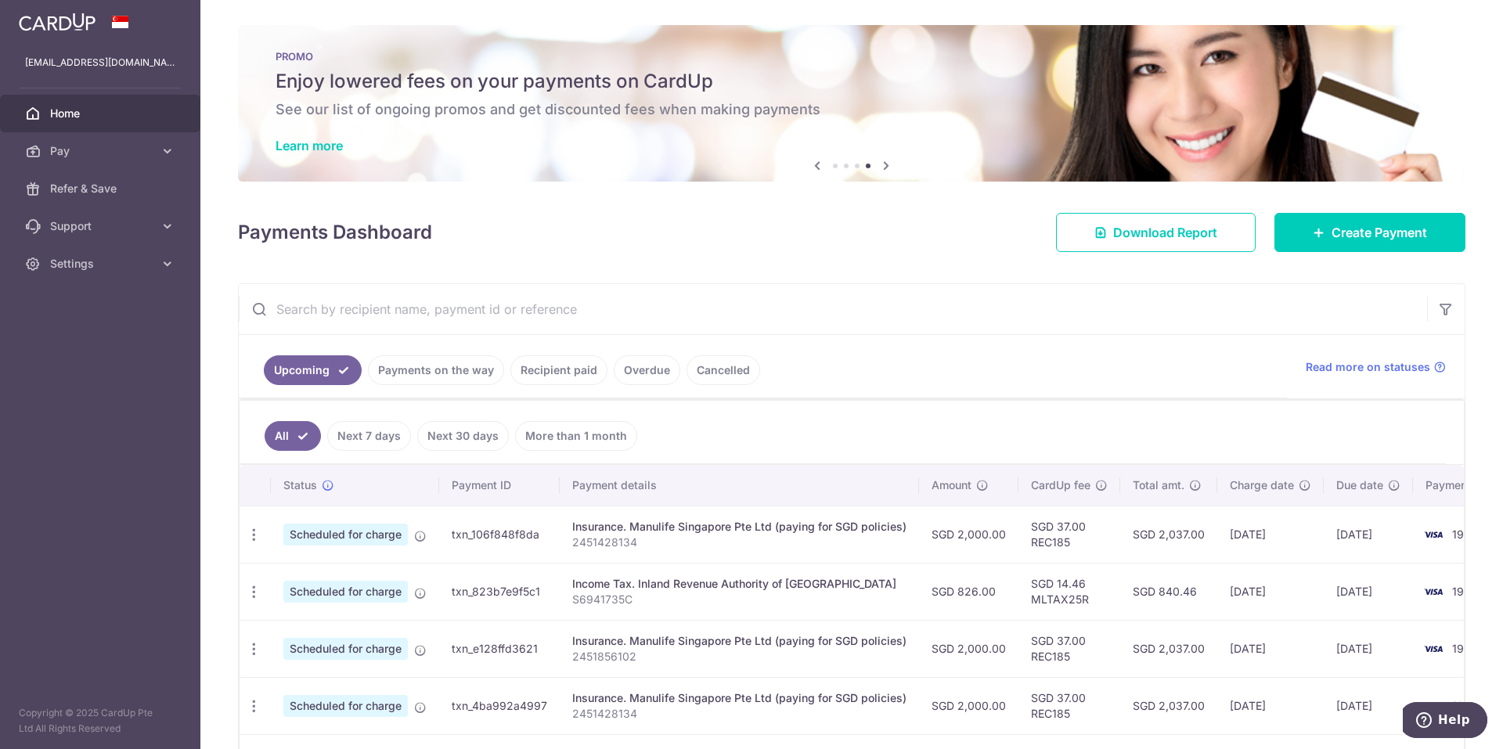
drag, startPoint x: 468, startPoint y: 106, endPoint x: 434, endPoint y: 110, distance: 33.9
click at [467, 106] on h6 "See our list of ongoing promos and get discounted fees when making payments" at bounding box center [852, 109] width 1152 height 19
click at [328, 143] on link "Learn more" at bounding box center [309, 146] width 67 height 16
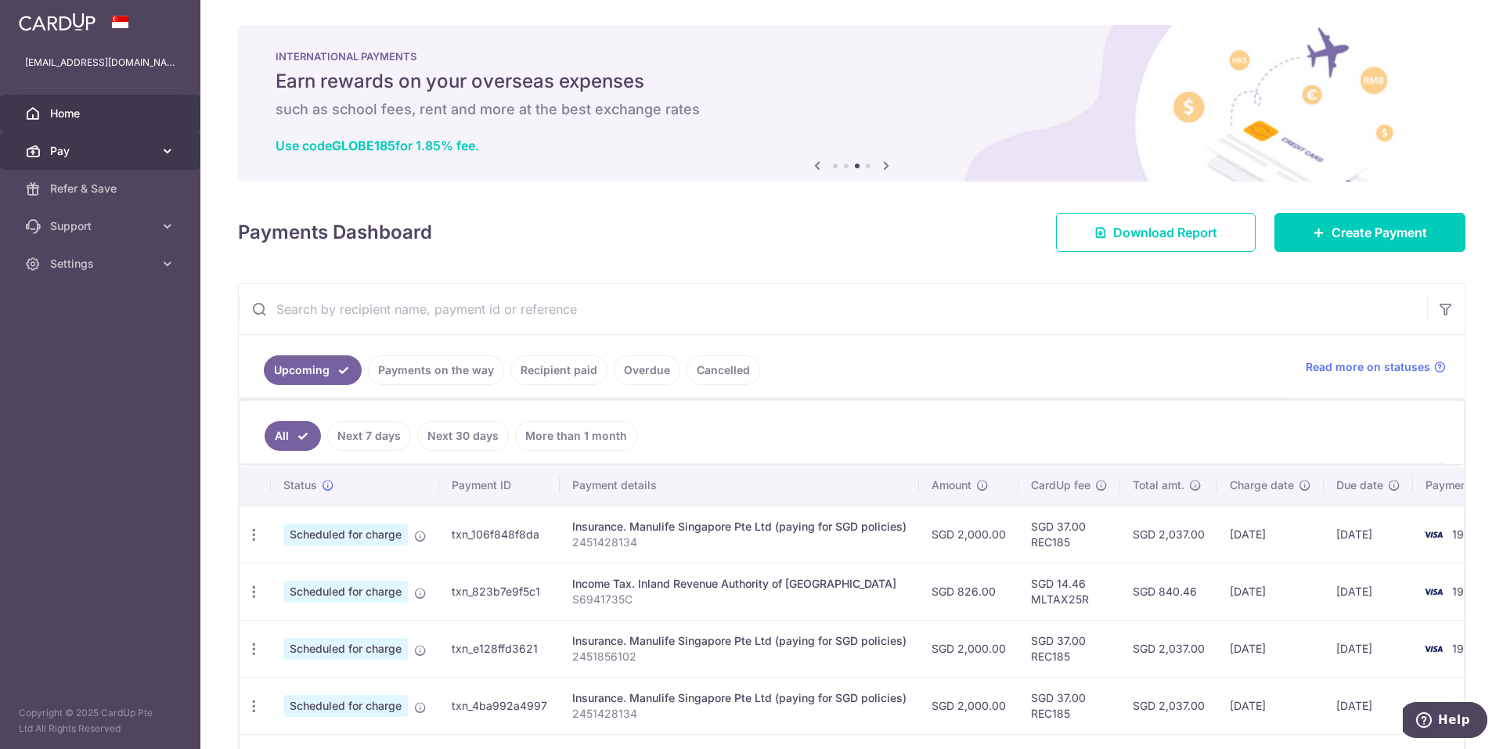
click at [163, 154] on icon at bounding box center [168, 151] width 16 height 16
click at [881, 161] on icon at bounding box center [886, 166] width 19 height 20
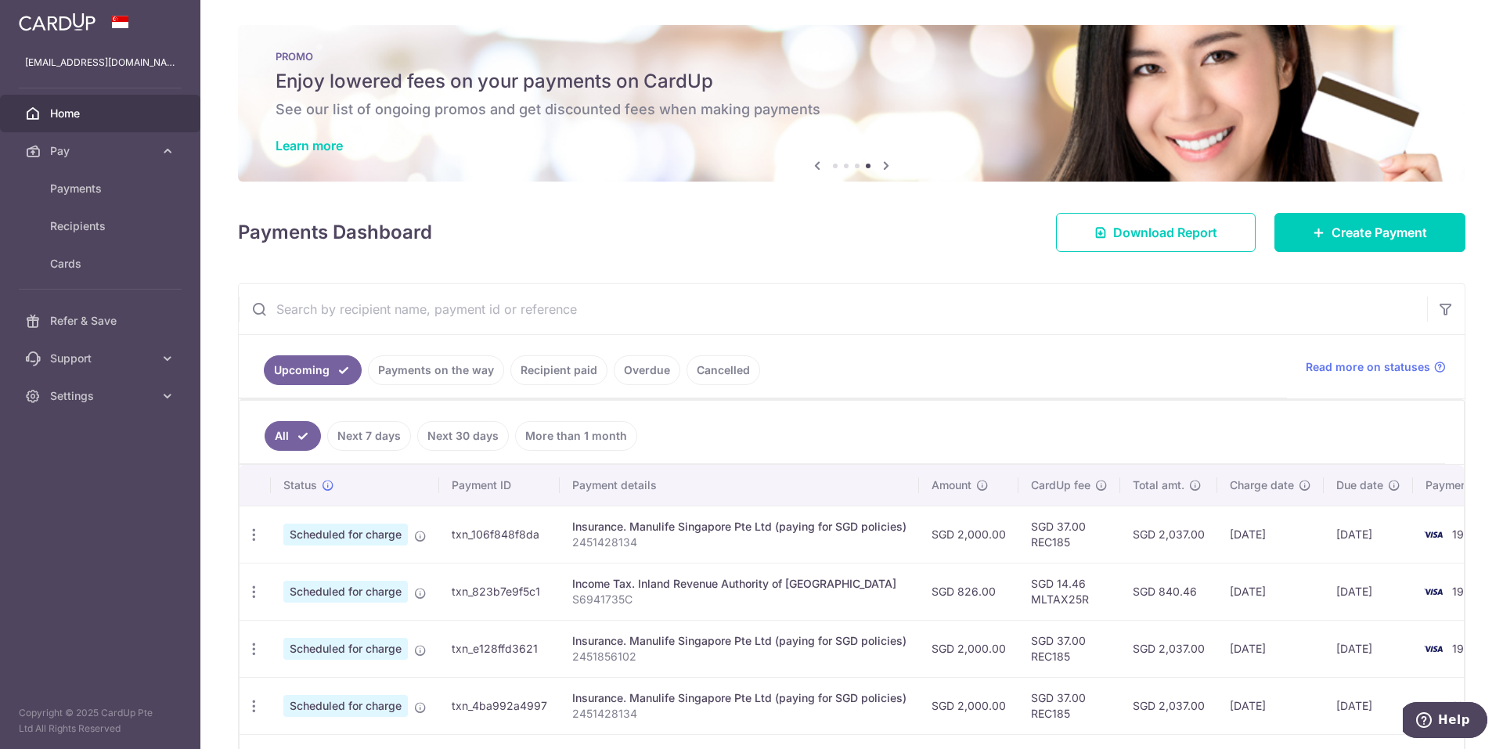
click at [881, 161] on icon at bounding box center [886, 166] width 19 height 20
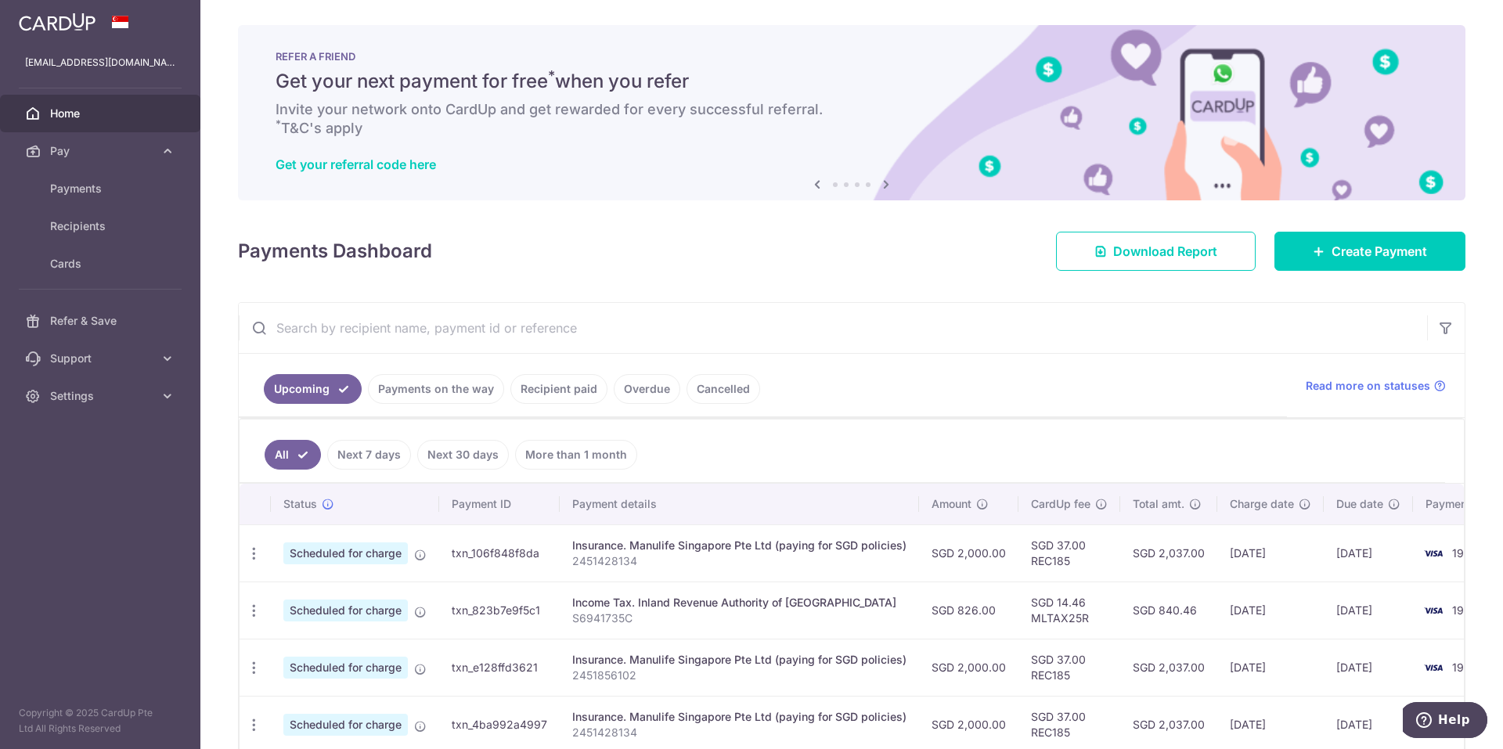
click at [881, 182] on icon at bounding box center [886, 185] width 19 height 20
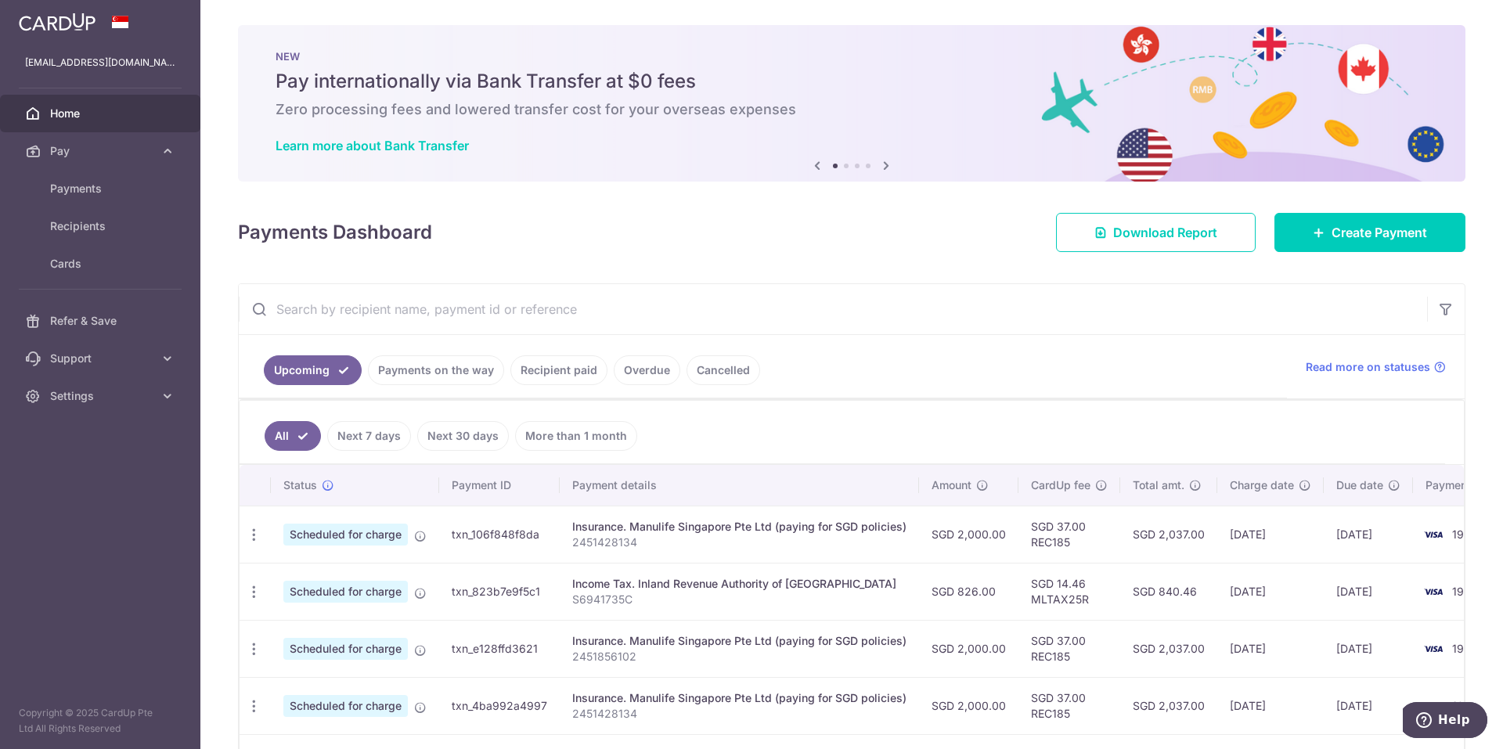
click at [882, 167] on icon at bounding box center [886, 166] width 19 height 20
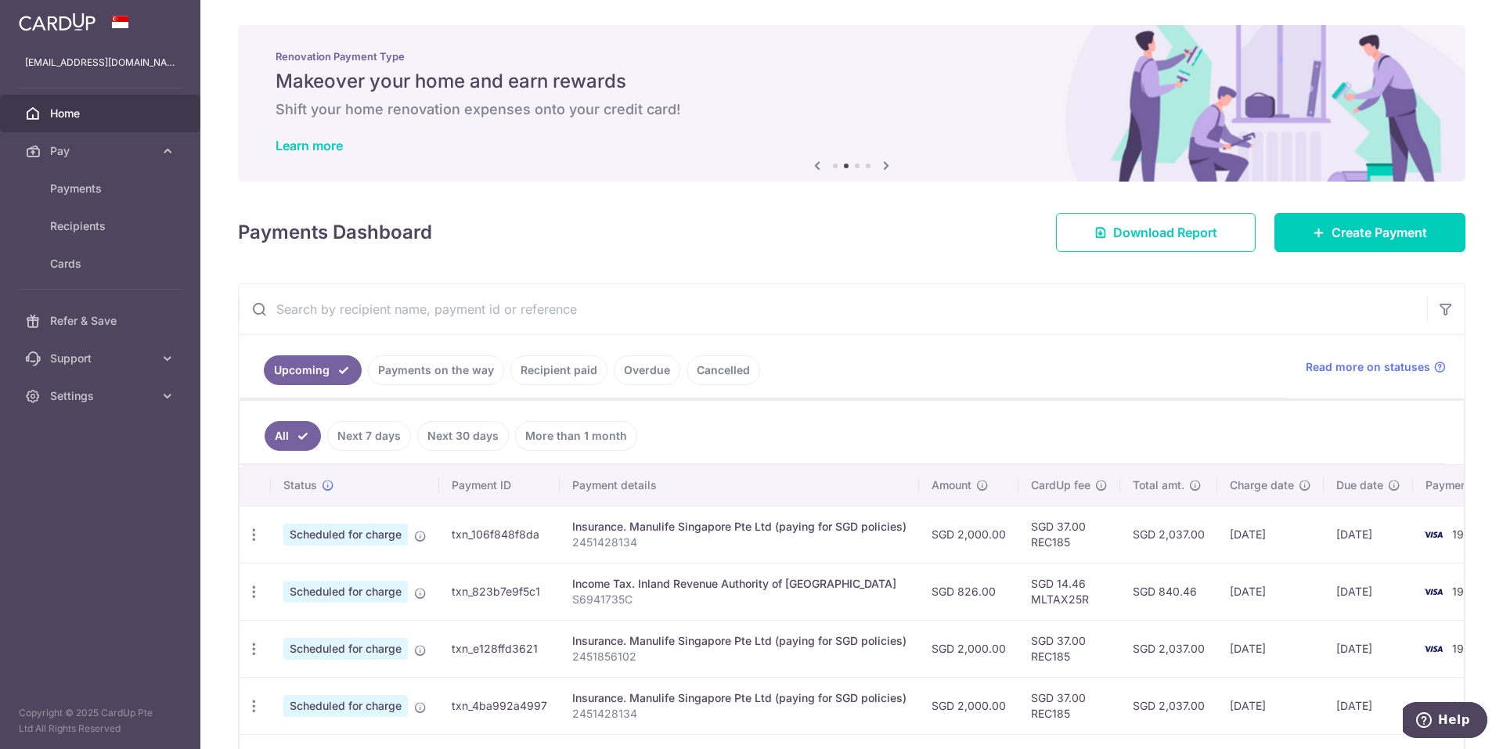
click at [882, 167] on icon at bounding box center [886, 166] width 19 height 20
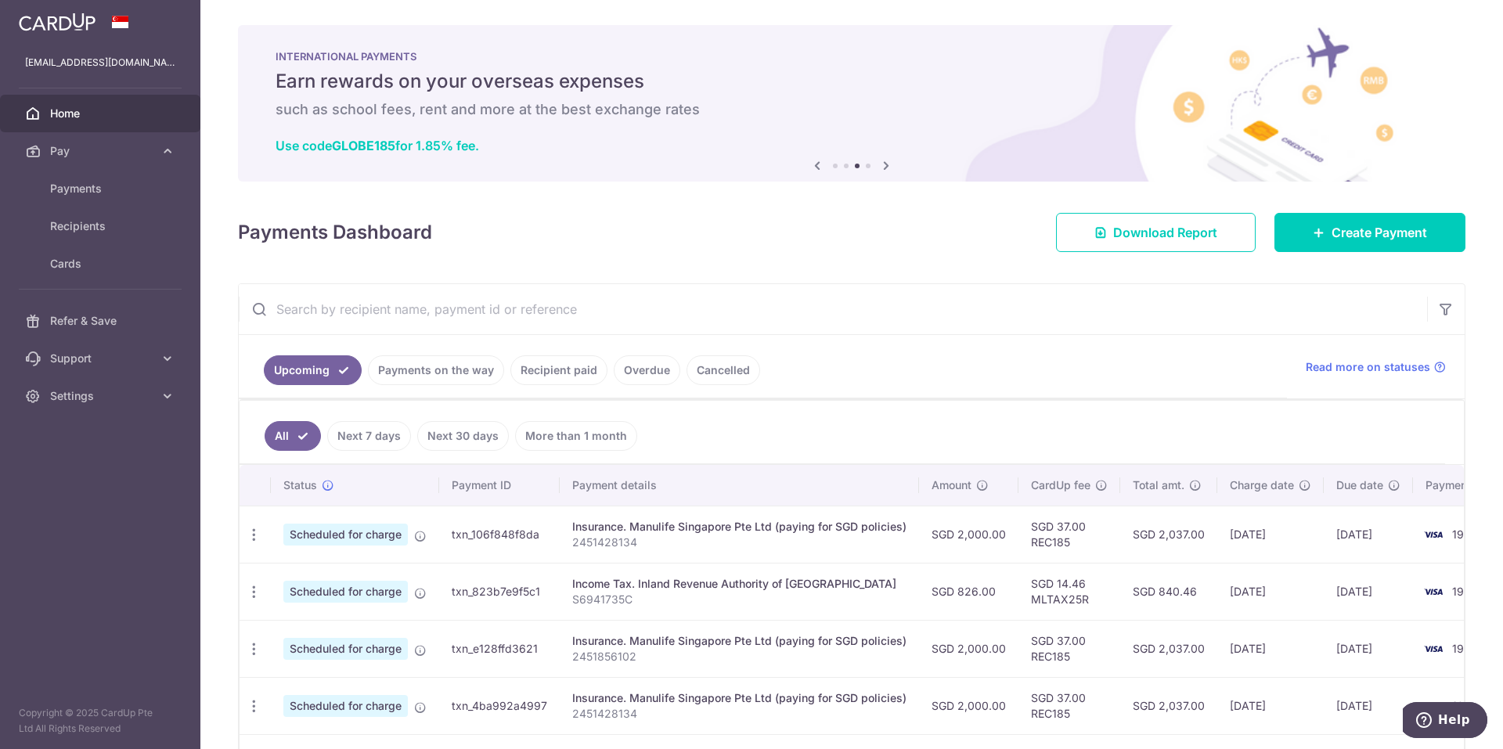
click at [882, 166] on icon at bounding box center [886, 166] width 19 height 20
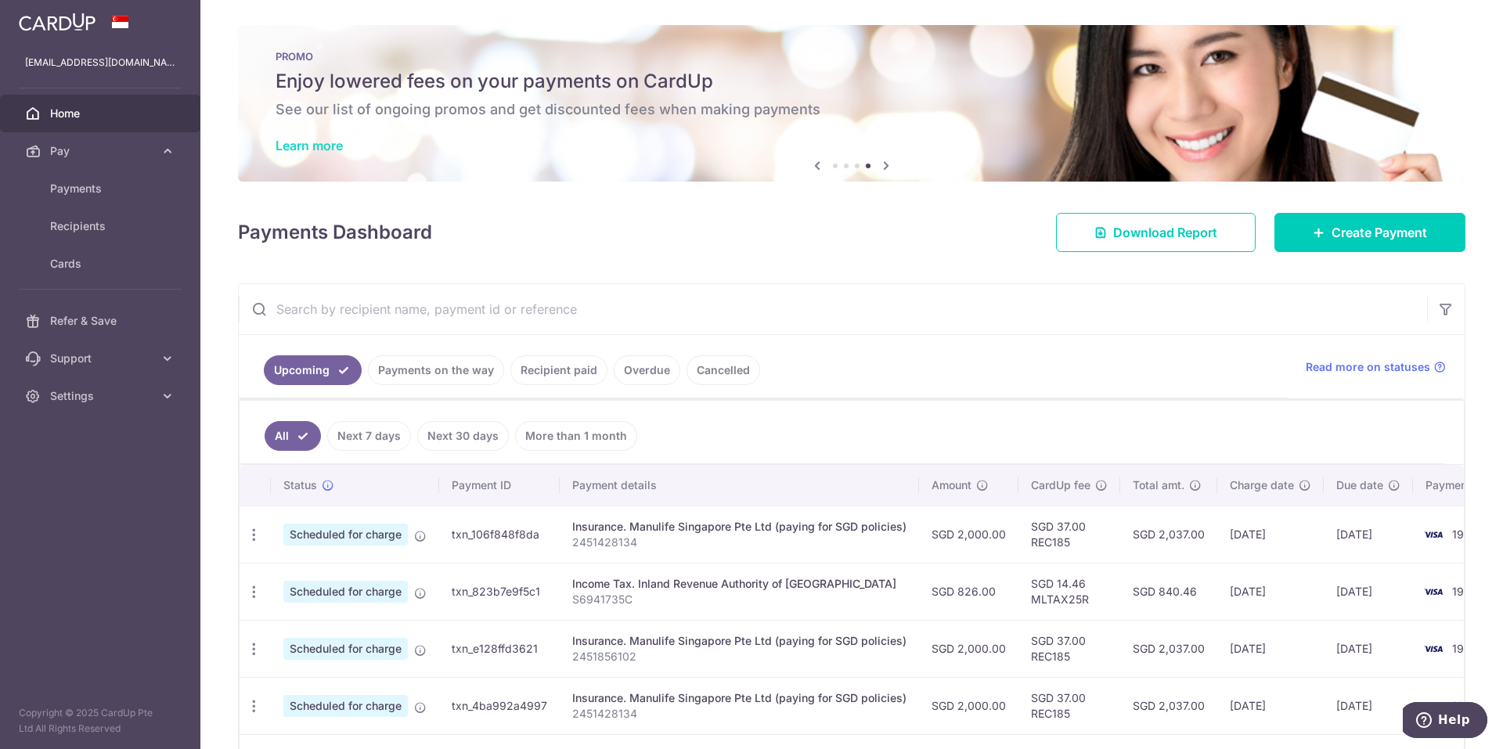
click at [341, 139] on link "Learn more" at bounding box center [309, 146] width 67 height 16
